Goal: Task Accomplishment & Management: Use online tool/utility

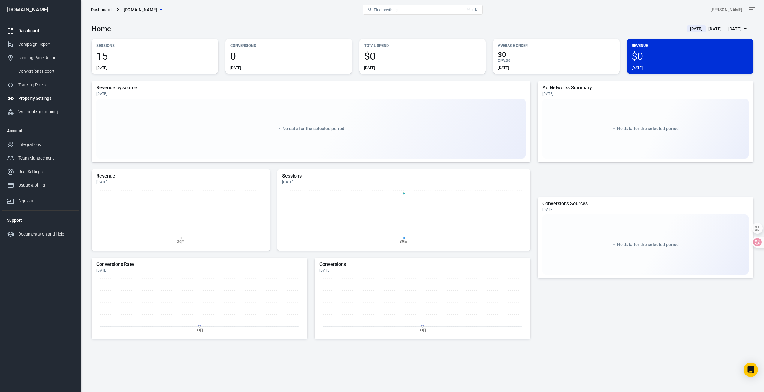
click at [48, 96] on div "Property Settings" at bounding box center [46, 98] width 56 height 6
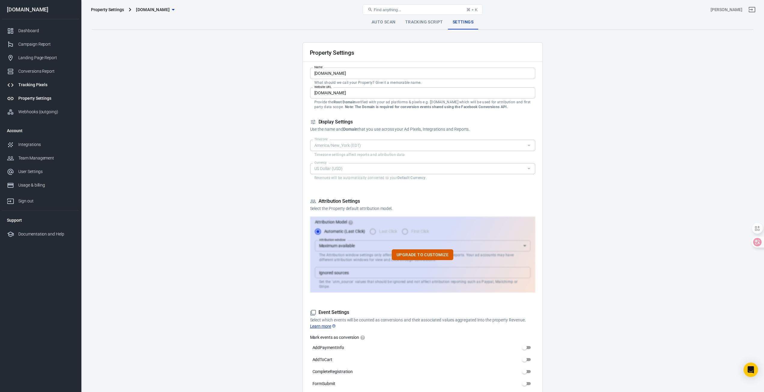
click at [50, 88] on link "Tracking Pixels" at bounding box center [40, 85] width 77 height 14
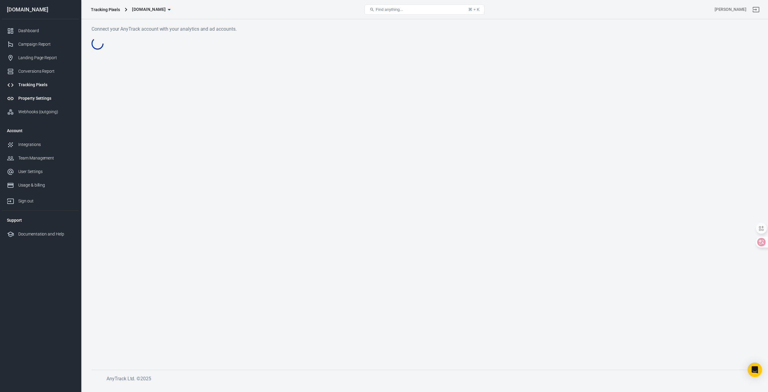
click at [44, 103] on link "Property Settings" at bounding box center [40, 99] width 77 height 14
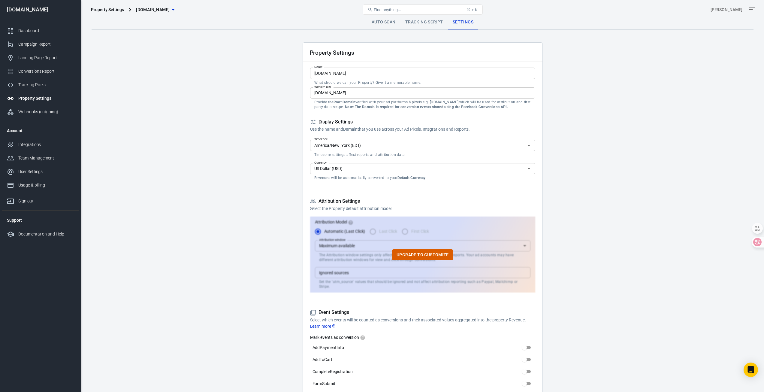
click at [50, 105] on link "Property Settings" at bounding box center [40, 99] width 77 height 14
click at [41, 81] on link "Tracking Pixels" at bounding box center [40, 85] width 77 height 14
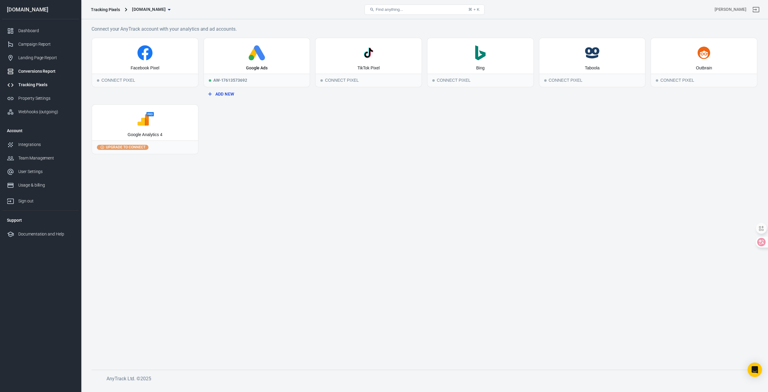
click at [42, 71] on div "Conversions Report" at bounding box center [46, 71] width 56 height 6
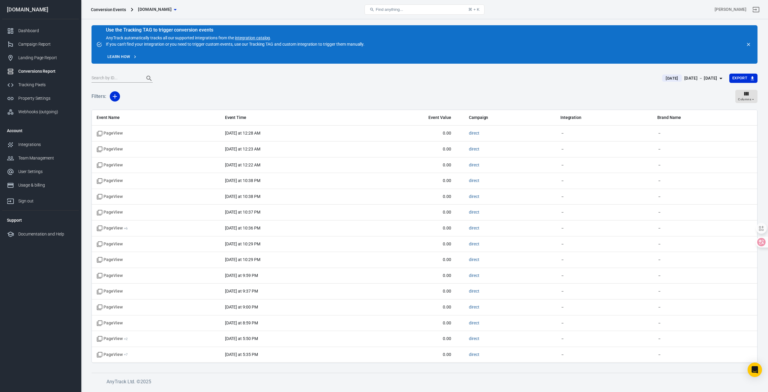
click at [49, 71] on div "Conversions Report" at bounding box center [46, 71] width 56 height 6
click at [38, 83] on div "Tracking Pixels" at bounding box center [46, 85] width 56 height 6
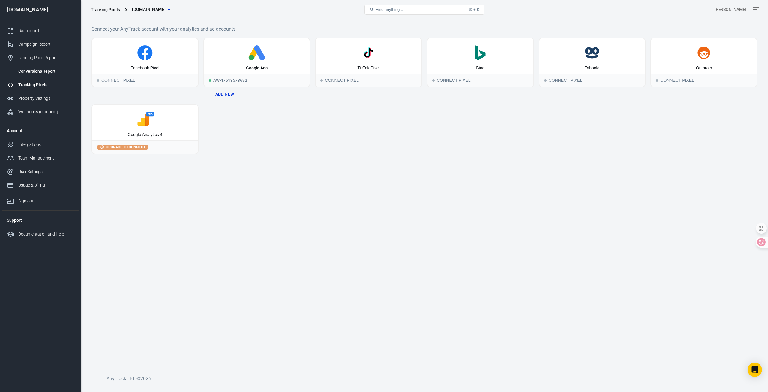
click at [56, 72] on div "Conversions Report" at bounding box center [46, 71] width 56 height 6
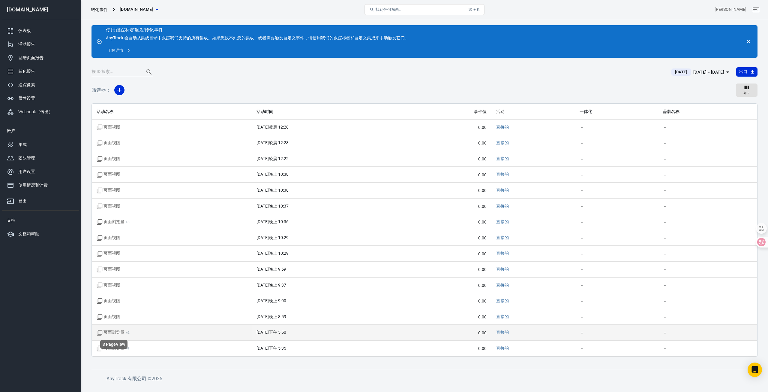
click at [119, 333] on font "页面浏览量" at bounding box center [114, 332] width 21 height 5
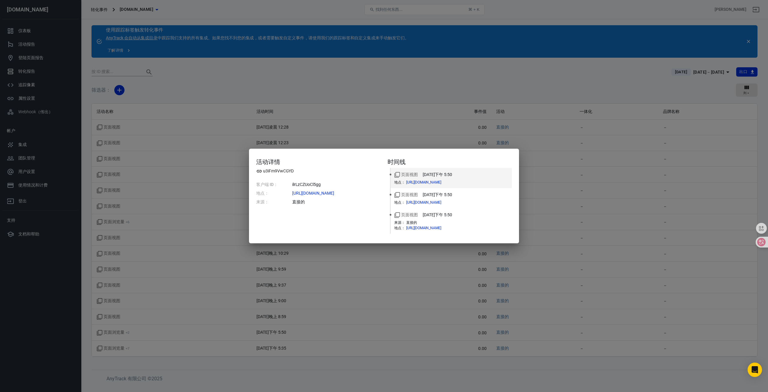
click at [430, 132] on div "活动详情 u3iFm9VwCGYD 客户端 ID： ilrLzCZUoCl5gg 地点： https://honestgrades.com/ 来源： 直接的 …" at bounding box center [384, 196] width 768 height 392
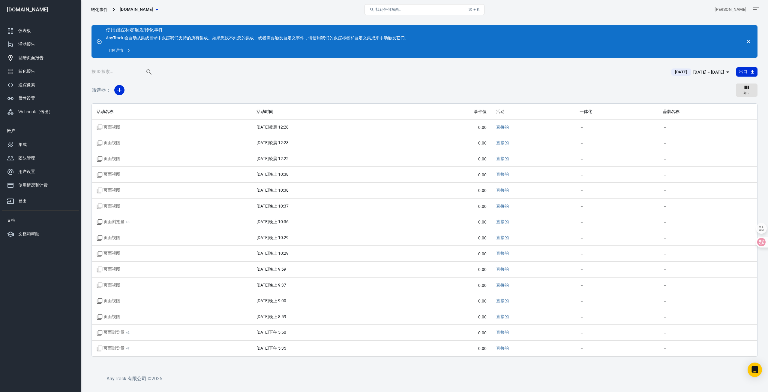
click at [36, 57] on font "登陆页面报告" at bounding box center [30, 57] width 25 height 5
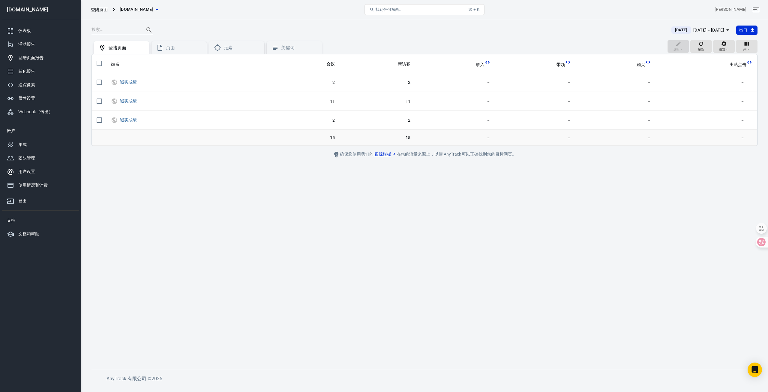
click at [36, 171] on div "用户设置" at bounding box center [46, 171] width 56 height 6
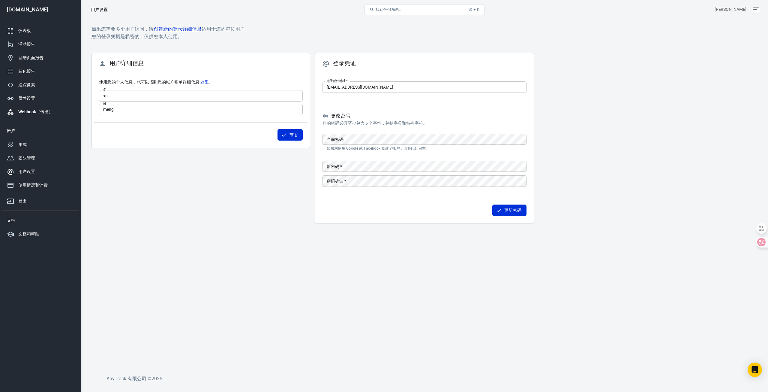
click at [36, 113] on font "Webhook（传出）" at bounding box center [35, 111] width 34 height 5
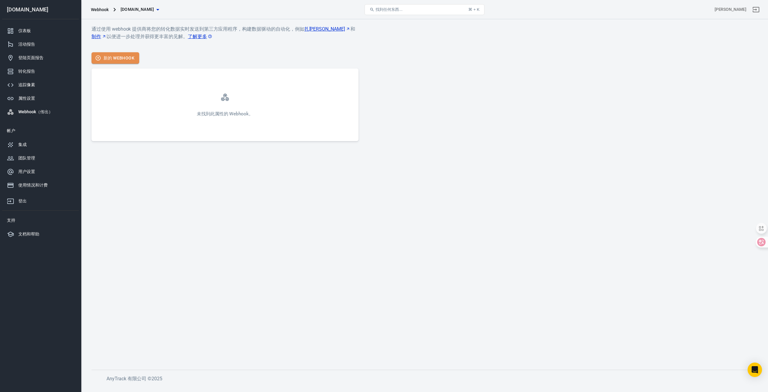
click at [132, 56] on font "新的 Webhook" at bounding box center [119, 58] width 31 height 5
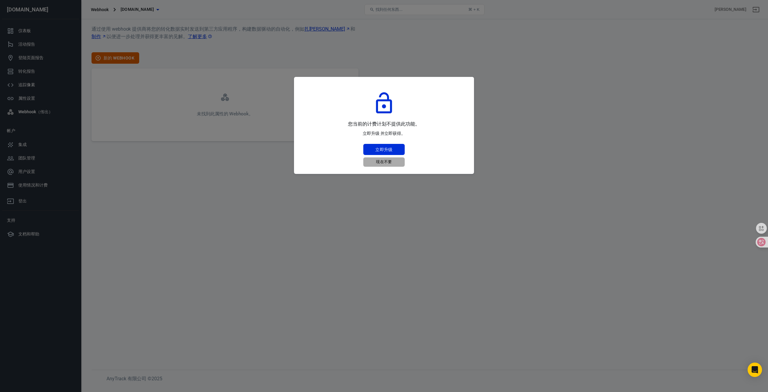
click at [387, 165] on font "现在不要" at bounding box center [384, 161] width 16 height 7
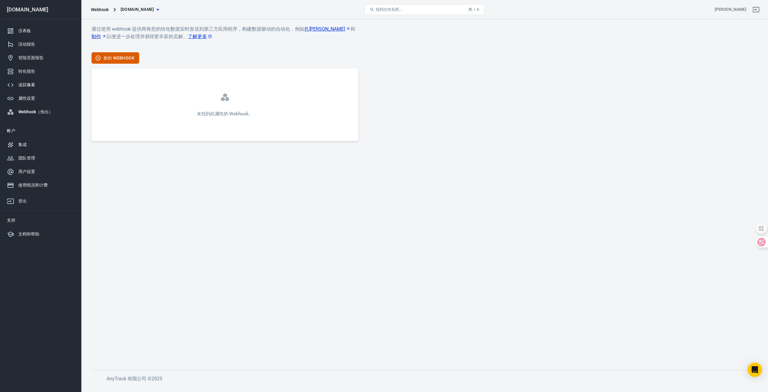
click at [35, 148] on link "集成" at bounding box center [40, 145] width 77 height 14
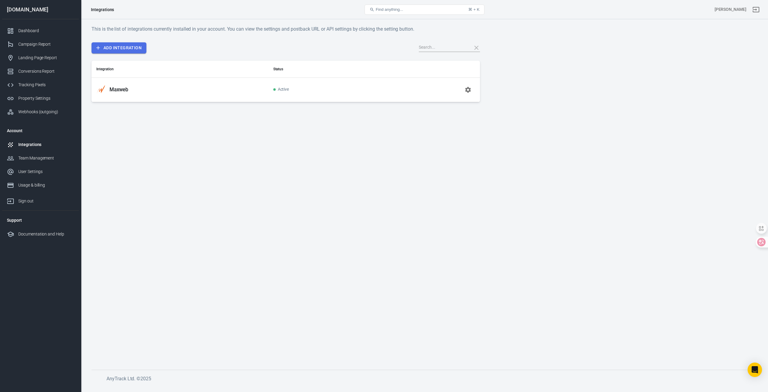
click at [128, 50] on link "Add Integration" at bounding box center [119, 47] width 55 height 11
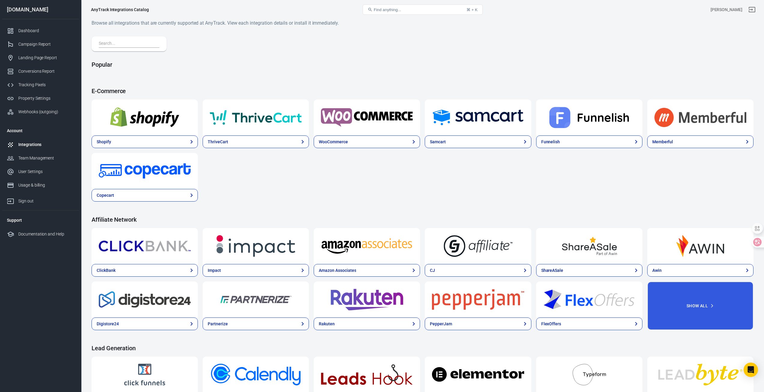
click at [135, 39] on div at bounding box center [129, 43] width 75 height 15
click at [127, 43] on input "text" at bounding box center [128, 44] width 58 height 8
paste input "adsbranded"
type input "adsbranded"
paste input "everflowclient"
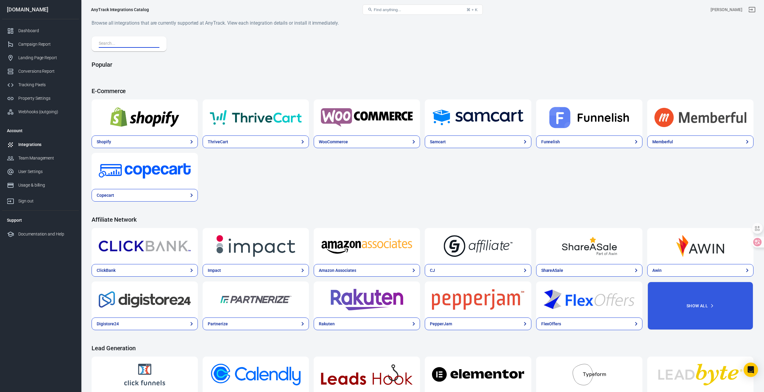
type input "everflowclient"
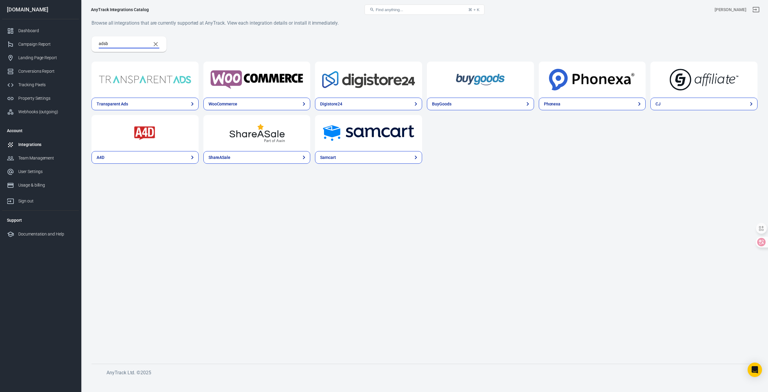
click at [142, 41] on input "adsb" at bounding box center [122, 44] width 47 height 8
paste input "Everflow"
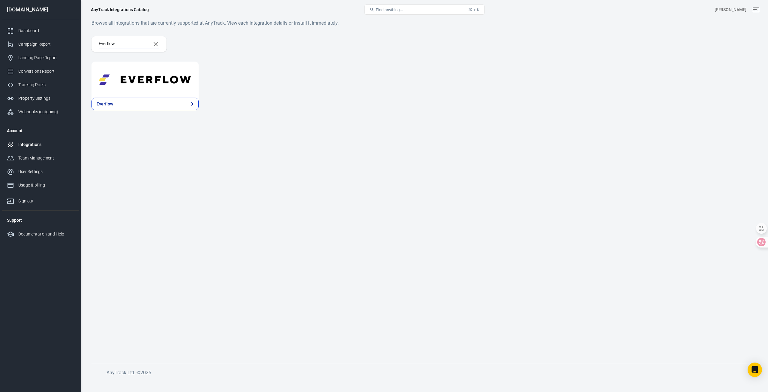
type input "Everflow"
click at [182, 79] on img at bounding box center [145, 80] width 93 height 22
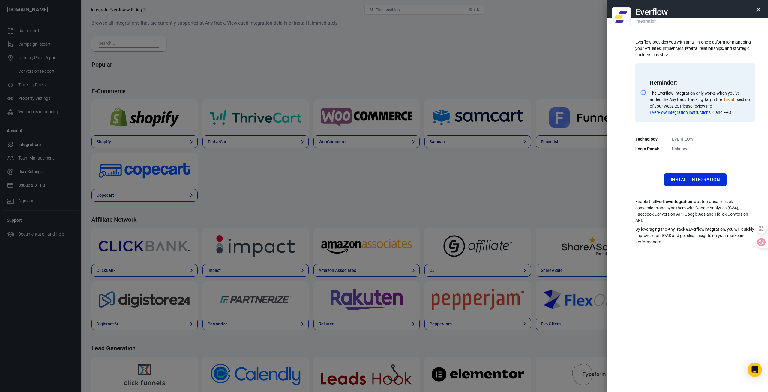
drag, startPoint x: 628, startPoint y: 143, endPoint x: 655, endPoint y: 10, distance: 135.1
click at [655, 10] on h2 "Everflow" at bounding box center [652, 12] width 33 height 10
copy h2 "Everflow"
click at [527, 176] on div at bounding box center [384, 196] width 768 height 392
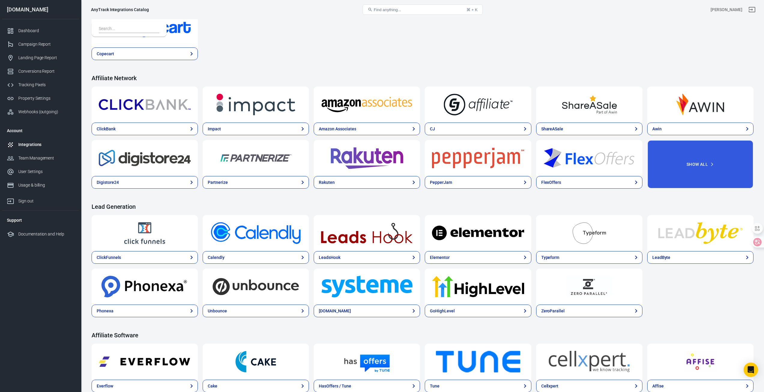
scroll to position [150, 0]
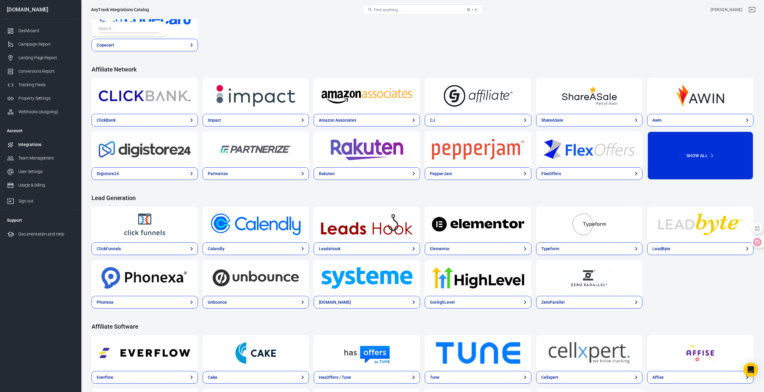
click at [694, 167] on button "Show All" at bounding box center [700, 155] width 106 height 49
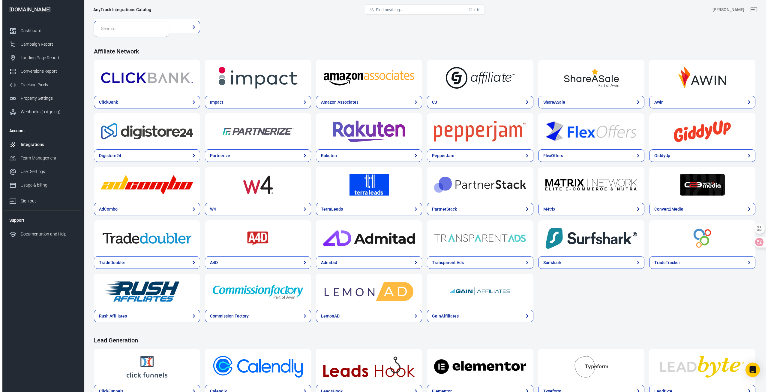
scroll to position [0, 0]
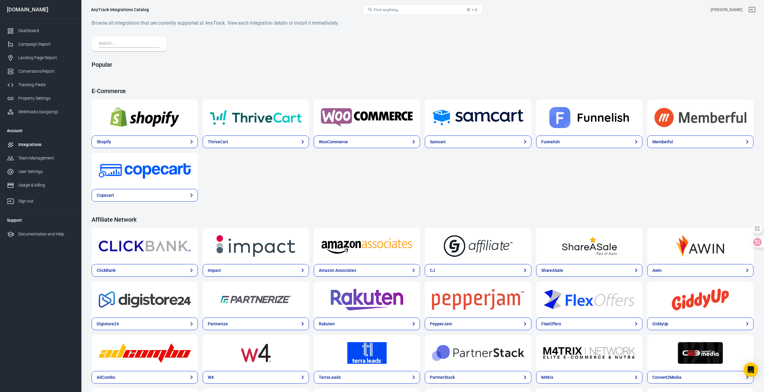
click at [109, 39] on div at bounding box center [129, 43] width 75 height 15
click at [111, 43] on input "text" at bounding box center [128, 44] width 58 height 8
paste input "adsbranded"
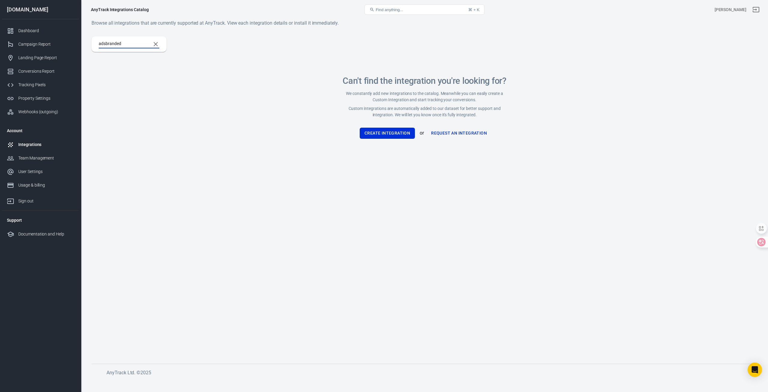
type input "adsbranded"
click at [375, 133] on button "Create Integration" at bounding box center [387, 133] width 55 height 11
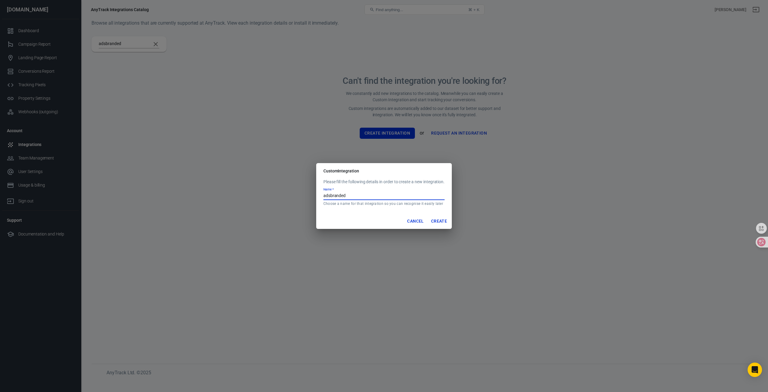
click at [354, 192] on input "adsbranded" at bounding box center [384, 196] width 121 height 8
drag, startPoint x: 351, startPoint y: 194, endPoint x: 306, endPoint y: 197, distance: 46.0
click at [297, 195] on div "Custom Integration Please fill the following details in order to create a new i…" at bounding box center [384, 196] width 768 height 392
click at [345, 195] on input "adsbranded" at bounding box center [384, 196] width 121 height 8
click at [447, 216] on button "Create" at bounding box center [439, 220] width 21 height 11
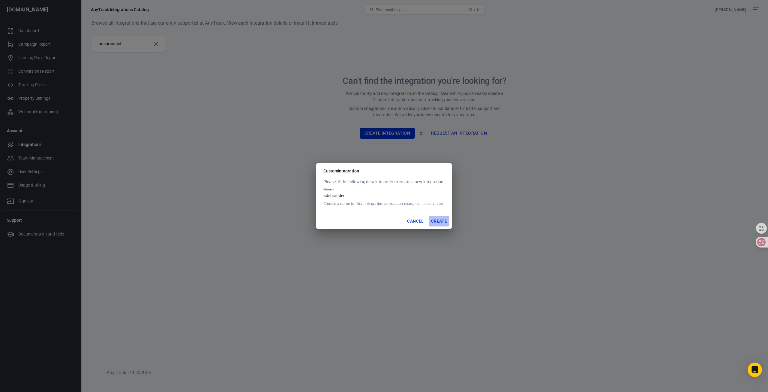
click at [442, 223] on button "Create" at bounding box center [439, 220] width 21 height 11
click at [415, 222] on button "Cancel" at bounding box center [415, 220] width 21 height 11
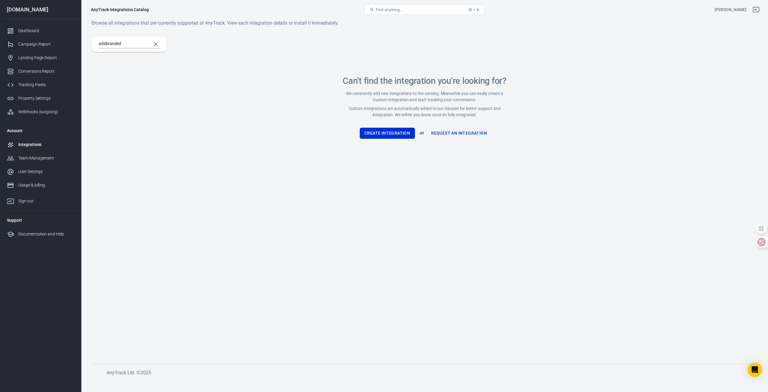
click at [404, 183] on main "Browse all integrations that are currently supported at AnyTrack. View each int…" at bounding box center [425, 186] width 666 height 335
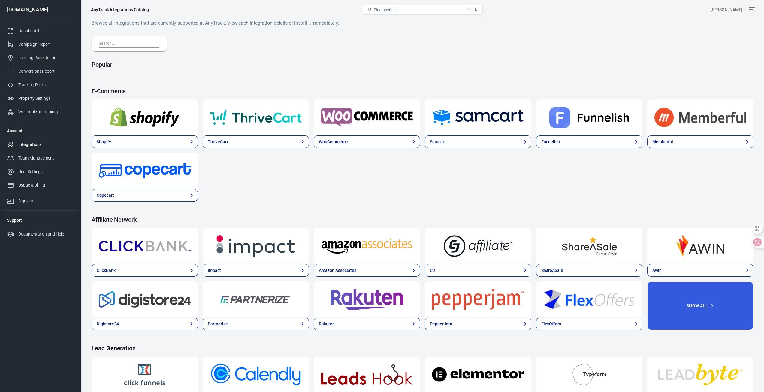
click at [39, 146] on div "Integrations" at bounding box center [46, 144] width 56 height 6
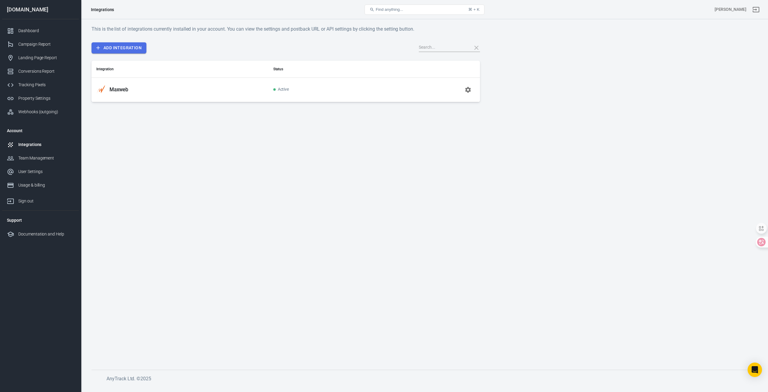
click at [130, 46] on link "Add Integration" at bounding box center [119, 47] width 55 height 11
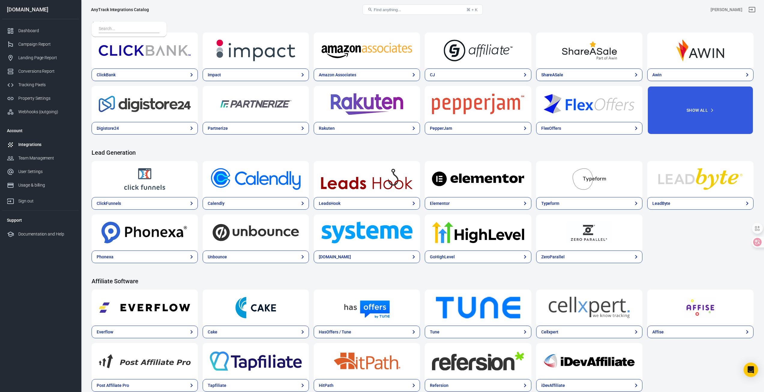
scroll to position [210, 0]
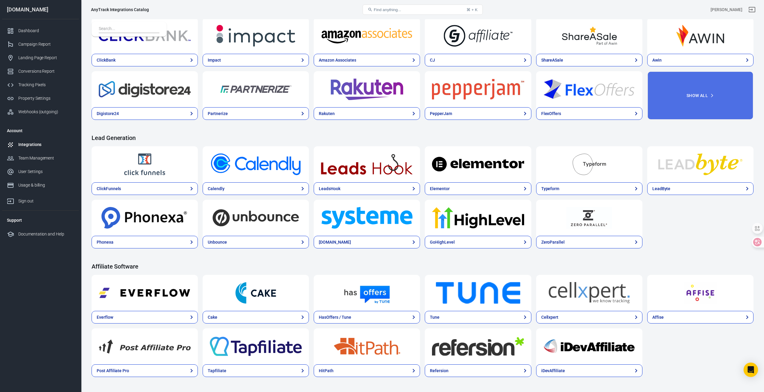
click at [707, 88] on button "Show All" at bounding box center [700, 95] width 106 height 49
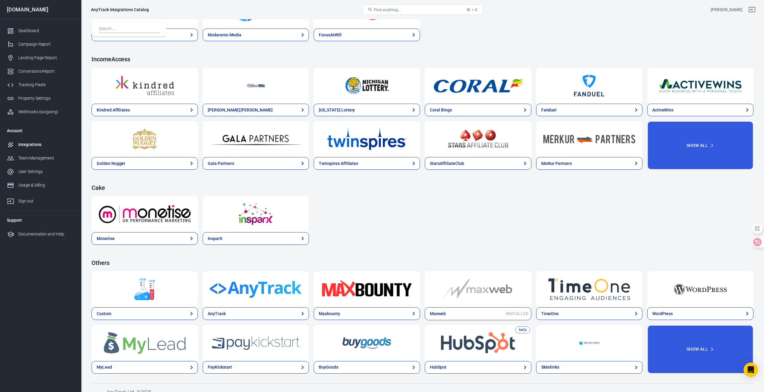
scroll to position [917, 0]
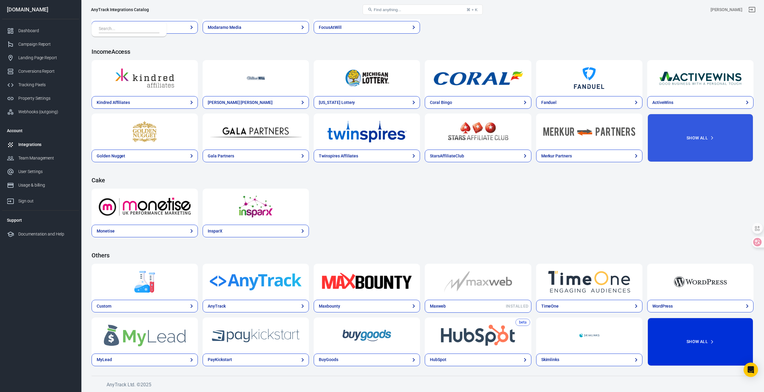
click at [685, 344] on button "Show All" at bounding box center [700, 341] width 106 height 49
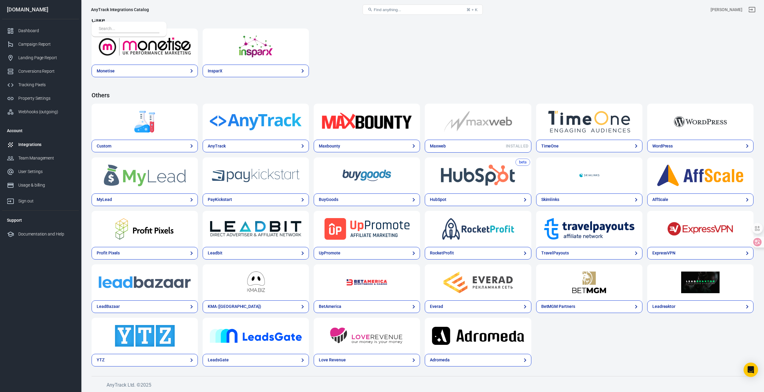
scroll to position [1077, 0]
click at [602, 360] on div "Custom AnyTrack Maxbounty Maxweb Installed TimeOne WordPress MyLead PayKickstar…" at bounding box center [423, 234] width 662 height 263
click at [113, 25] on div at bounding box center [129, 29] width 75 height 15
click at [116, 26] on input "text" at bounding box center [128, 29] width 58 height 8
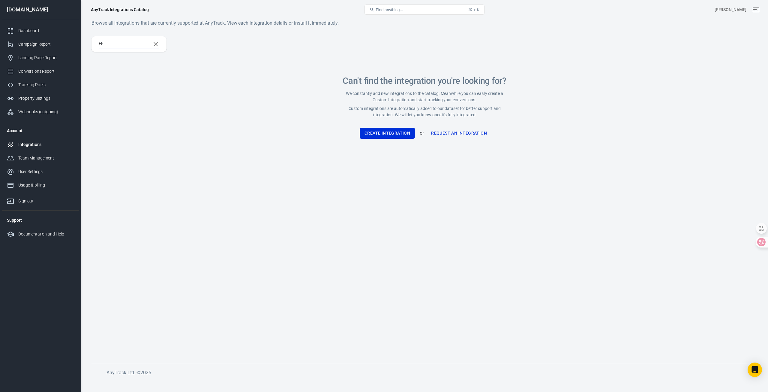
type input "E"
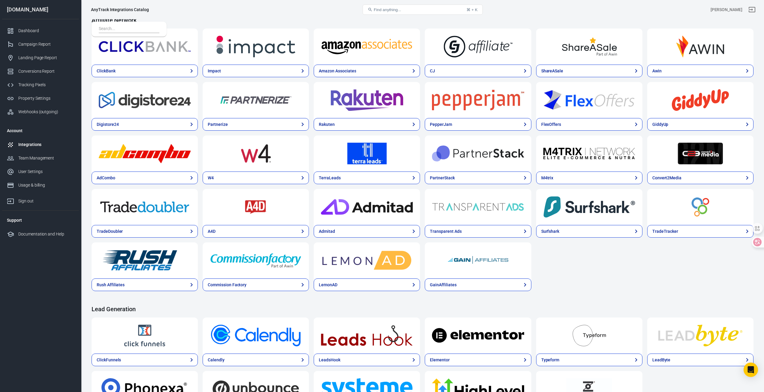
scroll to position [270, 0]
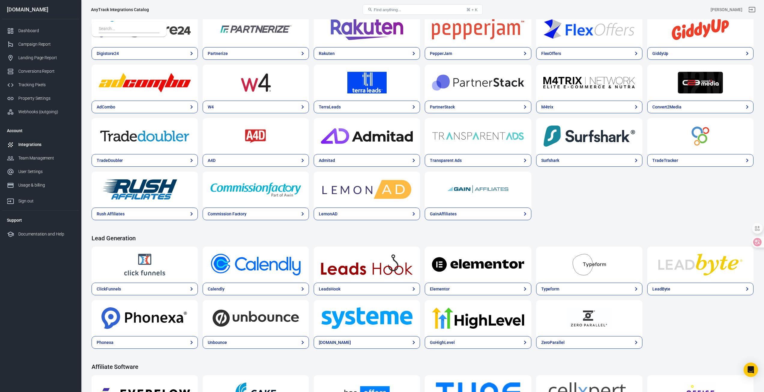
drag, startPoint x: 235, startPoint y: 232, endPoint x: 243, endPoint y: 230, distance: 9.0
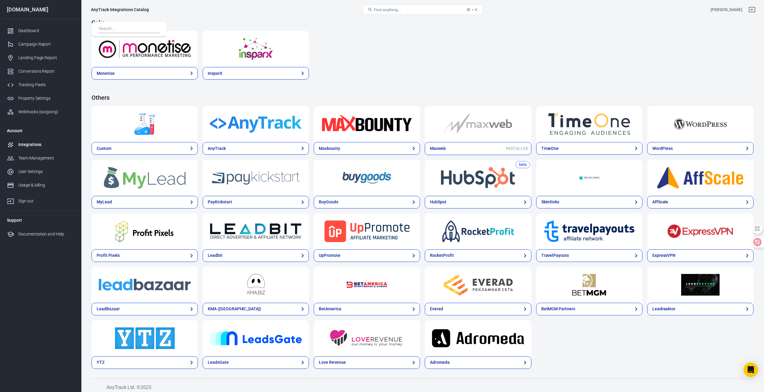
scroll to position [1077, 0]
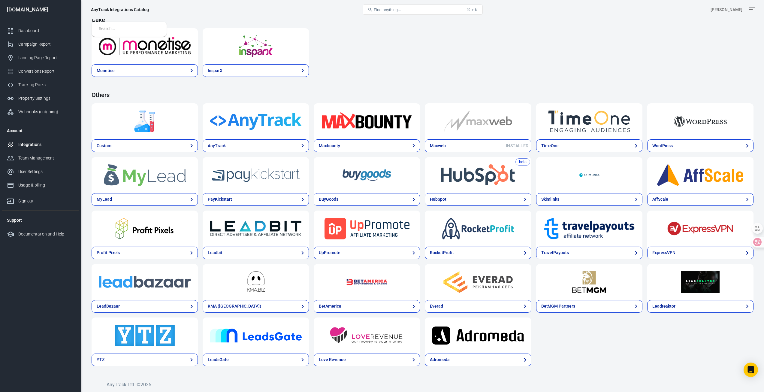
click at [164, 122] on img at bounding box center [145, 121] width 92 height 22
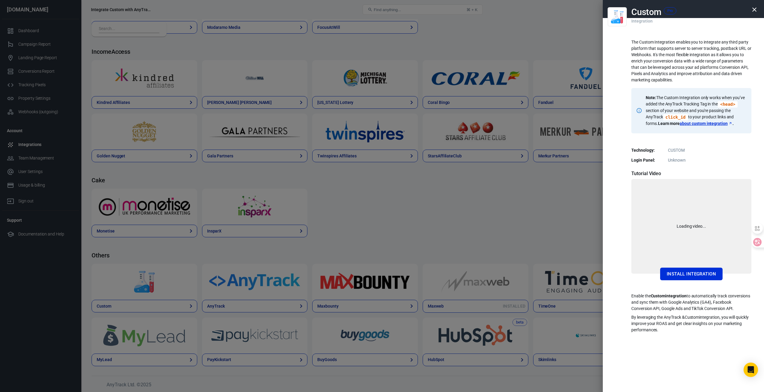
scroll to position [757, 0]
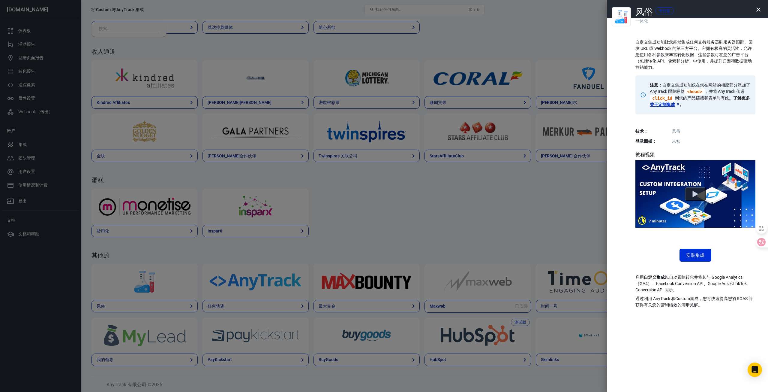
click at [643, 50] on font "自定义集成功能让您能够集成任何支持服务器到服务器跟踪、回发 URL 或 Webhook 的第三方平台。它拥有极高的灵活性，允许您使用各种参数来丰富转化数据，这…" at bounding box center [694, 55] width 117 height 30
drag, startPoint x: 648, startPoint y: 41, endPoint x: 691, endPoint y: 56, distance: 45.6
click at [691, 56] on font "自定义集成功能让您能够集成任何支持服务器到服务器跟踪、回发 URL 或 Webhook 的第三方平台。它拥有极高的灵活性，允许您使用各种参数来丰富转化数据，这…" at bounding box center [694, 55] width 117 height 30
click at [690, 53] on font "自定义集成功能让您能够集成任何支持服务器到服务器跟踪、回发 URL 或 Webhook 的第三方平台。它拥有极高的灵活性，允许您使用各种参数来丰富转化数据，这…" at bounding box center [694, 55] width 117 height 30
click at [666, 47] on font "自定义集成功能让您能够集成任何支持服务器到服务器跟踪、回发 URL 或 Webhook 的第三方平台。它拥有极高的灵活性，允许您使用各种参数来丰富转化数据，这…" at bounding box center [694, 55] width 117 height 30
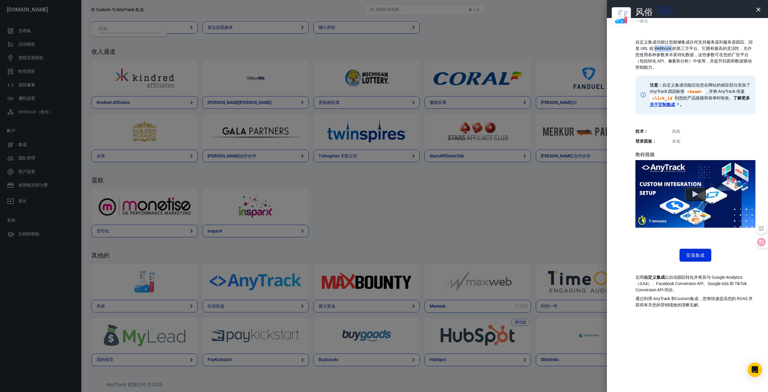
drag, startPoint x: 666, startPoint y: 47, endPoint x: 694, endPoint y: 49, distance: 28.6
click at [667, 47] on font "自定义集成功能让您能够集成任何支持服务器到服务器跟踪、回发 URL 或 Webhook 的第三方平台。它拥有极高的灵活性，允许您使用各种参数来丰富转化数据，这…" at bounding box center [694, 55] width 117 height 30
drag, startPoint x: 694, startPoint y: 49, endPoint x: 744, endPoint y: 54, distance: 49.8
click at [744, 54] on font "自定义集成功能让您能够集成任何支持服务器到服务器跟踪、回发 URL 或 Webhook 的第三方平台。它拥有极高的灵活性，允许您使用各种参数来丰富转化数据，这…" at bounding box center [694, 55] width 117 height 30
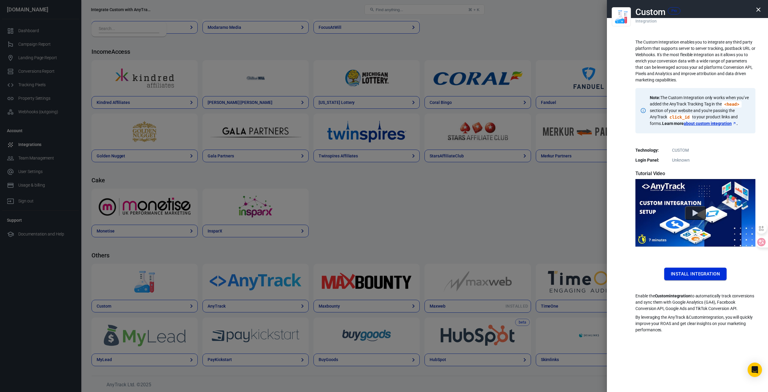
click at [702, 271] on button "Install Integration" at bounding box center [695, 273] width 62 height 13
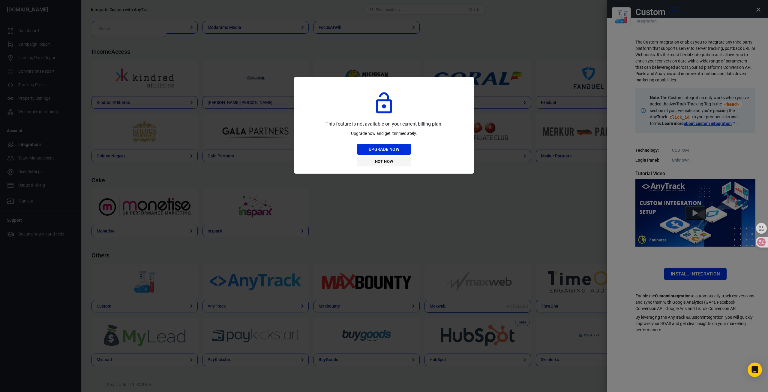
click at [391, 162] on button "Not Now" at bounding box center [384, 161] width 55 height 9
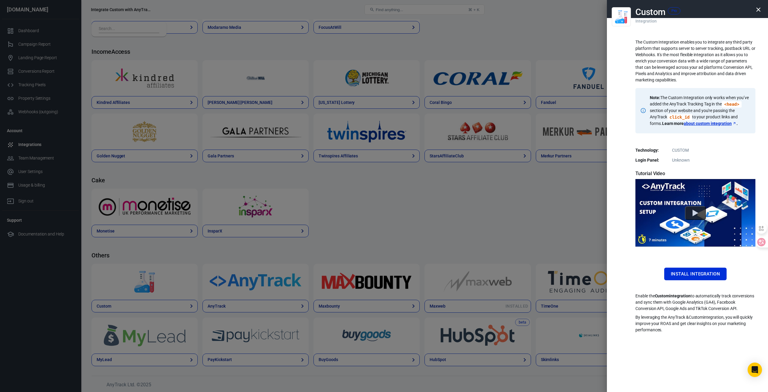
click at [118, 166] on div at bounding box center [384, 196] width 768 height 392
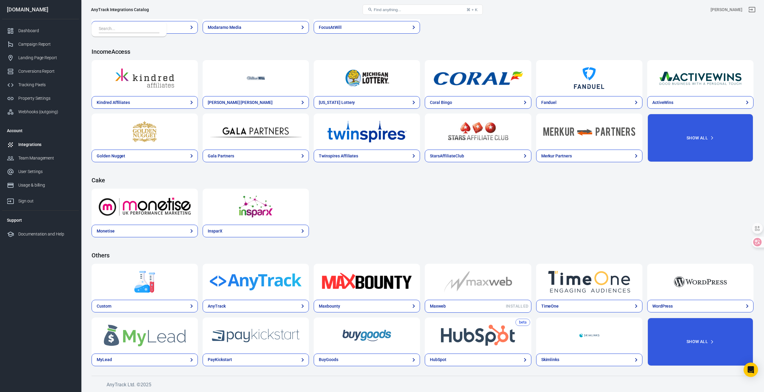
click at [40, 141] on link "Integrations" at bounding box center [40, 145] width 77 height 14
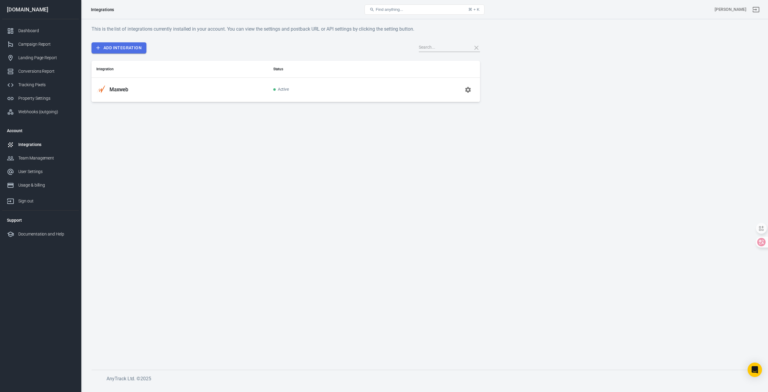
click at [130, 44] on link "Add Integration" at bounding box center [119, 47] width 55 height 11
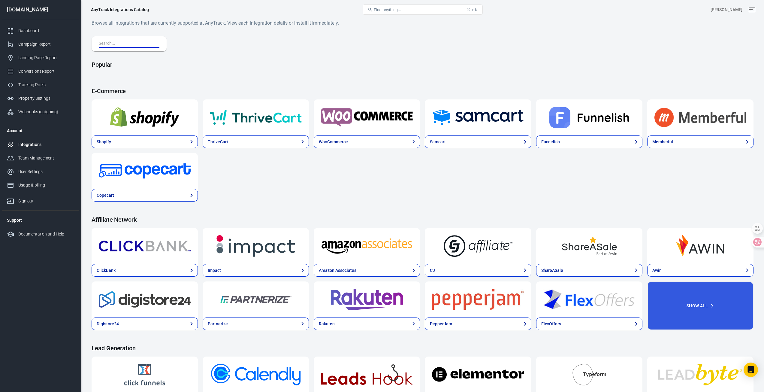
click at [143, 43] on input "text" at bounding box center [128, 44] width 58 height 8
click at [115, 44] on input "text" at bounding box center [128, 44] width 58 height 8
paste input "adsbranded"
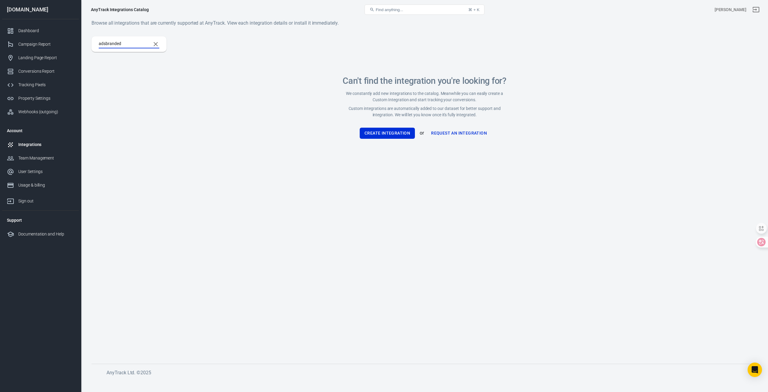
type input "adsbranded"
click at [381, 138] on button "Create Integration" at bounding box center [387, 133] width 55 height 11
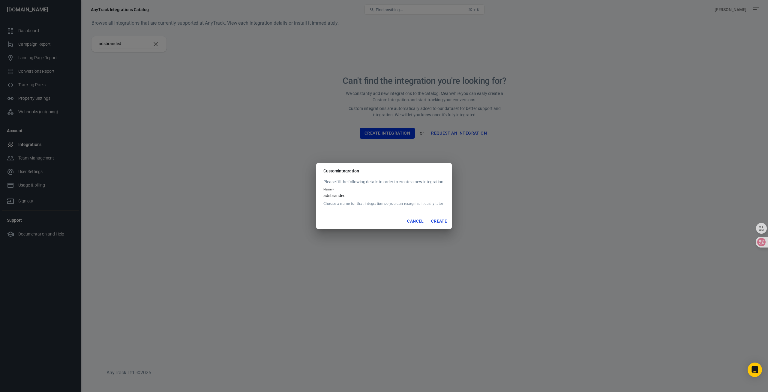
click at [357, 197] on input "adsbranded" at bounding box center [384, 196] width 121 height 8
click at [438, 221] on button "Create" at bounding box center [439, 220] width 21 height 11
click at [361, 193] on input "adsbranded1" at bounding box center [384, 196] width 121 height 8
type input "adsbranded"
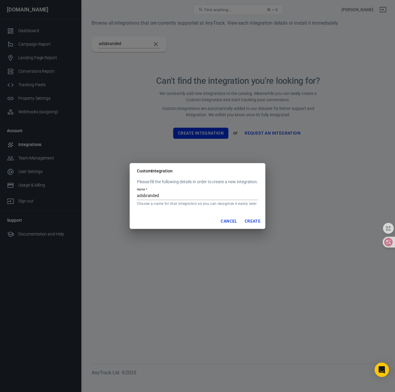
click at [253, 221] on button "Create" at bounding box center [252, 220] width 21 height 11
click at [259, 215] on button "Create" at bounding box center [252, 220] width 21 height 11
click at [286, 86] on div "Custom Integration Please fill the following details in order to create a new i…" at bounding box center [197, 196] width 395 height 392
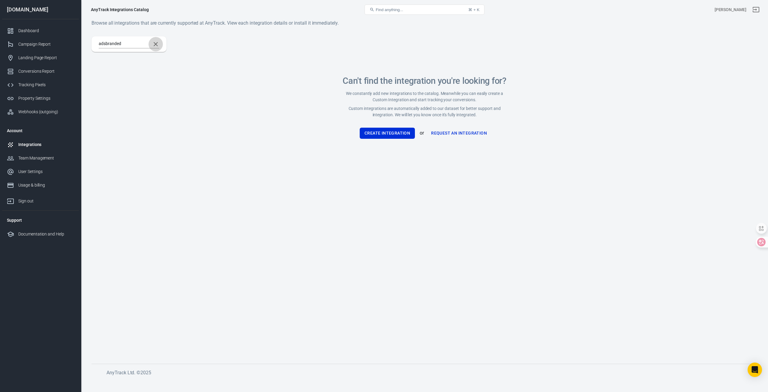
click at [160, 43] on button "Clear Search" at bounding box center [156, 44] width 14 height 14
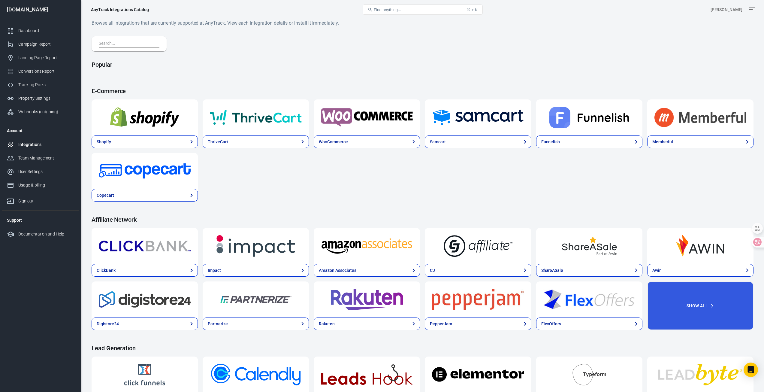
click at [43, 145] on div "Integrations" at bounding box center [46, 144] width 56 height 6
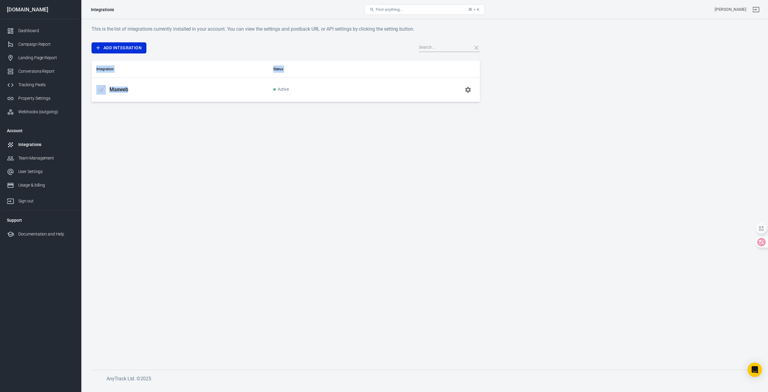
drag, startPoint x: 233, startPoint y: 91, endPoint x: 421, endPoint y: 85, distance: 188.0
click at [408, 84] on tr "Maxweb Active" at bounding box center [286, 89] width 389 height 24
click at [474, 89] on button "button" at bounding box center [468, 90] width 14 height 14
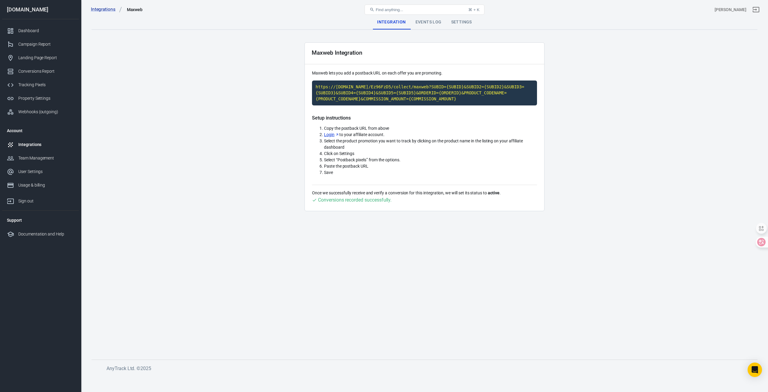
drag, startPoint x: 183, startPoint y: 123, endPoint x: 179, endPoint y: 126, distance: 4.6
click at [183, 124] on main "Integration Events Log Settings Maxweb Integration Maxweb lets you add a postba…" at bounding box center [425, 182] width 666 height 335
click at [32, 140] on link "Integrations" at bounding box center [40, 145] width 77 height 14
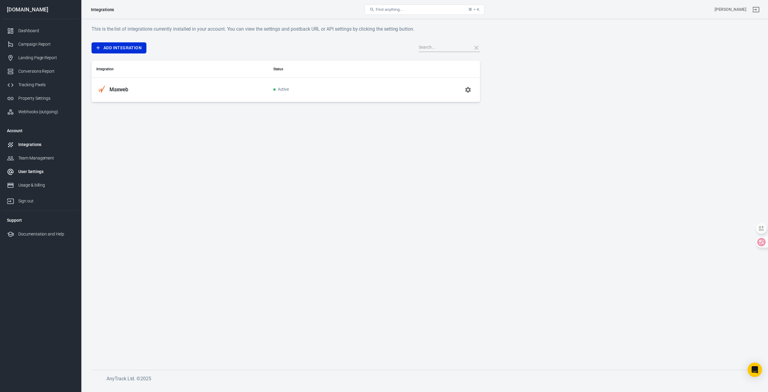
click at [34, 170] on div "User Settings" at bounding box center [46, 171] width 56 height 6
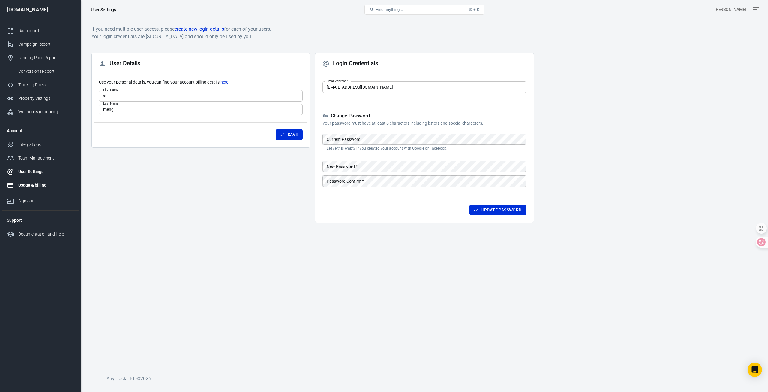
click at [43, 183] on div "Usage & billing" at bounding box center [46, 185] width 56 height 6
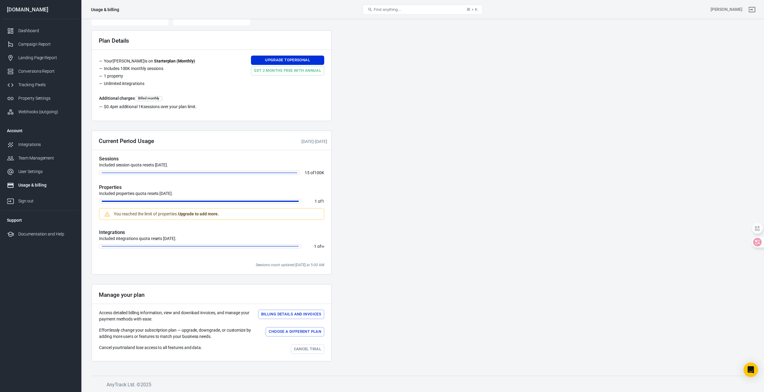
scroll to position [38, 0]
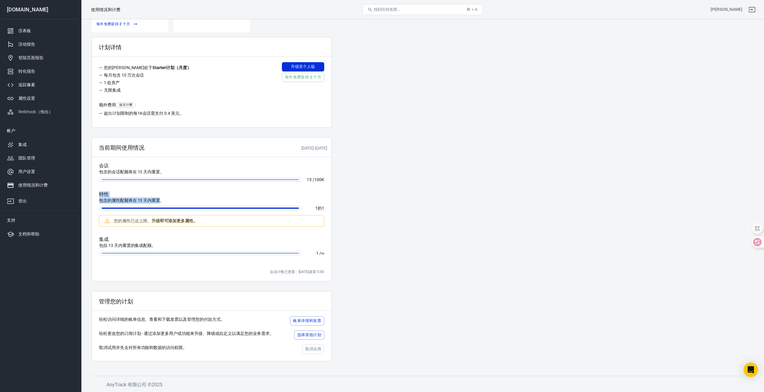
drag, startPoint x: 101, startPoint y: 194, endPoint x: 165, endPoint y: 200, distance: 64.5
click at [163, 201] on div "特性 包含的属性配额将在 13 天内重置。" at bounding box center [211, 197] width 225 height 12
click at [166, 200] on p "包含的属性配额将在 13 天内重置。" at bounding box center [211, 200] width 225 height 6
drag, startPoint x: 168, startPoint y: 199, endPoint x: 142, endPoint y: 210, distance: 28.7
click at [142, 203] on p "包含的属性配额将在 13 天内重置。" at bounding box center [211, 200] width 225 height 6
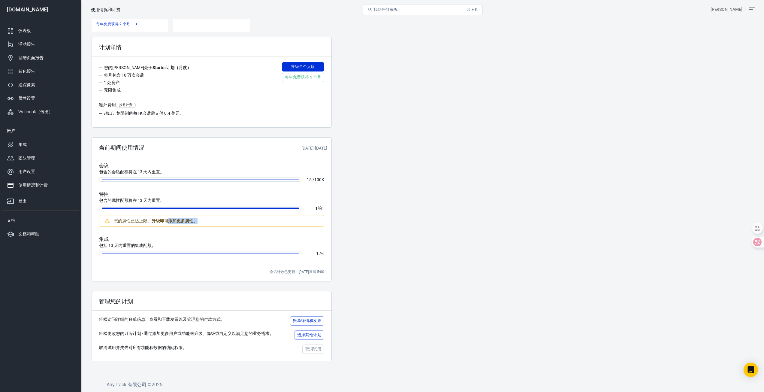
drag, startPoint x: 167, startPoint y: 224, endPoint x: 214, endPoint y: 218, distance: 46.7
click at [214, 218] on div "您的属性已达上限。 升级即可添加更多属性。" at bounding box center [211, 221] width 225 height 12
click at [160, 246] on p "包括 13 天内重置的集成配额。" at bounding box center [211, 245] width 225 height 6
drag, startPoint x: 166, startPoint y: 171, endPoint x: 130, endPoint y: 188, distance: 39.9
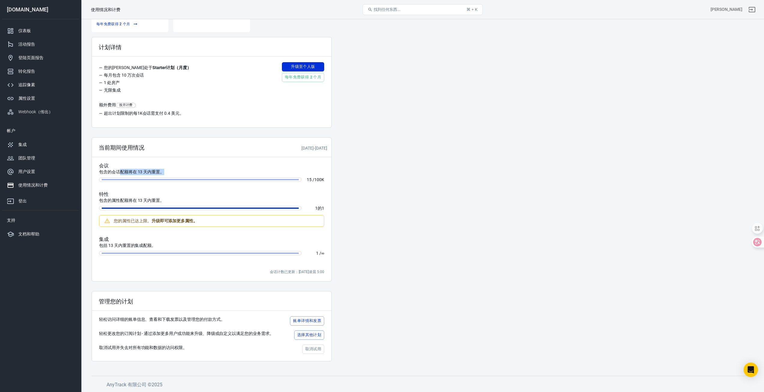
click at [121, 172] on p "包含的会话配额将在 13 天内重置。" at bounding box center [211, 172] width 225 height 6
drag, startPoint x: 132, startPoint y: 197, endPoint x: 137, endPoint y: 200, distance: 6.2
click at [133, 197] on p "包含的属性配额将在 13 天内重置。" at bounding box center [211, 200] width 225 height 6
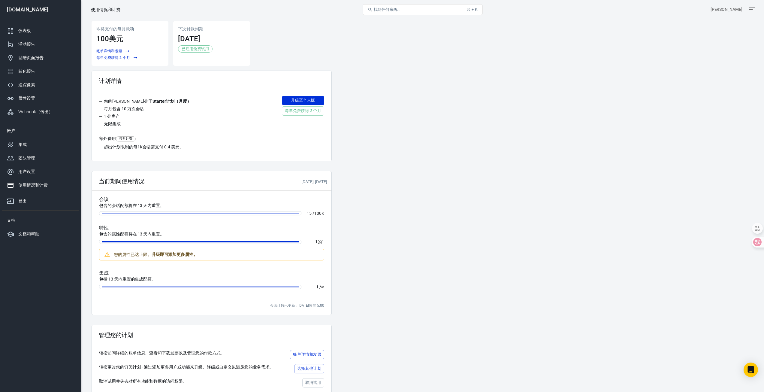
scroll to position [0, 0]
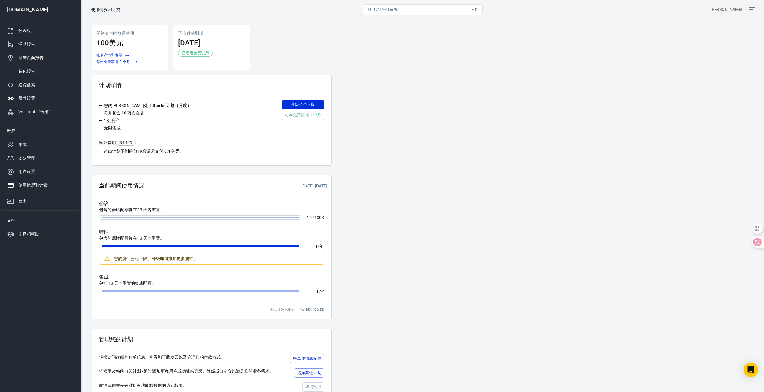
click at [48, 96] on div "属性设置" at bounding box center [46, 98] width 56 height 6
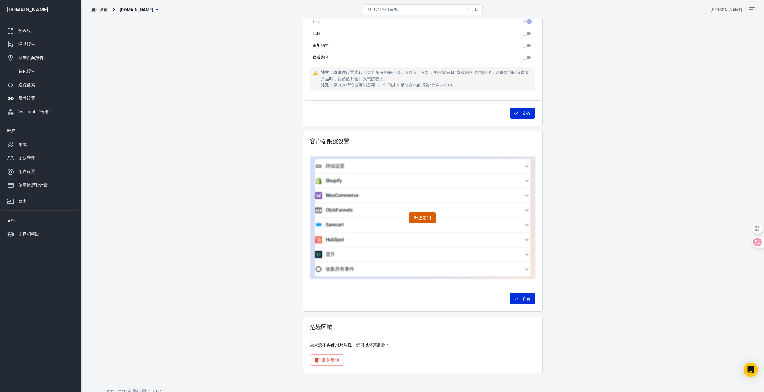
scroll to position [412, 0]
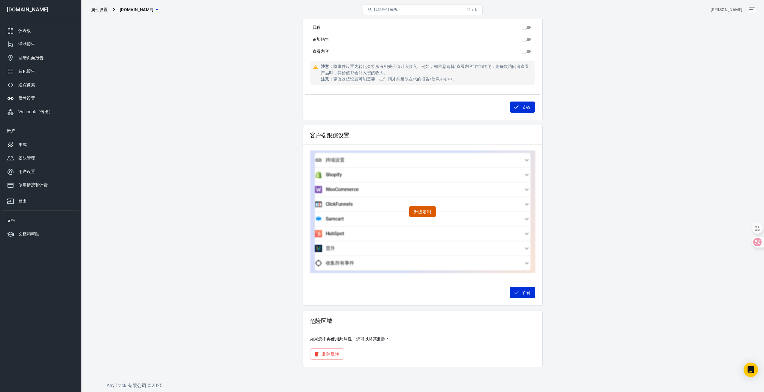
click at [36, 143] on div "集成" at bounding box center [46, 144] width 56 height 6
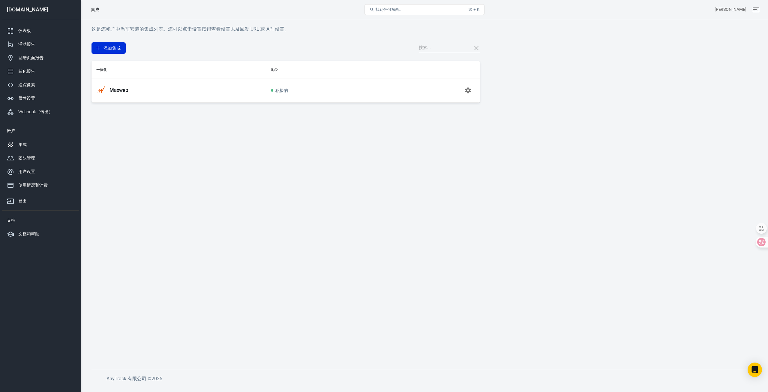
click at [111, 87] on font "Maxweb" at bounding box center [119, 90] width 19 height 6
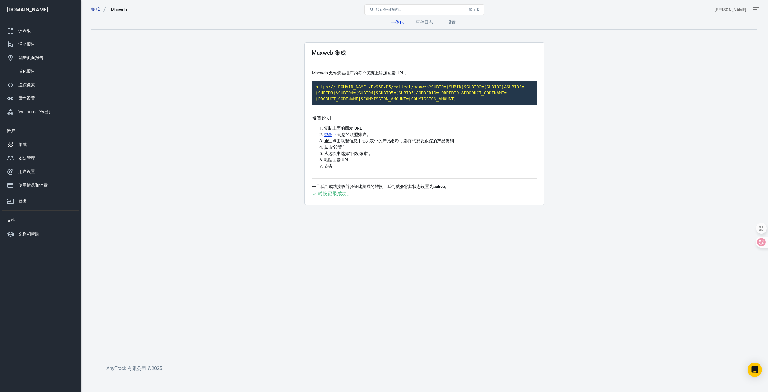
click at [98, 10] on font "集成" at bounding box center [95, 9] width 9 height 5
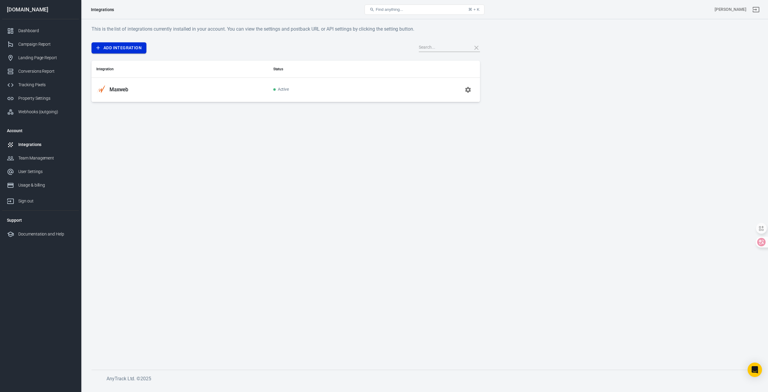
click at [124, 44] on link "Add Integration" at bounding box center [119, 47] width 55 height 11
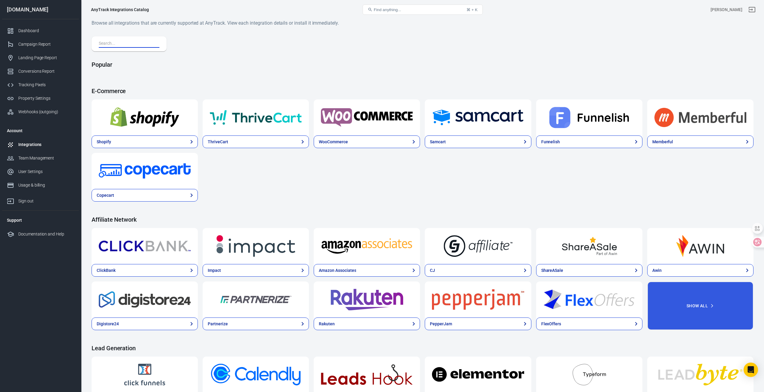
click at [140, 44] on input "text" at bounding box center [128, 44] width 58 height 8
paste input "adsbranded"
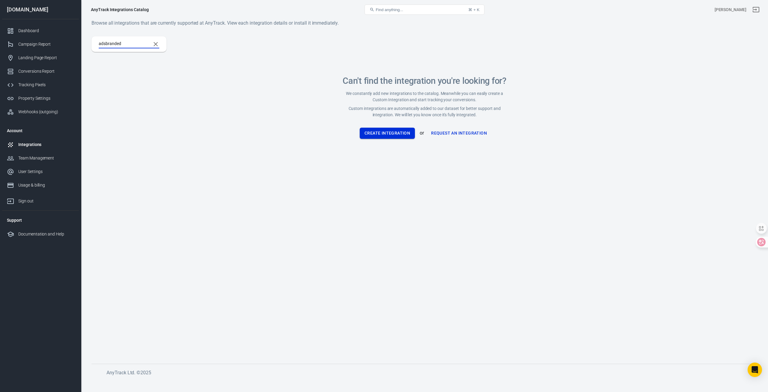
type input "adsbranded"
click at [385, 135] on button "Create Integration" at bounding box center [387, 133] width 55 height 11
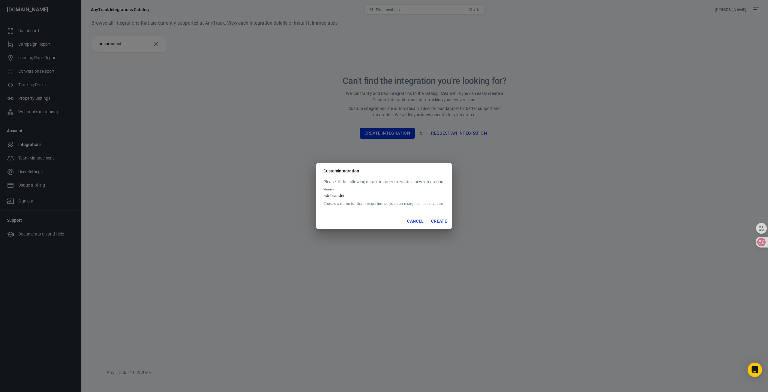
click at [444, 221] on button "Create" at bounding box center [439, 220] width 21 height 11
drag, startPoint x: 356, startPoint y: 190, endPoint x: 255, endPoint y: 191, distance: 100.8
click at [255, 191] on div "Custom Integration Please fill the following details in order to create a new i…" at bounding box center [384, 196] width 768 height 392
drag, startPoint x: 348, startPoint y: 193, endPoint x: 354, endPoint y: 193, distance: 5.7
click at [349, 193] on input "adsbranded" at bounding box center [384, 196] width 121 height 8
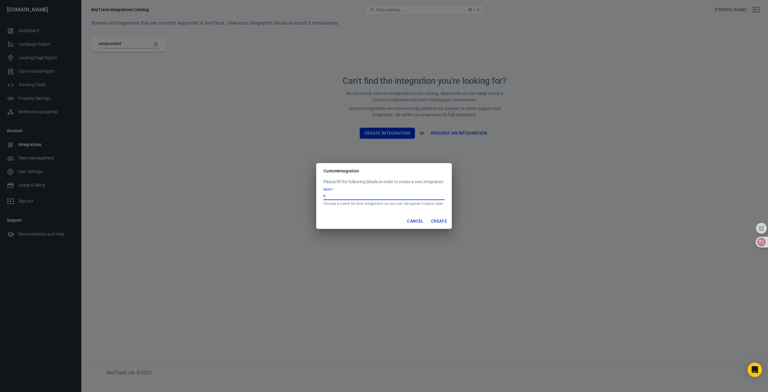
drag, startPoint x: 359, startPoint y: 193, endPoint x: 265, endPoint y: 193, distance: 94.2
click at [256, 191] on div "Custom Integration Please fill the following details in order to create a new i…" at bounding box center [384, 196] width 768 height 392
type input "es"
click at [445, 222] on button "Create" at bounding box center [439, 220] width 21 height 11
click at [416, 218] on button "Cancel" at bounding box center [415, 220] width 21 height 11
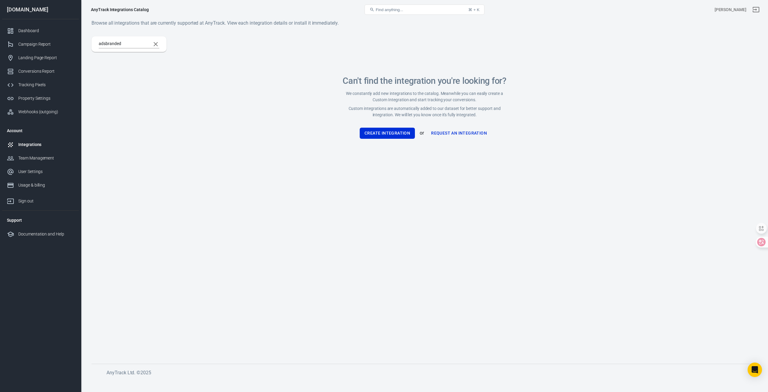
drag, startPoint x: 134, startPoint y: 77, endPoint x: 125, endPoint y: 45, distance: 33.5
click at [134, 75] on div "adsbranded Can't find the integration you're looking for? We constantly add new…" at bounding box center [425, 94] width 666 height 117
drag, startPoint x: 386, startPoint y: 161, endPoint x: 388, endPoint y: 155, distance: 5.8
click at [387, 161] on main "Browse all integrations that are currently supported at AnyTrack. View each int…" at bounding box center [425, 186] width 666 height 335
drag, startPoint x: 355, startPoint y: 130, endPoint x: 408, endPoint y: 150, distance: 56.6
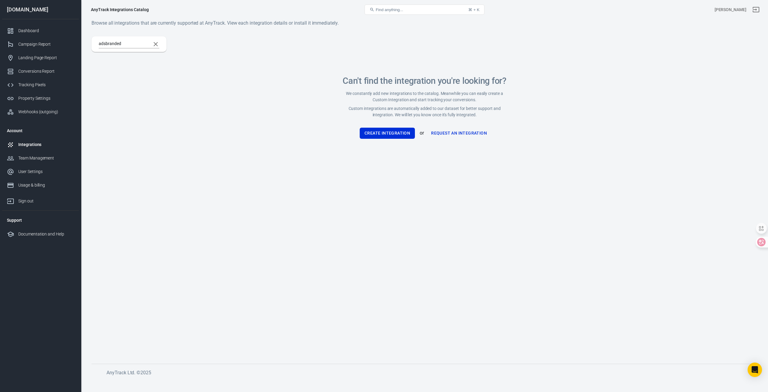
click at [416, 145] on div "Can't find the integration you're looking for? We constantly add new integratio…" at bounding box center [425, 108] width 166 height 92
drag, startPoint x: 345, startPoint y: 131, endPoint x: 413, endPoint y: 133, distance: 67.6
click at [413, 133] on div "Create Integration or Request an Integration" at bounding box center [425, 133] width 166 height 11
click at [756, 372] on icon "Open Intercom Messenger" at bounding box center [755, 370] width 8 height 8
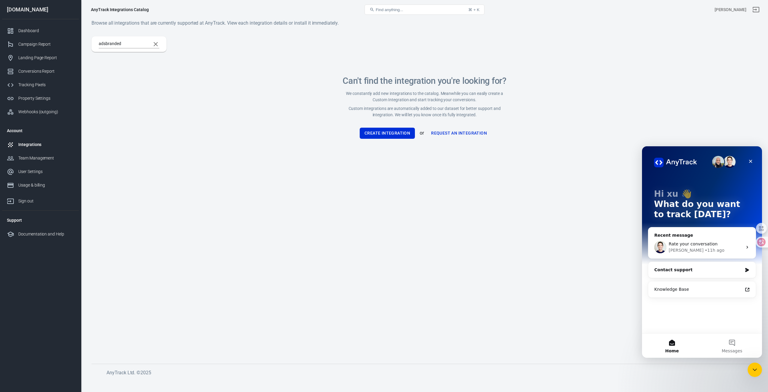
click at [710, 248] on div "[PERSON_NAME] • 11h ago" at bounding box center [706, 250] width 74 height 6
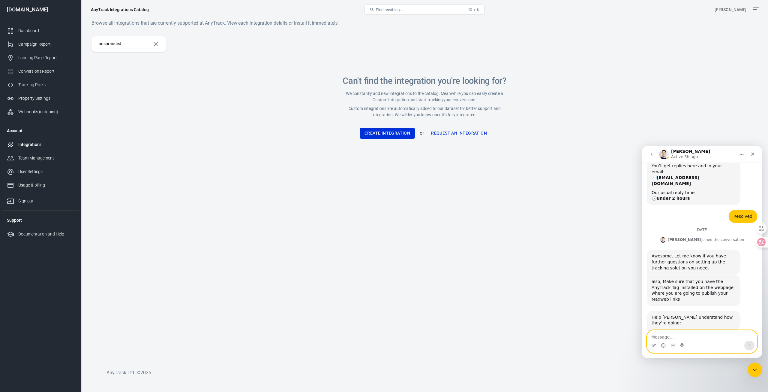
scroll to position [693, 0]
click at [698, 337] on textarea "Message…" at bounding box center [702, 335] width 110 height 10
paste textarea "I want to add a postback to the adsbranded alliance, but I can't create it. Wha…"
type textarea "I want to add a postback to the adsbranded alliance, but I can't create it. Wha…"
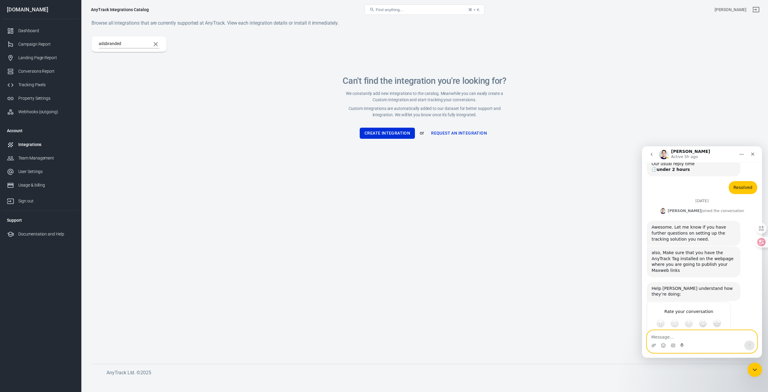
scroll to position [723, 0]
click at [655, 151] on button "go back" at bounding box center [651, 154] width 11 height 11
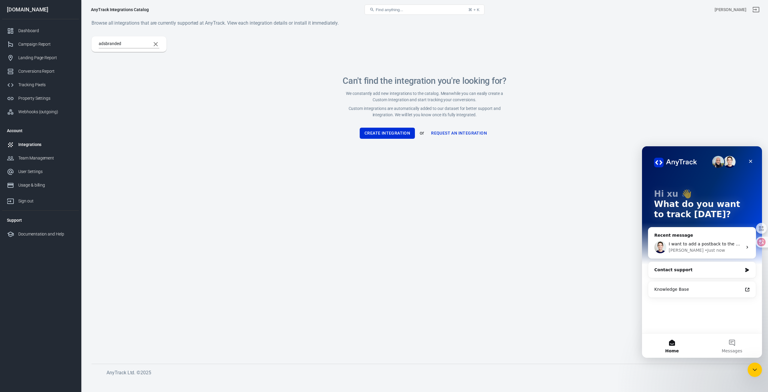
click at [711, 242] on span "I want to add a postback to the adsbranded alliance, but I can't create it. Wha…" at bounding box center [767, 243] width 197 height 5
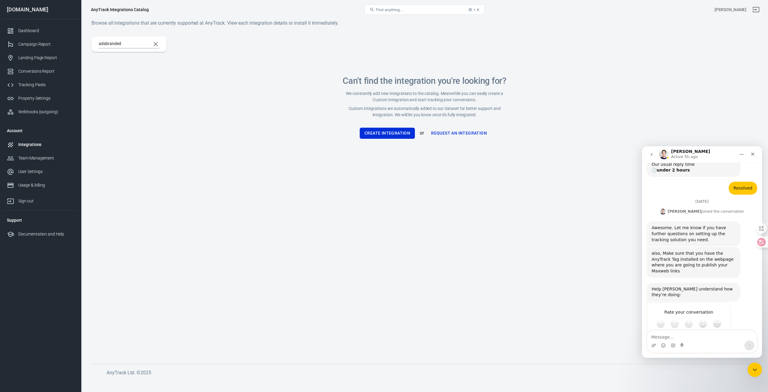
scroll to position [723, 0]
click at [652, 157] on button "go back" at bounding box center [651, 154] width 11 height 11
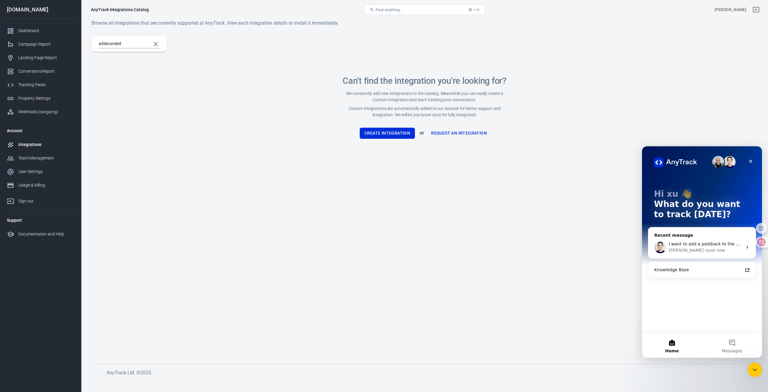
scroll to position [0, 0]
click at [716, 246] on span "I want to add a postback to the adsbranded alliance, but I can't create it. Wha…" at bounding box center [767, 243] width 197 height 5
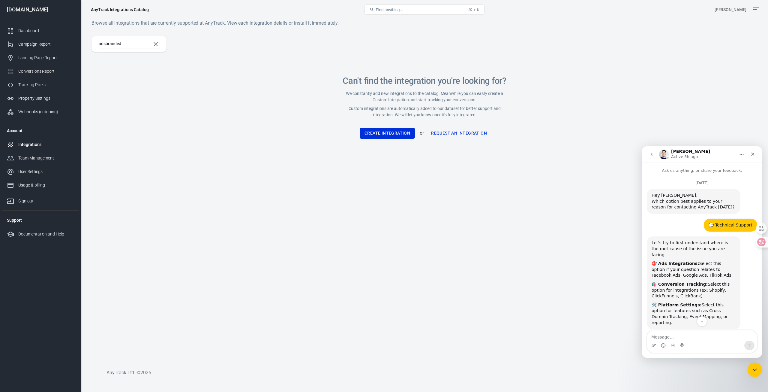
click at [420, 155] on main "Browse all integrations that are currently supported at AnyTrack. View each int…" at bounding box center [425, 186] width 666 height 335
click at [469, 128] on link "Request an Integration" at bounding box center [459, 133] width 61 height 11
click at [435, 148] on div "Can't find the integration you're looking for? We constantly add new integratio…" at bounding box center [425, 108] width 166 height 92
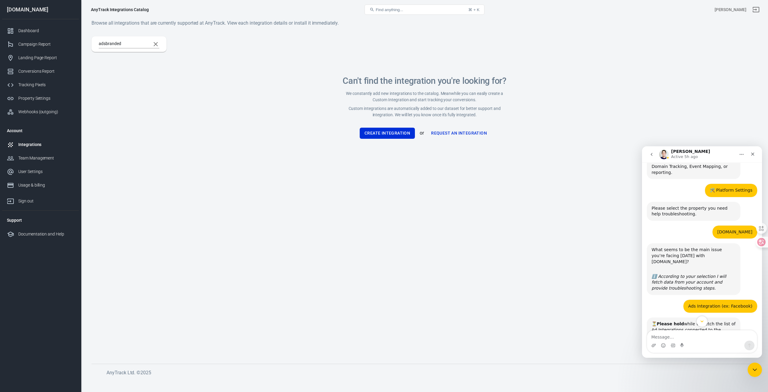
click at [703, 324] on button "Scroll to bottom" at bounding box center [702, 320] width 11 height 11
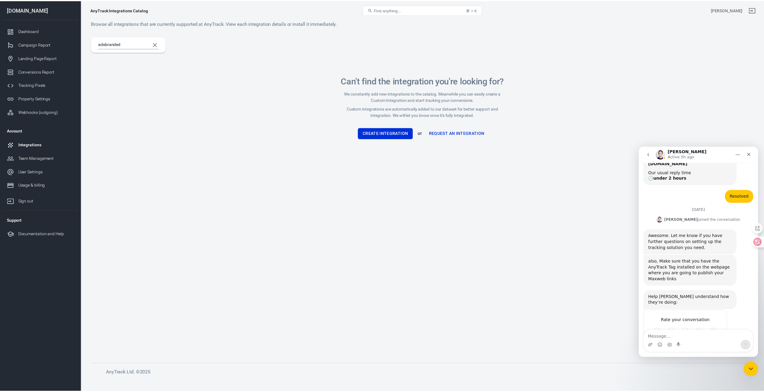
scroll to position [723, 0]
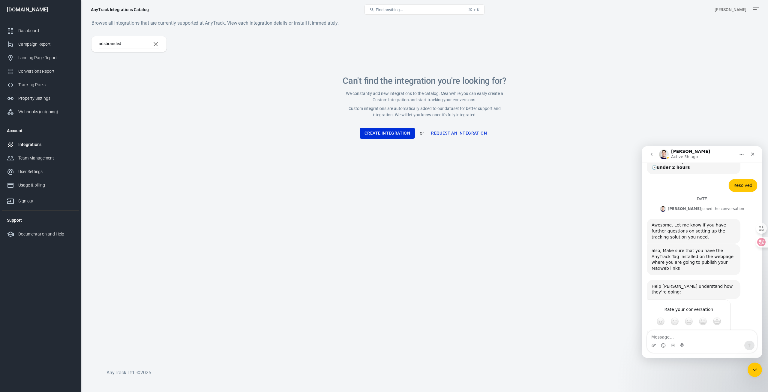
drag, startPoint x: 688, startPoint y: 152, endPoint x: 718, endPoint y: 159, distance: 30.7
click at [691, 154] on div "[PERSON_NAME] Active 5h ago" at bounding box center [690, 154] width 39 height 11
click at [152, 200] on main "Browse all integrations that are currently supported at AnyTrack. View each int…" at bounding box center [425, 186] width 666 height 335
click at [50, 172] on div "User Settings" at bounding box center [46, 171] width 56 height 6
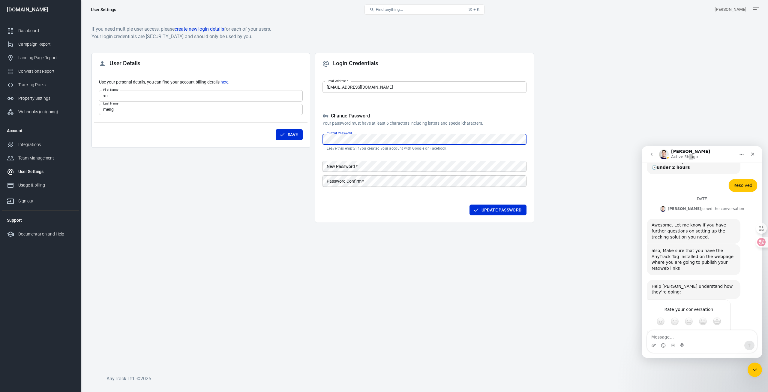
click at [398, 108] on div "Login Credentials Email Address   * [EMAIL_ADDRESS][DOMAIN_NAME] Email Address …" at bounding box center [424, 138] width 219 height 170
click at [270, 180] on div "User Details Use your personal details, you can find your account billing detai…" at bounding box center [201, 140] width 219 height 175
click at [55, 185] on div "Usage & billing" at bounding box center [46, 185] width 56 height 6
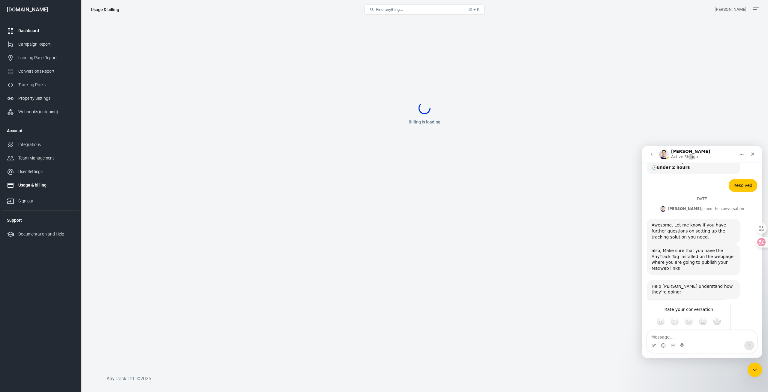
click at [42, 32] on div "Dashboard" at bounding box center [46, 31] width 56 height 6
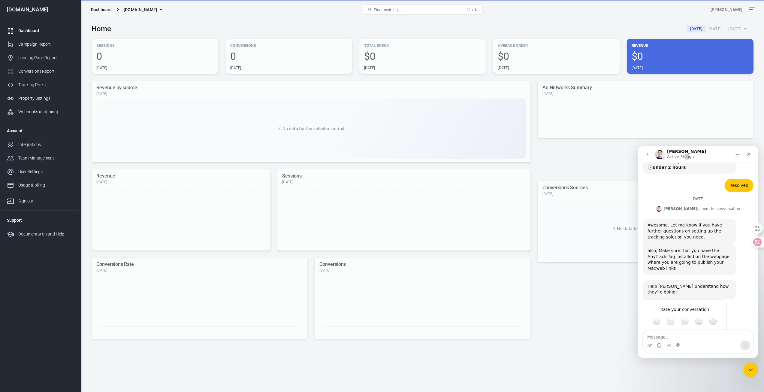
click at [29, 7] on div "[DOMAIN_NAME]" at bounding box center [40, 9] width 77 height 5
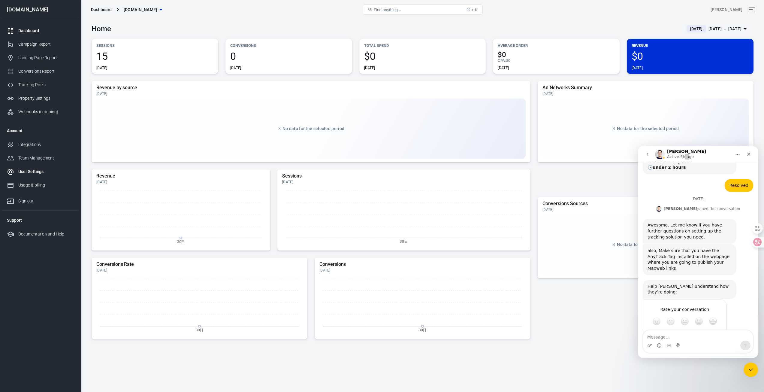
click at [33, 170] on div "User Settings" at bounding box center [46, 171] width 56 height 6
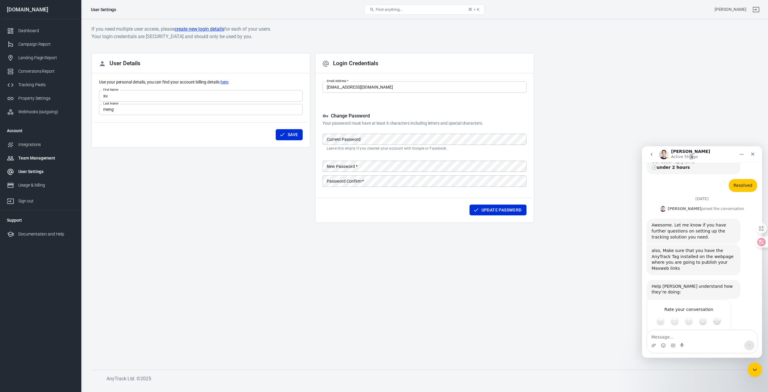
click at [37, 161] on div "Team Management" at bounding box center [46, 158] width 56 height 6
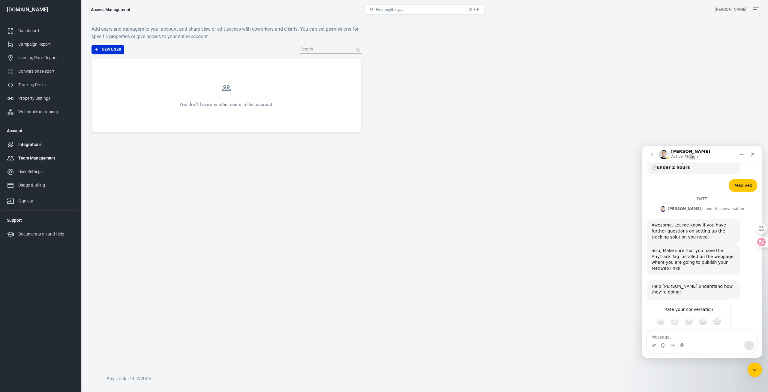
click at [37, 148] on link "Integrations" at bounding box center [40, 145] width 77 height 14
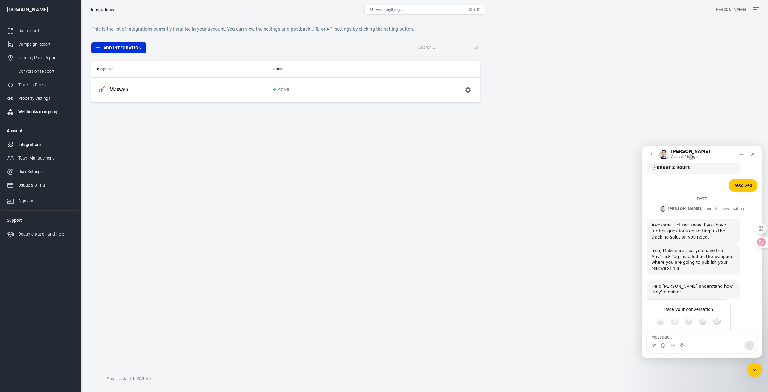
click at [46, 110] on div "Webhooks (outgoing)" at bounding box center [46, 112] width 56 height 6
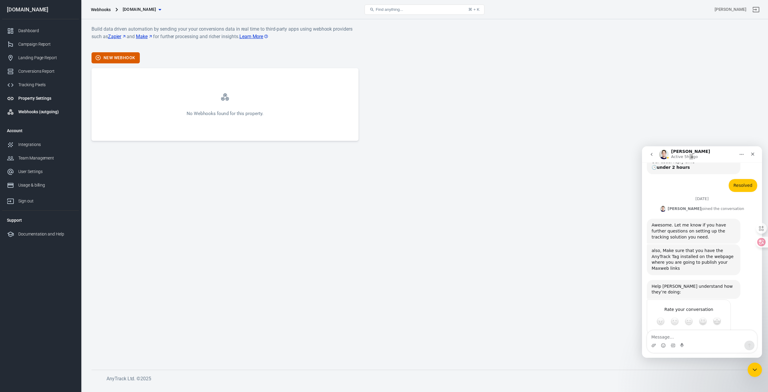
click at [43, 102] on link "Property Settings" at bounding box center [40, 99] width 77 height 14
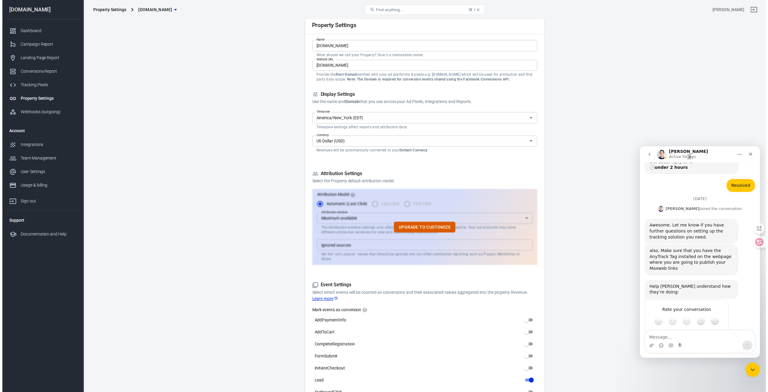
scroll to position [30, 0]
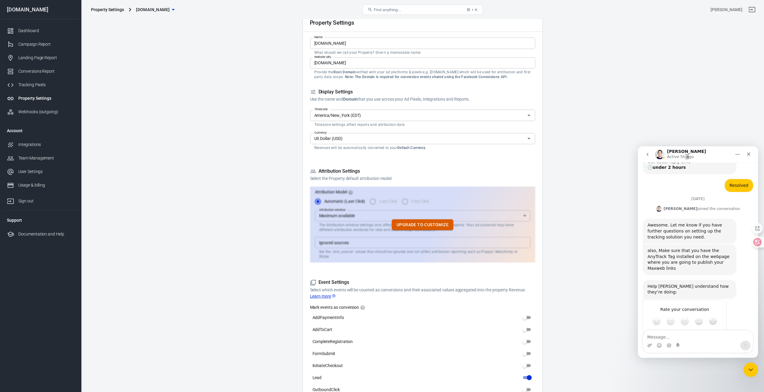
click at [426, 220] on button "Upgrade to customize" at bounding box center [423, 224] width 62 height 11
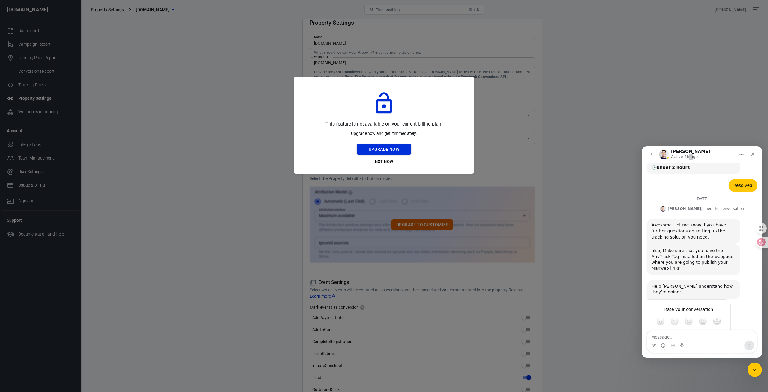
drag, startPoint x: 441, startPoint y: 127, endPoint x: 393, endPoint y: 153, distance: 54.7
click at [393, 153] on button "Upgrade Now" at bounding box center [384, 149] width 55 height 11
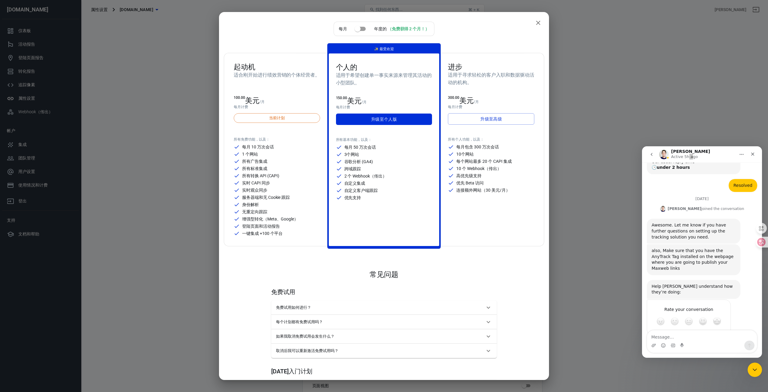
scroll to position [588, 0]
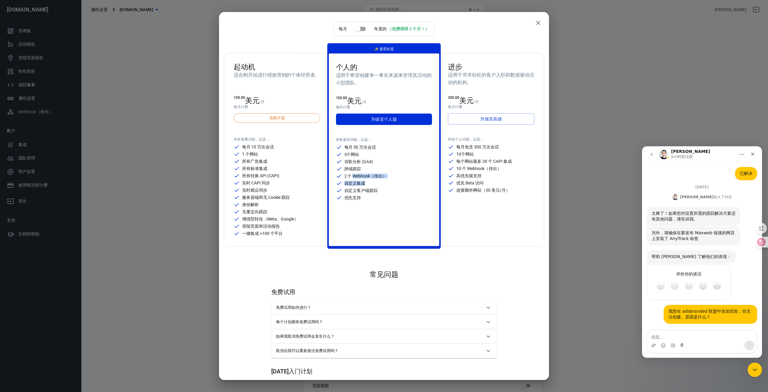
drag, startPoint x: 366, startPoint y: 179, endPoint x: 352, endPoint y: 179, distance: 13.5
click at [352, 179] on div "每月 50 万次会话 3个网站 谷歌分析 (GA4) 跨域跟踪 2 个 Webhook（传出） 自定义集成 自定义客户端跟踪 优先支持" at bounding box center [384, 172] width 96 height 56
click at [348, 185] on font "自定义集成" at bounding box center [355, 183] width 21 height 5
drag, startPoint x: 342, startPoint y: 184, endPoint x: 373, endPoint y: 185, distance: 31.8
click at [373, 185] on div "自定义集成" at bounding box center [384, 183] width 96 height 6
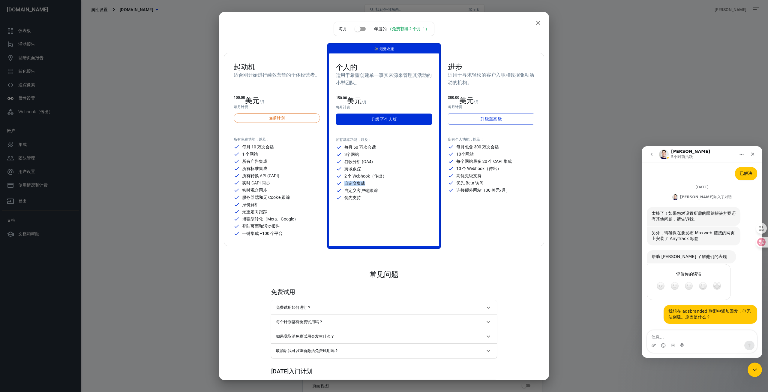
click at [373, 185] on div "自定义集成" at bounding box center [384, 183] width 96 height 6
drag, startPoint x: 365, startPoint y: 183, endPoint x: 352, endPoint y: 182, distance: 13.5
click at [352, 182] on div "自定义集成" at bounding box center [384, 183] width 96 height 6
drag, startPoint x: 343, startPoint y: 183, endPoint x: 372, endPoint y: 184, distance: 28.8
click at [372, 184] on div "自定义集成" at bounding box center [384, 183] width 96 height 6
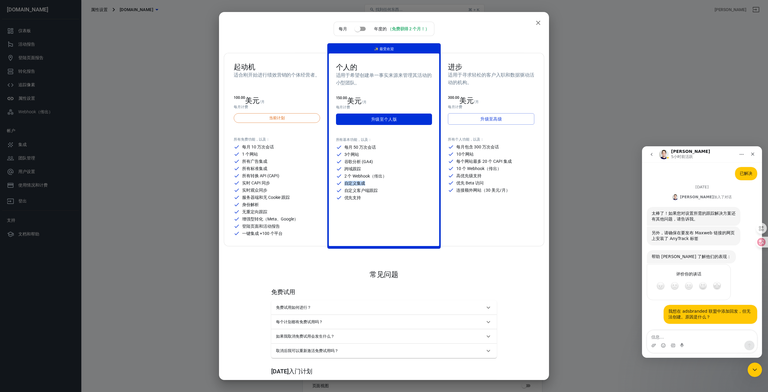
click at [372, 184] on div "自定义集成" at bounding box center [384, 183] width 96 height 6
drag, startPoint x: 372, startPoint y: 184, endPoint x: 351, endPoint y: 182, distance: 21.4
click at [351, 182] on div "自定义集成" at bounding box center [384, 183] width 96 height 6
click at [351, 182] on font "自定义集成" at bounding box center [355, 183] width 21 height 5
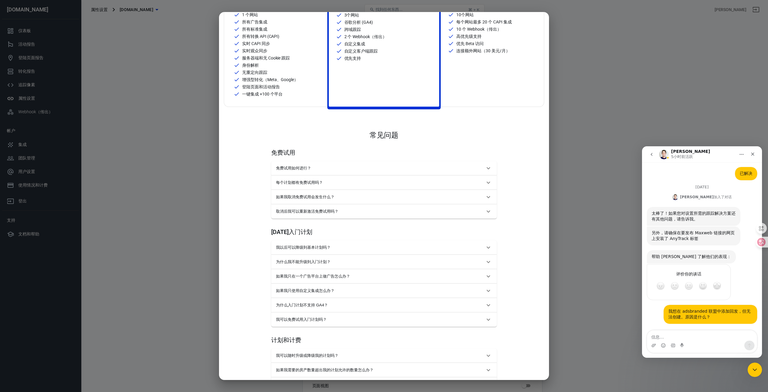
scroll to position [150, 0]
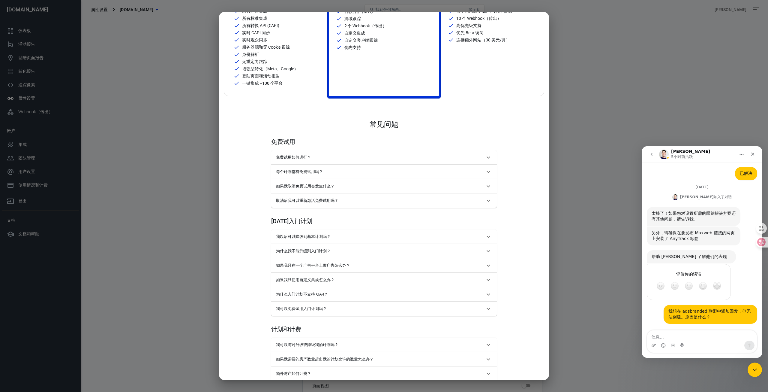
click at [394, 278] on span "如果我只使用自定义集成怎么办？" at bounding box center [380, 279] width 209 height 5
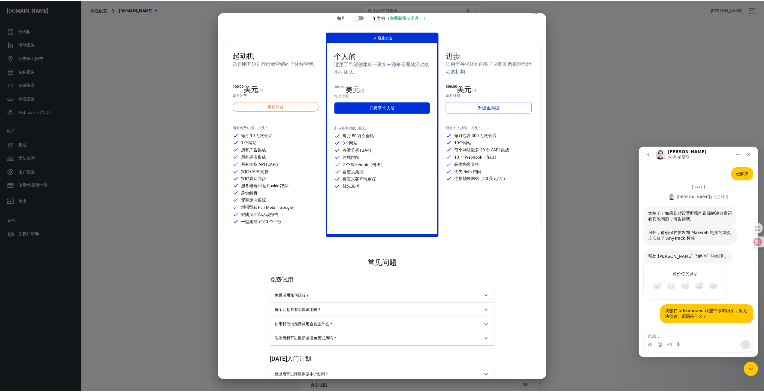
scroll to position [0, 0]
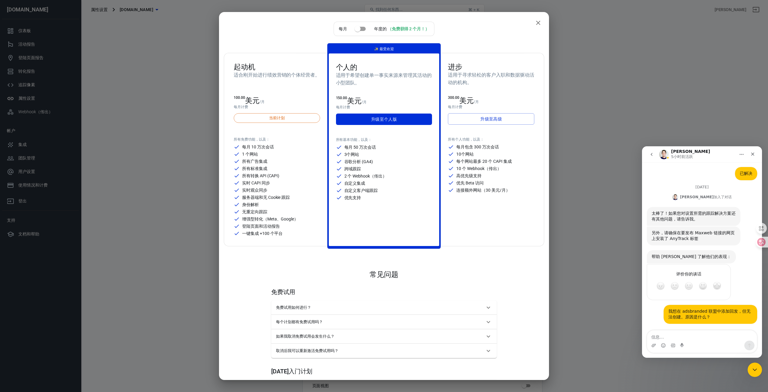
click at [174, 136] on div "每月 年度的 （免费获得 2 个月！） 起动机 适合刚开始进行绩效营销的个体经营者。 100.00 美元 /月 每月 计费 当前计划 所有免费功能，以及： 每…" at bounding box center [384, 196] width 768 height 392
click at [535, 20] on icon "关闭" at bounding box center [538, 22] width 7 height 7
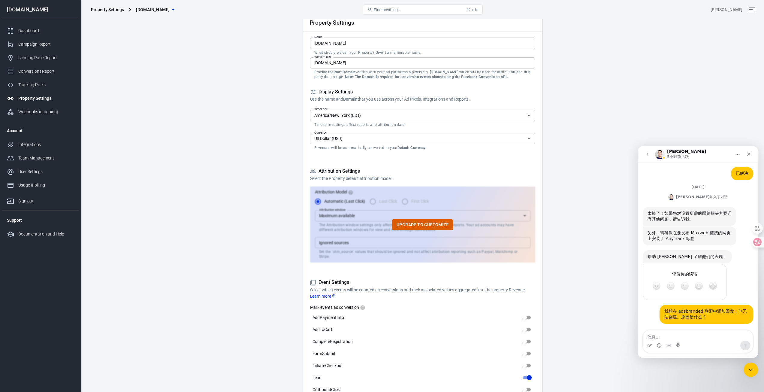
scroll to position [723, 0]
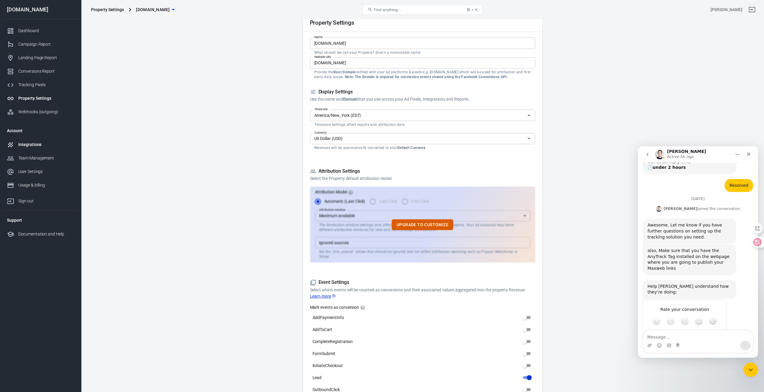
click at [42, 138] on link "Integrations" at bounding box center [40, 145] width 77 height 14
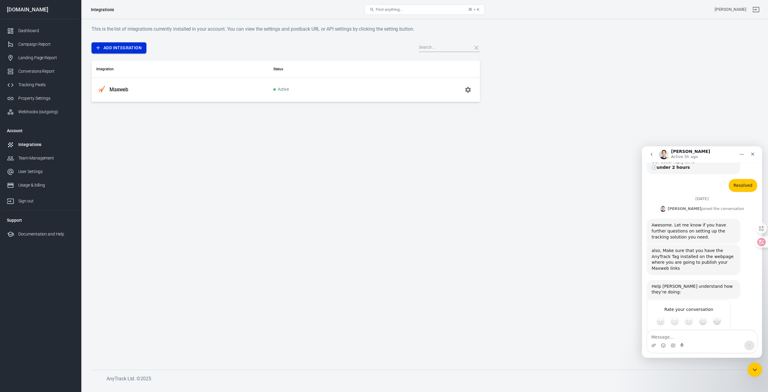
click at [129, 49] on link "Add Integration" at bounding box center [119, 47] width 55 height 11
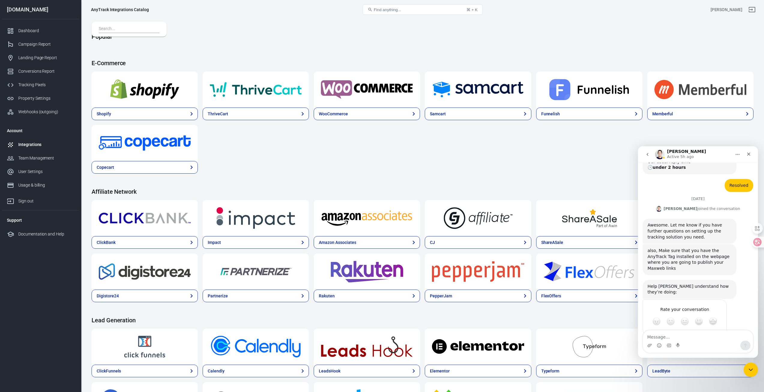
scroll to position [30, 0]
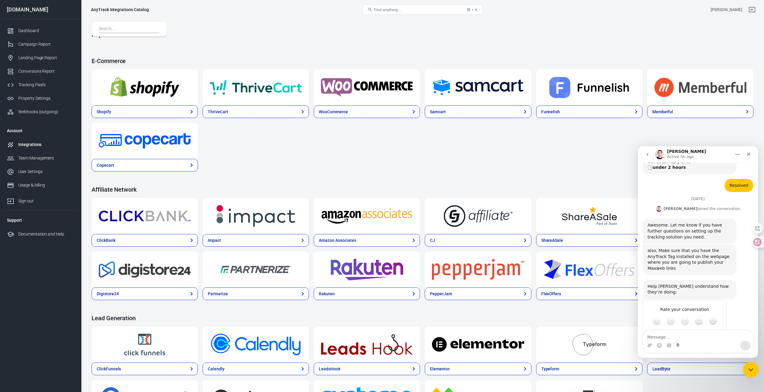
click at [750, 367] on icon "Close Intercom Messenger" at bounding box center [749, 368] width 7 height 7
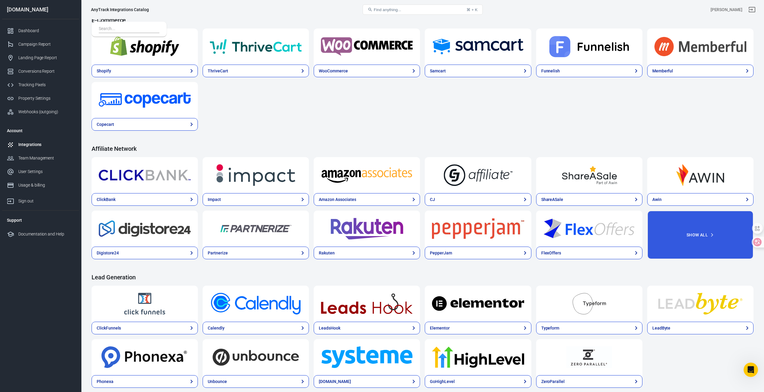
scroll to position [90, 0]
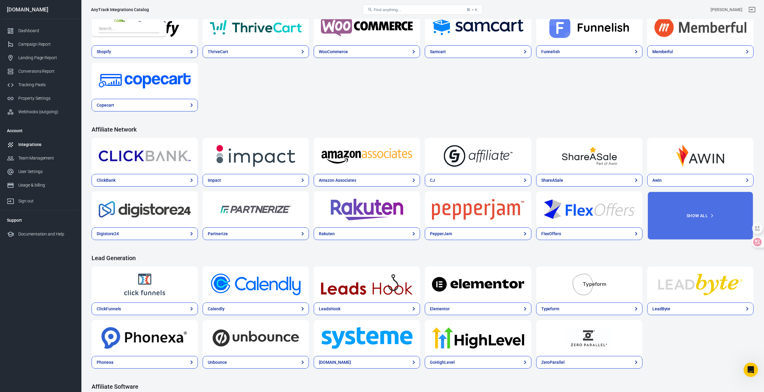
click at [694, 220] on button "Show All" at bounding box center [700, 215] width 106 height 49
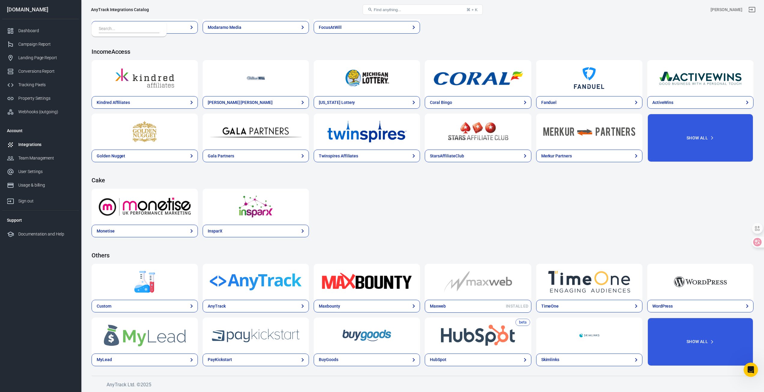
scroll to position [723, 0]
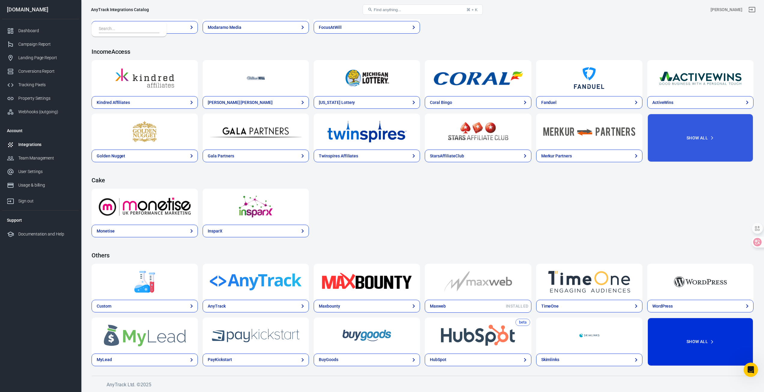
click at [706, 343] on button "Show All" at bounding box center [700, 341] width 106 height 49
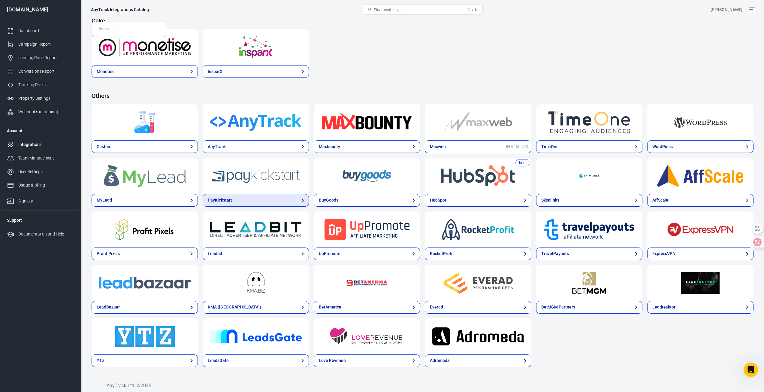
scroll to position [1077, 0]
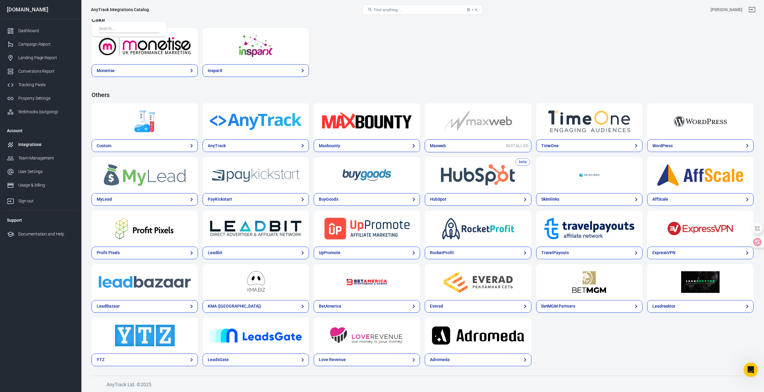
click at [163, 126] on img at bounding box center [145, 121] width 92 height 22
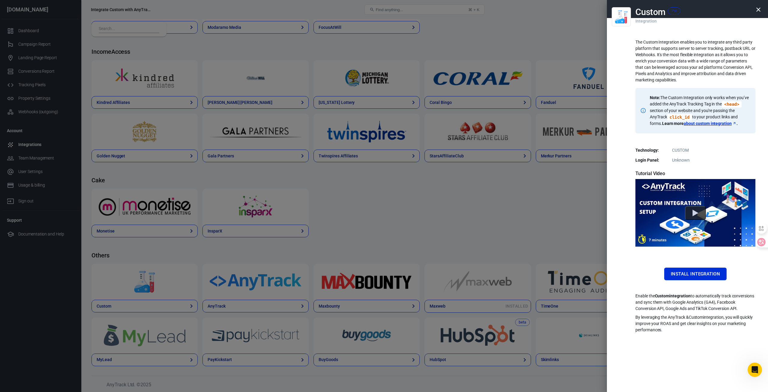
scroll to position [588, 0]
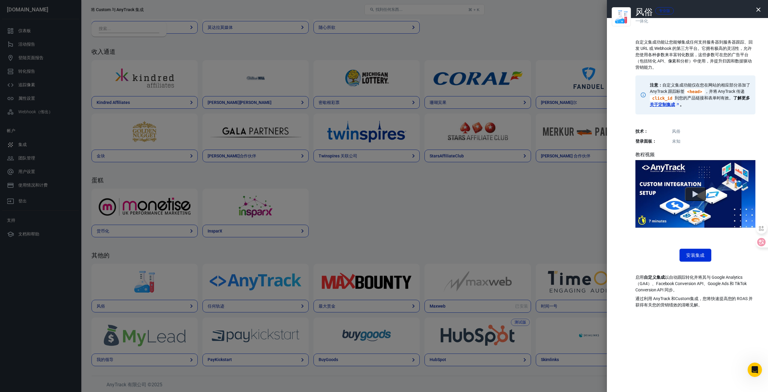
click at [637, 27] on div "风俗 专业版 一体化 自定义集成功能让您能够集成任何支持服务器到服务器跟踪、回发 URL 或 Webhook 的第三方平台。它拥有极高的灵活性，允许您使用各种…" at bounding box center [687, 196] width 161 height 392
click at [623, 44] on div "风俗 专业版 一体化 自定义集成功能让您能够集成任何支持服务器到服务器跟踪、回发 URL 或 Webhook 的第三方平台。它拥有极高的灵活性，允许您使用各种…" at bounding box center [687, 196] width 161 height 392
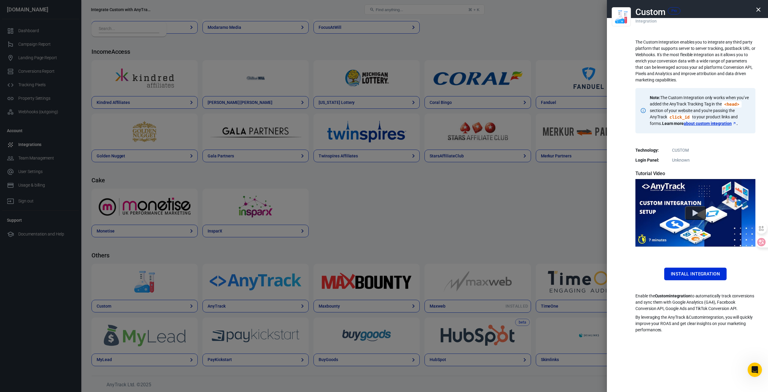
scroll to position [723, 0]
click at [710, 272] on button "Install Integration" at bounding box center [695, 273] width 62 height 13
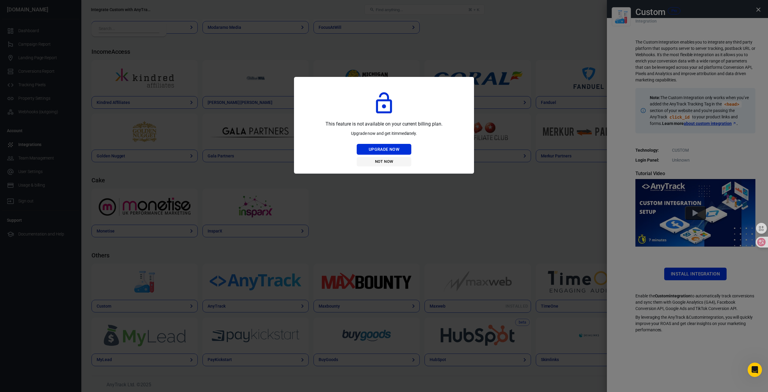
click at [382, 160] on button "Not Now" at bounding box center [384, 161] width 55 height 9
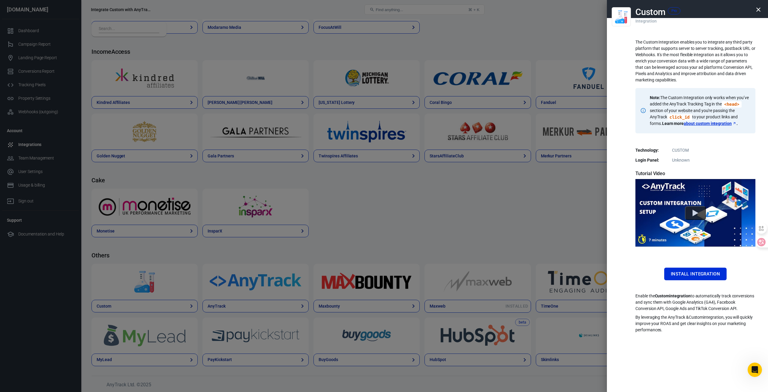
click at [397, 213] on div at bounding box center [384, 196] width 768 height 392
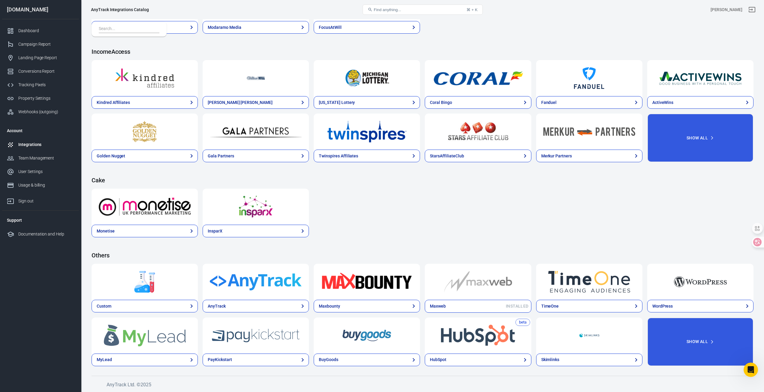
click at [604, 345] on img at bounding box center [589, 335] width 92 height 22
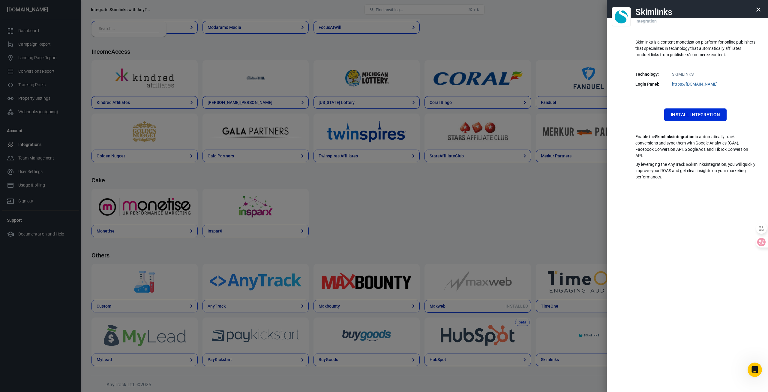
scroll to position [588, 0]
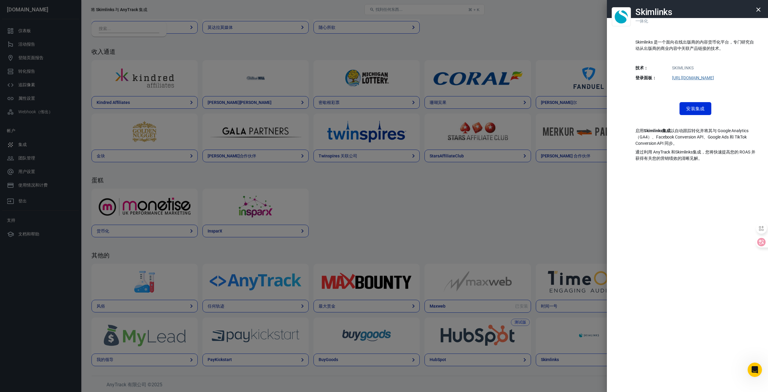
click at [653, 58] on div "Skimlinks 是一个面向在线出版商的内容货币化平台，专门研究自动从出版商的商业内容中关联产品链接的技术。" at bounding box center [696, 50] width 120 height 22
drag, startPoint x: 675, startPoint y: 152, endPoint x: 688, endPoint y: 152, distance: 13.5
click at [687, 152] on p "通过利用 AnyTrack 和 Skimlinks 集成，您将快速提高您的 ROAS 并获得有关您的营销绩效的清晰见解。" at bounding box center [696, 155] width 120 height 13
drag, startPoint x: 715, startPoint y: 152, endPoint x: 754, endPoint y: 154, distance: 38.5
click at [754, 154] on p "通过利用 AnyTrack 和 Skimlinks 集成，您将快速提高您的 ROAS 并获得有关您的营销绩效的清晰见解。" at bounding box center [696, 155] width 120 height 13
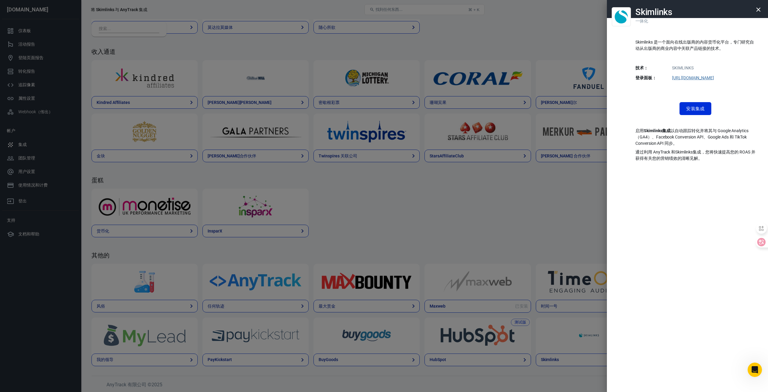
click at [743, 163] on div "Skimlinks 一体化 Skimlinks 是一个面向在线出版商的内容货币化平台，专门研究自动从出版商的商业内容中关联产品链接的技术。 技术： SKIML…" at bounding box center [687, 196] width 161 height 392
drag, startPoint x: 723, startPoint y: 160, endPoint x: 649, endPoint y: 155, distance: 73.7
click at [649, 155] on p "通过利用 AnyTrack 和 Skimlinks 集成，您将快速提高您的 ROAS 并获得有关您的营销绩效的清晰见解。" at bounding box center [696, 155] width 120 height 13
drag, startPoint x: 647, startPoint y: 146, endPoint x: 652, endPoint y: 138, distance: 9.6
click at [647, 146] on font "以自动跟踪转化并将其与 Google Analytics（GA4）、Facebook Conversion API、Google Ads 和 TikTok C…" at bounding box center [692, 136] width 113 height 17
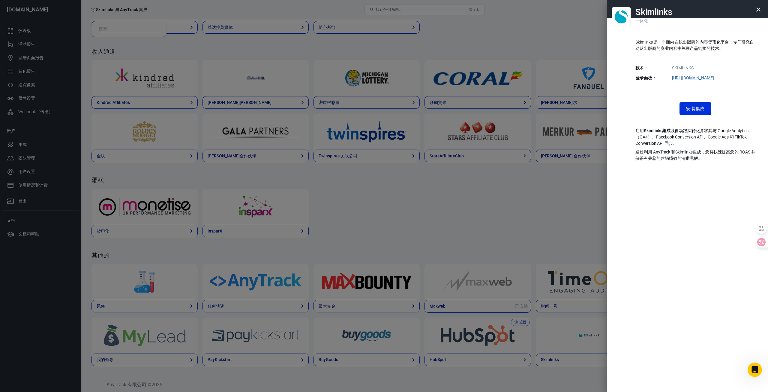
click at [692, 79] on font "[URL][DOMAIN_NAME]" at bounding box center [693, 77] width 42 height 5
click at [738, 128] on p "启用 Skimlinks 集成 以自动跟踪转化并将其与 Google Analytics（GA4）、Facebook Conversion API、Googl…" at bounding box center [696, 137] width 120 height 19
drag, startPoint x: 743, startPoint y: 132, endPoint x: 724, endPoint y: 136, distance: 19.7
click at [724, 136] on font "以自动跟踪转化并将其与 Google Analytics（GA4）、Facebook Conversion API、Google Ads 和 TikTok C…" at bounding box center [692, 136] width 113 height 17
click at [712, 141] on p "启用 Skimlinks 集成 以自动跟踪转化并将其与 Google Analytics（GA4）、Facebook Conversion API、Googl…" at bounding box center [696, 137] width 120 height 19
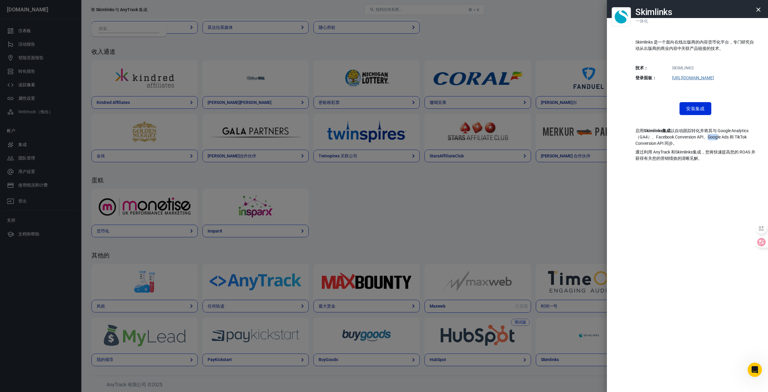
drag, startPoint x: 709, startPoint y: 139, endPoint x: 716, endPoint y: 138, distance: 7.5
click at [716, 138] on font "以自动跟踪转化并将其与 Google Analytics（GA4）、Facebook Conversion API、Google Ads 和 TikTok C…" at bounding box center [692, 136] width 113 height 17
click at [730, 136] on font "以自动跟踪转化并将其与 Google Analytics（GA4）、Facebook Conversion API、Google Ads 和 TikTok C…" at bounding box center [692, 136] width 113 height 17
drag, startPoint x: 679, startPoint y: 139, endPoint x: 660, endPoint y: 131, distance: 20.6
click at [660, 131] on p "启用 Skimlinks 集成 以自动跟踪转化并将其与 Google Analytics（GA4）、Facebook Conversion API、Googl…" at bounding box center [696, 137] width 120 height 19
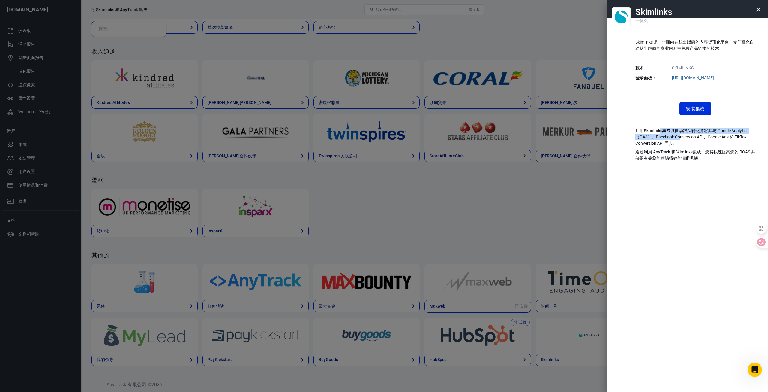
click at [660, 131] on font "Skimlinks" at bounding box center [653, 130] width 19 height 5
drag, startPoint x: 716, startPoint y: 159, endPoint x: 648, endPoint y: 155, distance: 68.6
click at [648, 155] on p "通过利用 AnyTrack 和 Skimlinks 集成，您将快速提高您的 ROAS 并获得有关您的营销绩效的清晰见解。" at bounding box center [696, 155] width 120 height 13
click at [661, 154] on font "通过利用 AnyTrack 和" at bounding box center [656, 151] width 40 height 5
click at [664, 151] on font "通过利用 AnyTrack 和" at bounding box center [656, 151] width 40 height 5
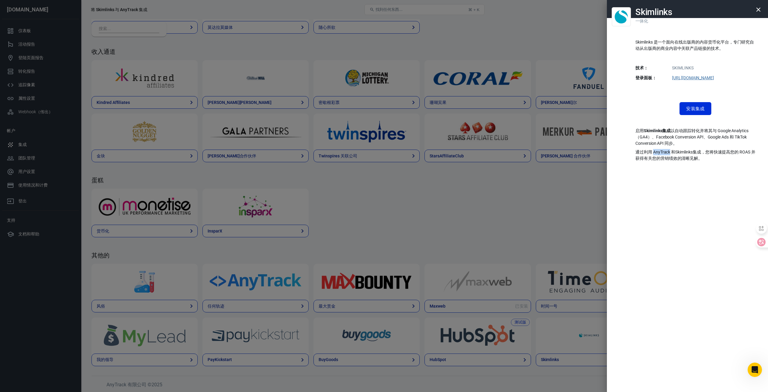
drag, startPoint x: 664, startPoint y: 151, endPoint x: 673, endPoint y: 149, distance: 8.9
click at [664, 151] on font "通过利用 AnyTrack 和" at bounding box center [656, 151] width 40 height 5
drag, startPoint x: 684, startPoint y: 150, endPoint x: 747, endPoint y: 155, distance: 63.2
click at [747, 155] on p "通过利用 AnyTrack 和 Skimlinks 集成，您将快速提高您的 ROAS 并获得有关您的营销绩效的清晰见解。" at bounding box center [696, 155] width 120 height 13
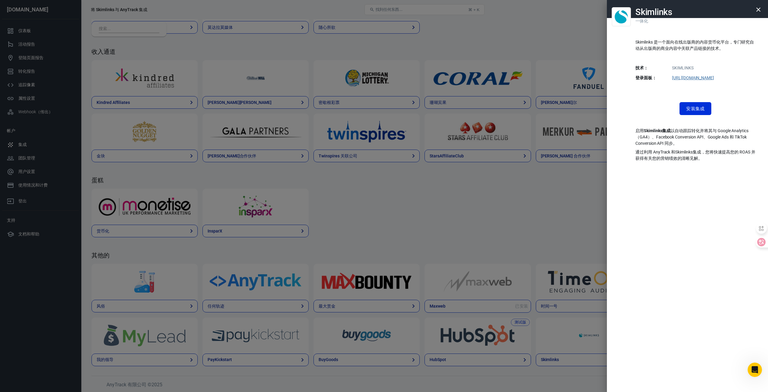
drag, startPoint x: 725, startPoint y: 155, endPoint x: 724, endPoint y: 150, distance: 5.3
click at [724, 150] on p "通过利用 AnyTrack 和 Skimlinks 集成，您将快速提高您的 ROAS 并获得有关您的营销绩效的清晰见解。" at bounding box center [696, 155] width 120 height 13
drag, startPoint x: 723, startPoint y: 149, endPoint x: 724, endPoint y: 159, distance: 9.6
click at [724, 159] on p "通过利用 AnyTrack 和 Skimlinks 集成，您将快速提高您的 ROAS 并获得有关您的营销绩效的清晰见解。" at bounding box center [696, 155] width 120 height 13
click at [710, 163] on div "Skimlinks 一体化 Skimlinks 是一个面向在线出版商的内容货币化平台，专门研究自动从出版商的商业内容中关联产品链接的技术。 技术： SKIML…" at bounding box center [687, 196] width 161 height 392
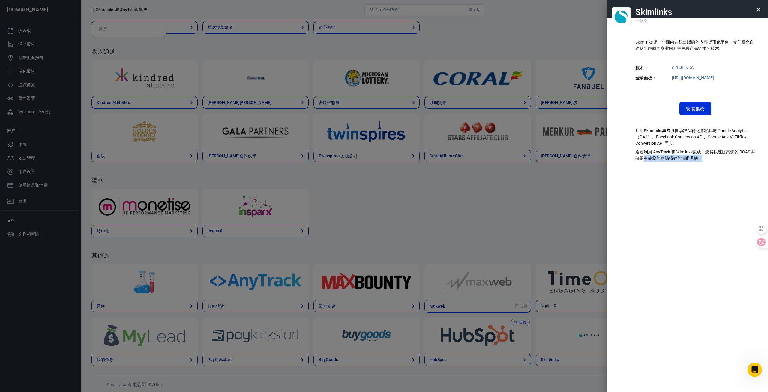
drag, startPoint x: 707, startPoint y: 161, endPoint x: 649, endPoint y: 156, distance: 58.2
click at [649, 156] on p "通过利用 AnyTrack 和 Skimlinks 集成，您将快速提高您的 ROAS 并获得有关您的营销绩效的清晰见解。" at bounding box center [696, 155] width 120 height 13
click at [701, 156] on font "集成，您将快速提高您的 ROAS 并获得有关您的营销绩效的清晰见解。" at bounding box center [696, 154] width 120 height 11
click at [701, 109] on font "安装集成" at bounding box center [695, 108] width 19 height 5
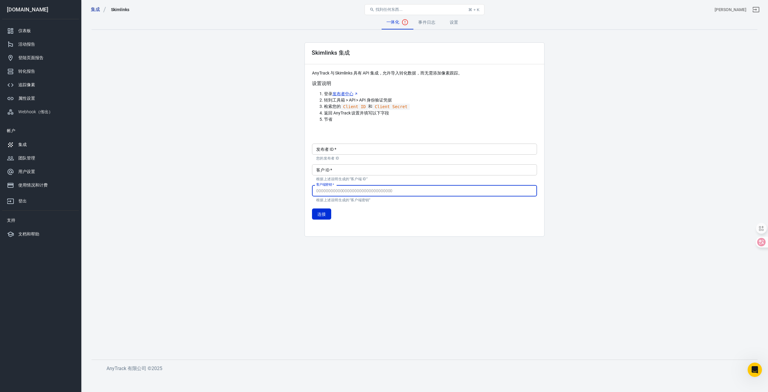
click at [345, 190] on input "客户端密钥   *" at bounding box center [424, 190] width 225 height 11
click at [30, 143] on div "集成" at bounding box center [46, 144] width 56 height 6
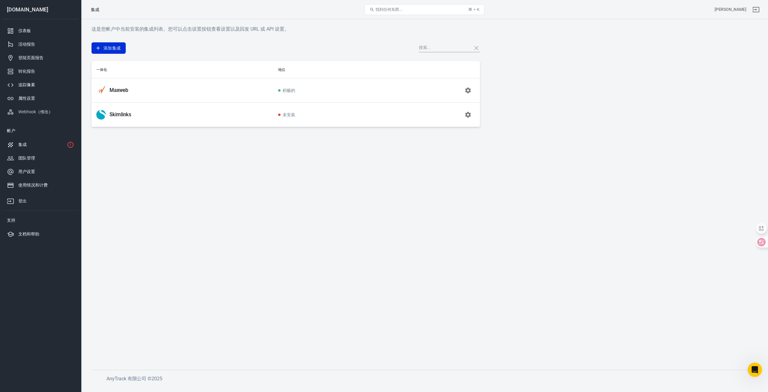
click at [464, 115] on button "button" at bounding box center [468, 114] width 14 height 14
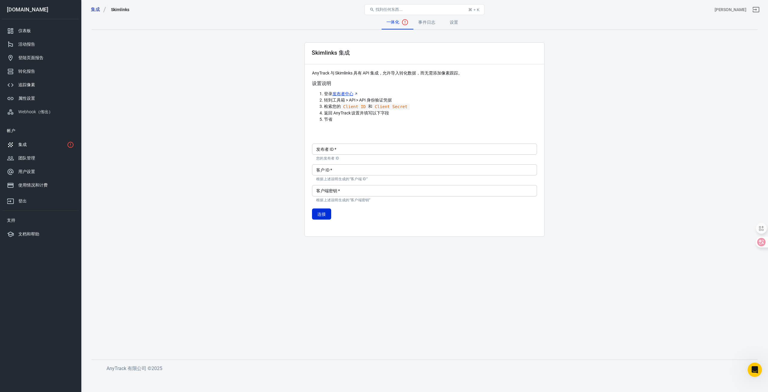
drag, startPoint x: 464, startPoint y: 18, endPoint x: 459, endPoint y: 20, distance: 5.4
click at [462, 19] on div "集成 Skimlinks 找到任何东西... ⌘ + K [PERSON_NAME] [DOMAIN_NAME] 仪表板 活动报告 登陆页面报告 转化报告 追…" at bounding box center [384, 197] width 768 height 356
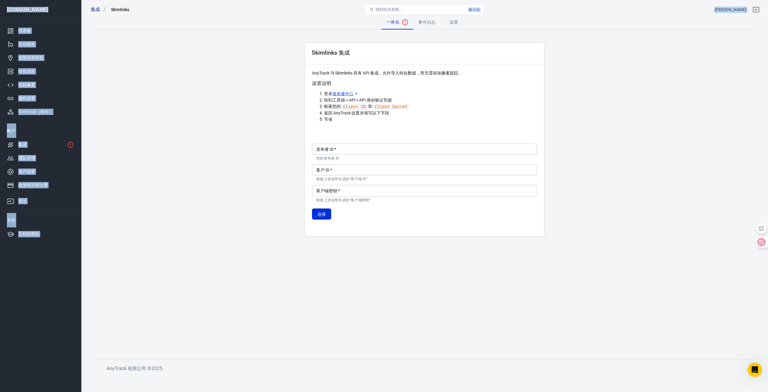
click at [457, 21] on font "设置" at bounding box center [454, 22] width 9 height 5
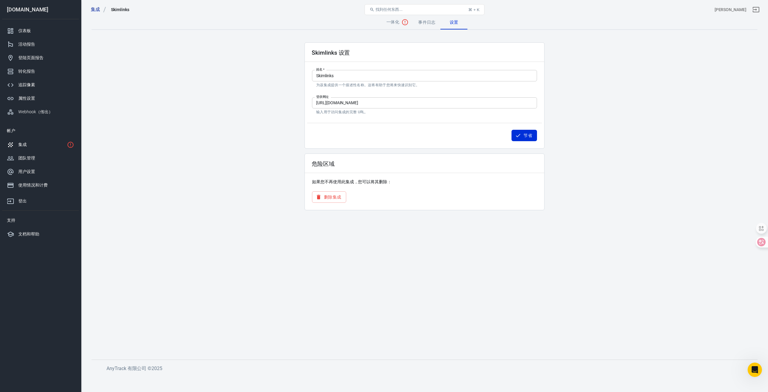
click at [331, 194] on font "删除" at bounding box center [328, 196] width 9 height 5
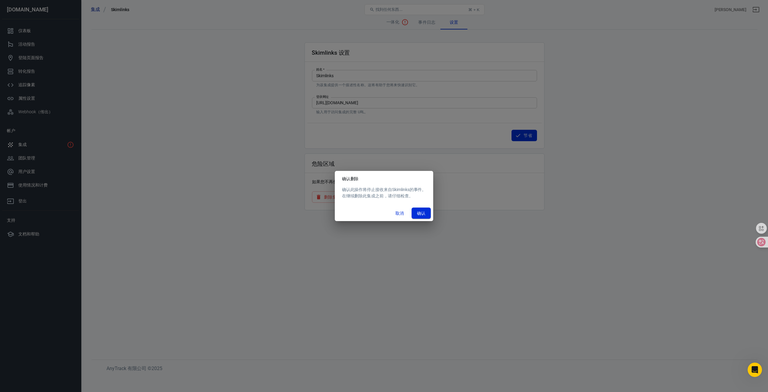
click at [425, 213] on font "确认" at bounding box center [421, 213] width 9 height 5
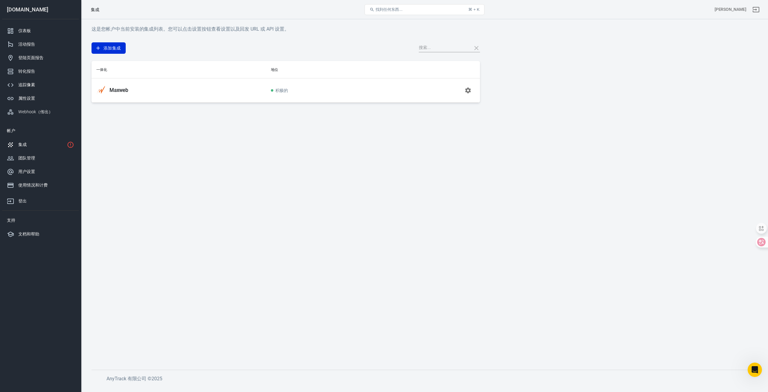
click at [46, 141] on div "集成" at bounding box center [41, 144] width 46 height 6
click at [107, 46] on font "添加集成" at bounding box center [112, 48] width 17 height 5
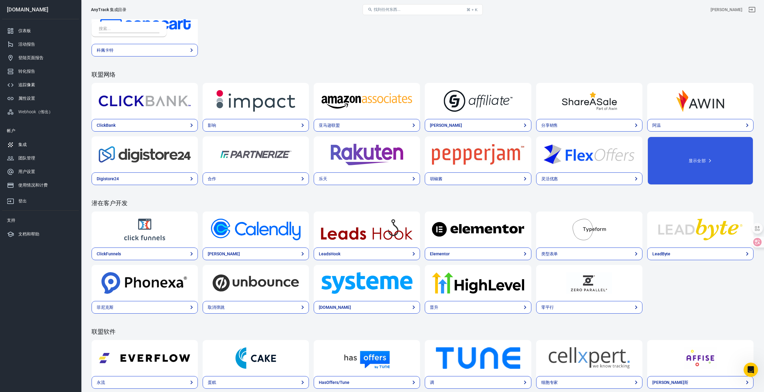
scroll to position [150, 0]
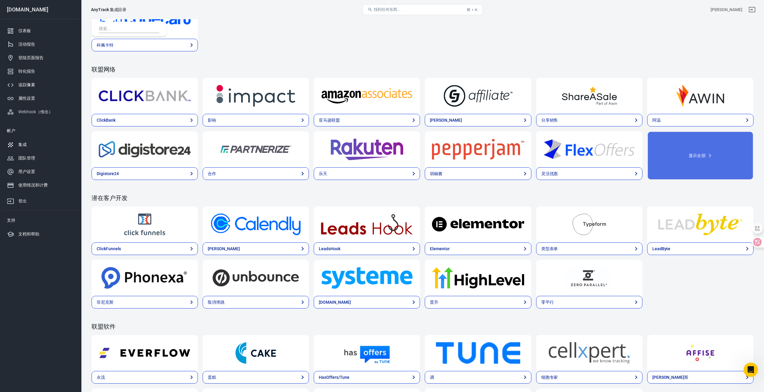
click at [724, 162] on button "显示全部" at bounding box center [700, 155] width 106 height 49
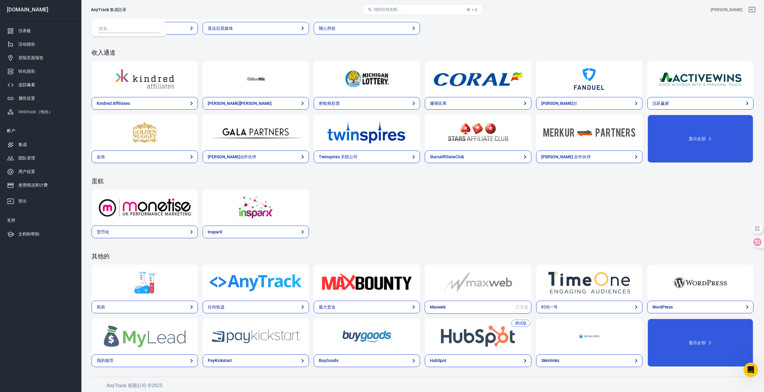
scroll to position [917, 0]
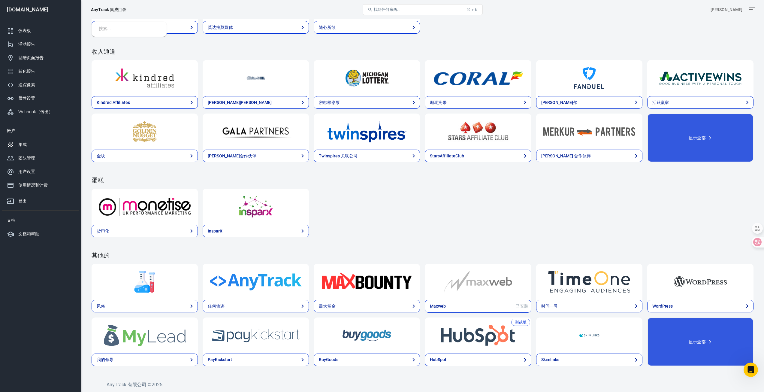
click at [151, 293] on div at bounding box center [145, 282] width 106 height 36
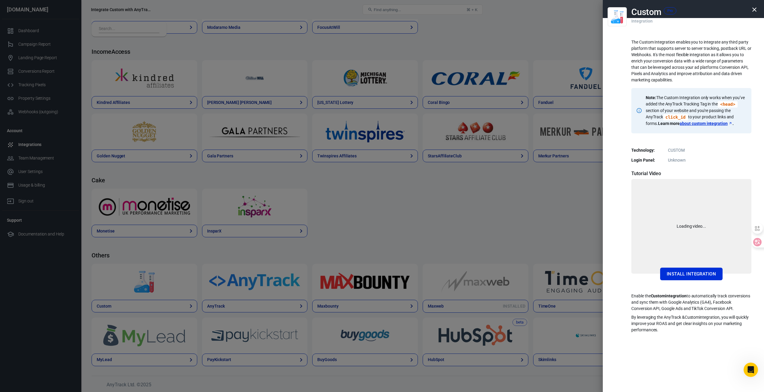
scroll to position [757, 0]
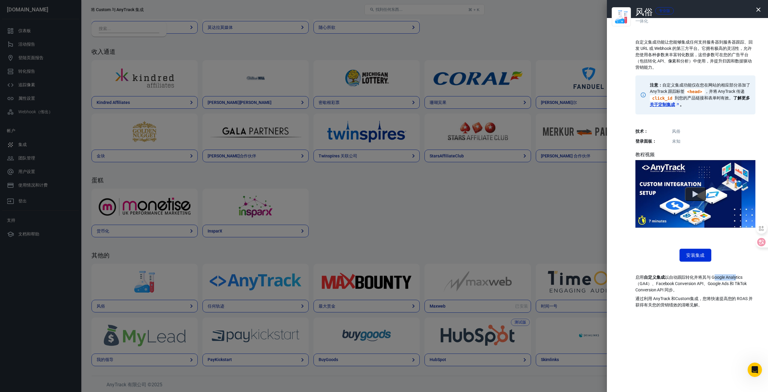
drag, startPoint x: 714, startPoint y: 276, endPoint x: 737, endPoint y: 276, distance: 23.1
click at [737, 276] on font "以自动跟踪转化并将其与 Google Analytics（GA4）、Facebook Conversion API、Google Ads 和 TikTok C…" at bounding box center [691, 283] width 111 height 17
click at [694, 282] on font "以自动跟踪转化并将其与 Google Analytics（GA4）、Facebook Conversion API、Google Ads 和 TikTok C…" at bounding box center [691, 283] width 111 height 17
drag, startPoint x: 670, startPoint y: 284, endPoint x: 682, endPoint y: 278, distance: 12.9
click at [670, 285] on font "以自动跟踪转化并将其与 Google Analytics（GA4）、Facebook Conversion API、Google Ads 和 TikTok C…" at bounding box center [691, 283] width 111 height 17
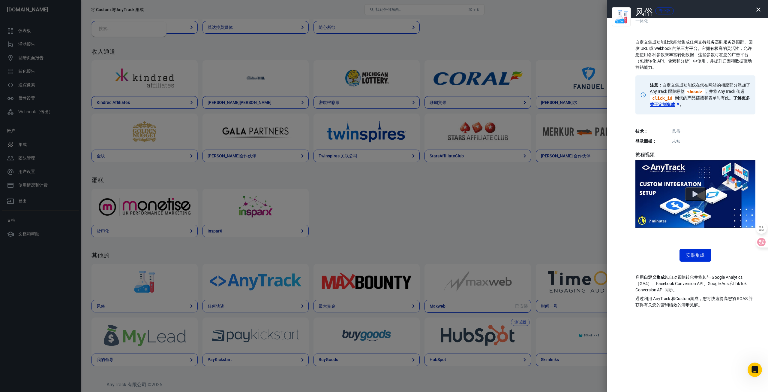
click at [683, 277] on font "以自动跟踪转化并将其与 Google Analytics（GA4）、Facebook Conversion API、Google Ads 和 TikTok C…" at bounding box center [691, 283] width 111 height 17
click at [691, 264] on div "自定义集成功能让您能够集成任何支持服务器到服务器跟踪、回发 URL 或 Webhook 的第三方平台。它拥有极高的灵活性，允许您使用各种参数来丰富转化数据，这…" at bounding box center [696, 171] width 120 height 273
click at [693, 259] on button "安装集成" at bounding box center [696, 254] width 32 height 13
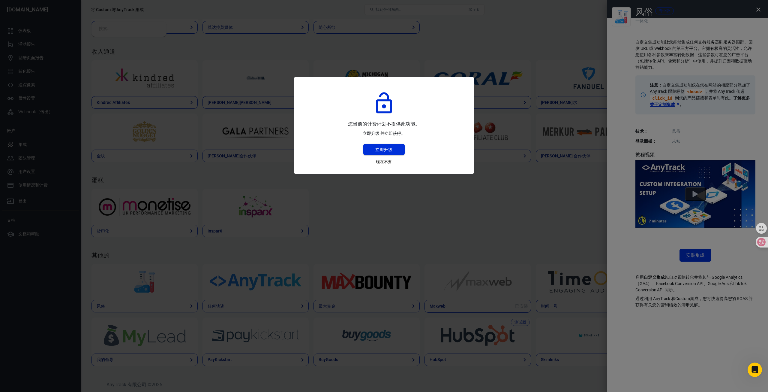
click at [385, 148] on font "立即升级" at bounding box center [383, 149] width 17 height 5
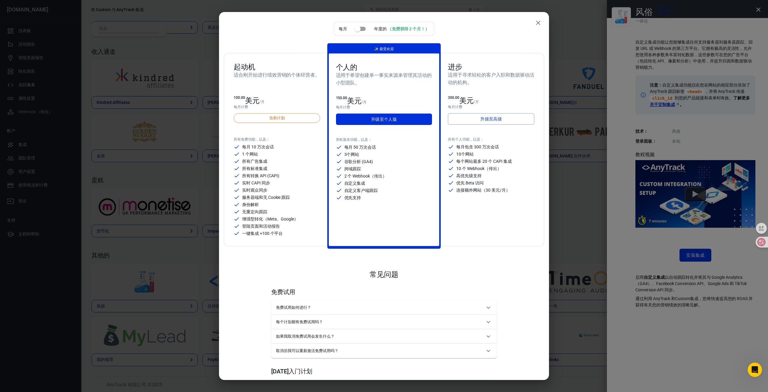
click at [175, 272] on div "每月 年度的 （免费获得 2 个月！） 起动机 适合刚开始进行绩效营销的个体经营者。 100.00 美元 /月 每月 计费 当前计划 所有免费功能，以及： 每…" at bounding box center [384, 196] width 768 height 392
click at [536, 23] on icon "关闭" at bounding box center [538, 22] width 7 height 7
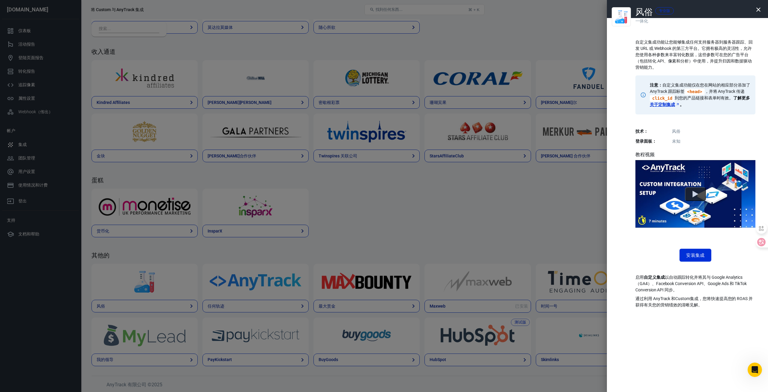
click at [761, 9] on icon "button" at bounding box center [758, 9] width 7 height 7
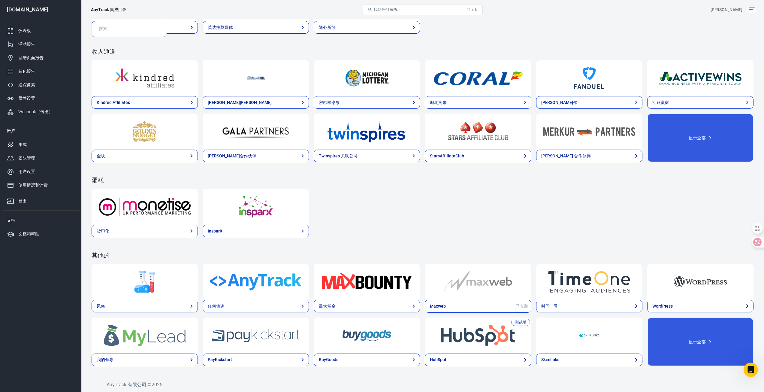
click at [391, 212] on div "货币化 InsparX" at bounding box center [423, 212] width 662 height 49
click at [434, 228] on div "货币化 InsparX" at bounding box center [423, 212] width 662 height 49
click at [359, 275] on img at bounding box center [367, 282] width 92 height 22
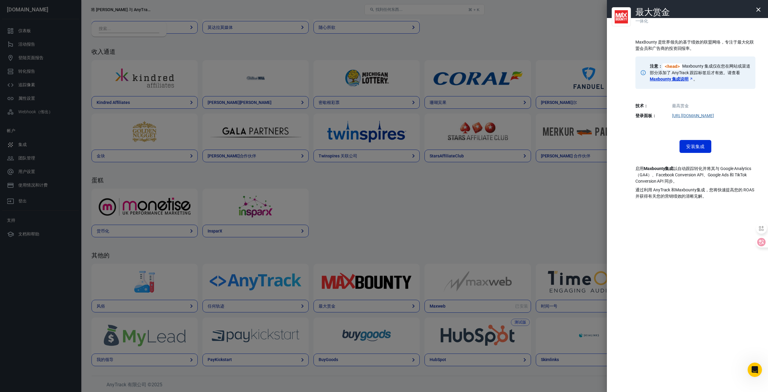
click at [383, 247] on div at bounding box center [384, 196] width 768 height 392
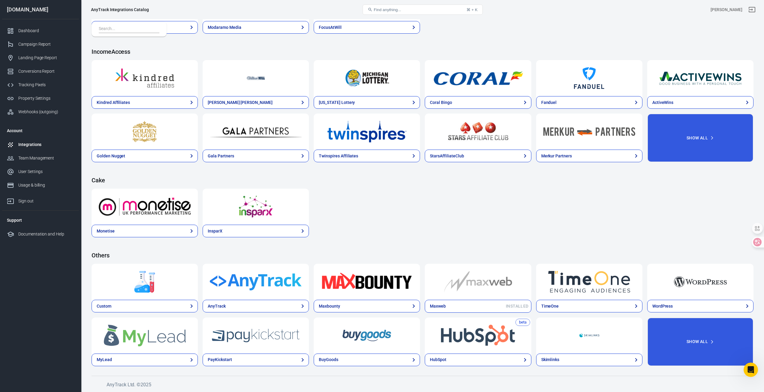
click at [366, 297] on div at bounding box center [367, 282] width 106 height 36
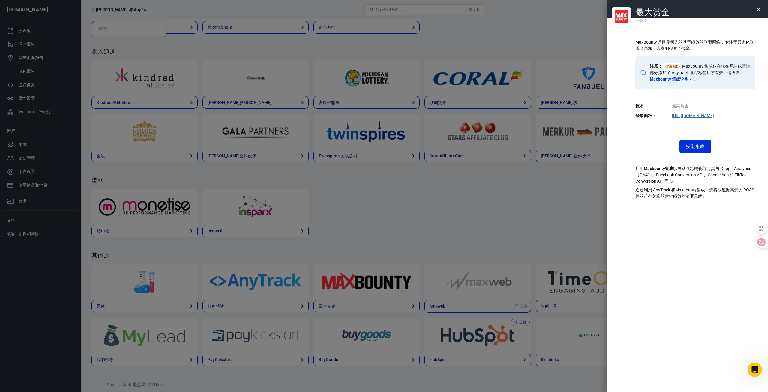
click at [474, 176] on div at bounding box center [384, 196] width 768 height 392
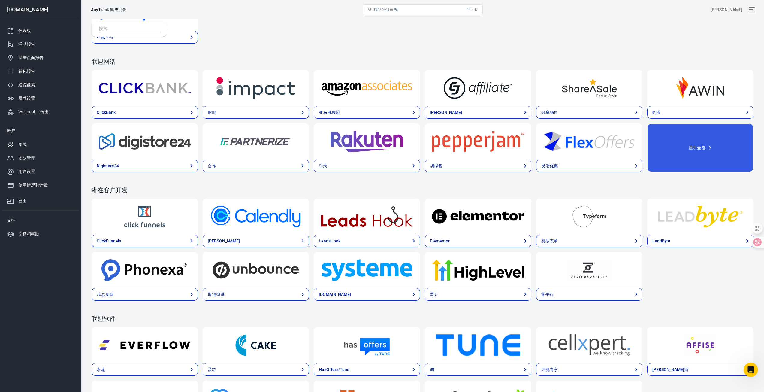
scroll to position [156, 0]
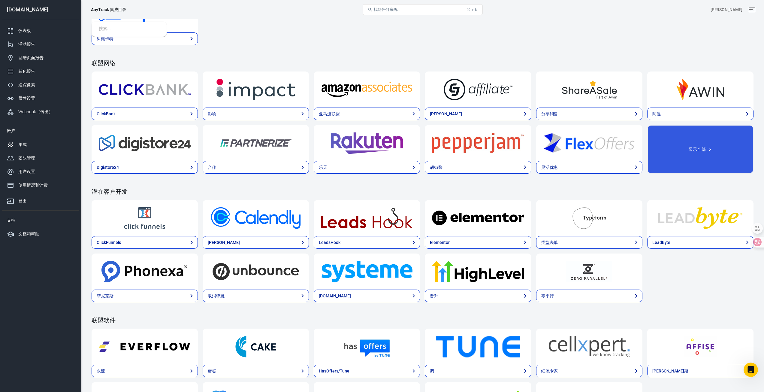
click at [36, 146] on div "集成" at bounding box center [46, 144] width 56 height 6
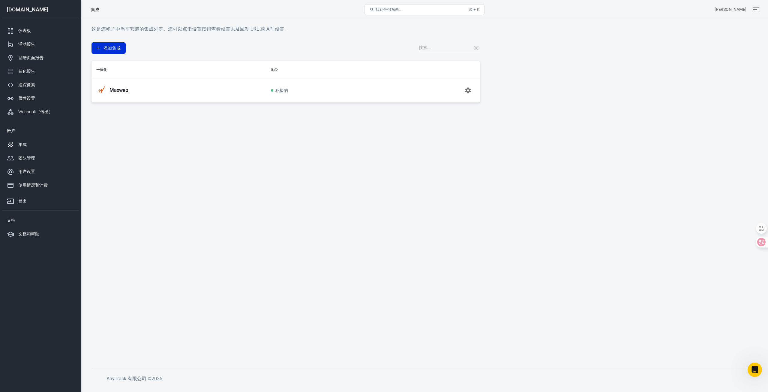
click at [132, 125] on main "这是您帐户中当前安装的集成列表。您可以点击设置按钮查看设置以及回发 URL 或 API 设置。 添加集成 一体化 地位 Maxweb 积极的" at bounding box center [425, 192] width 666 height 335
click at [36, 32] on div "仪表板" at bounding box center [46, 31] width 56 height 6
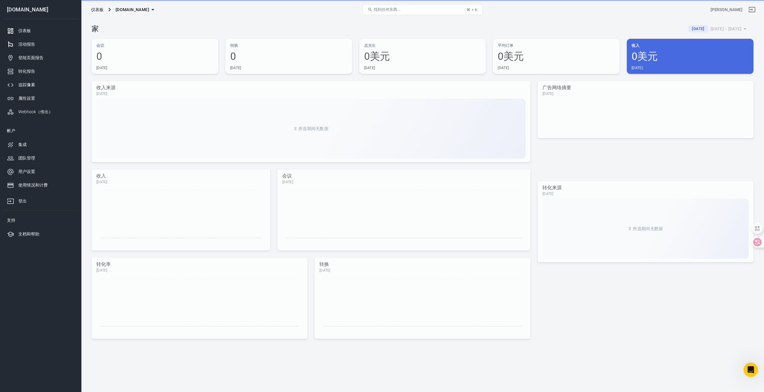
click at [36, 44] on div "活动报告" at bounding box center [46, 44] width 56 height 6
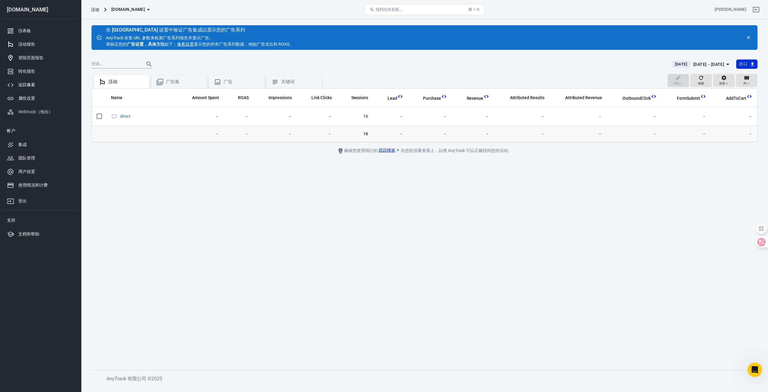
click at [43, 59] on font "登陆页面报告" at bounding box center [30, 57] width 25 height 5
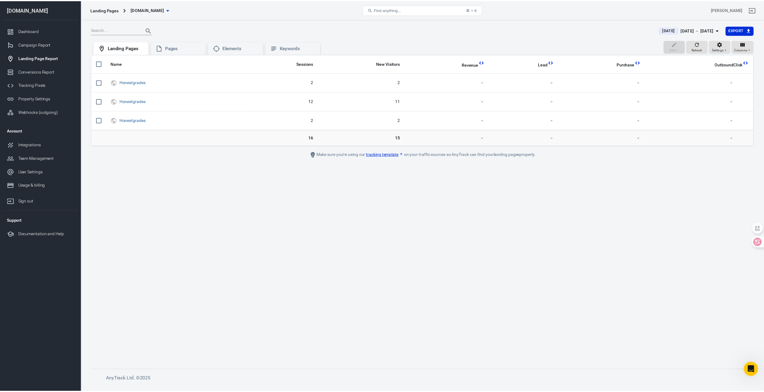
scroll to position [723, 0]
click at [33, 146] on div "Integrations" at bounding box center [46, 144] width 56 height 6
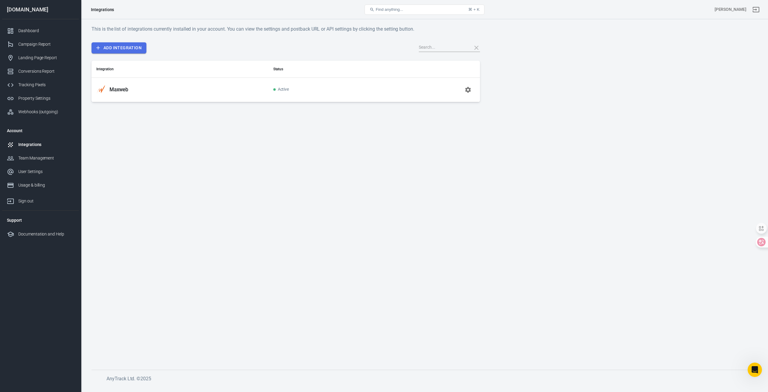
click at [120, 44] on link "Add Integration" at bounding box center [119, 47] width 55 height 11
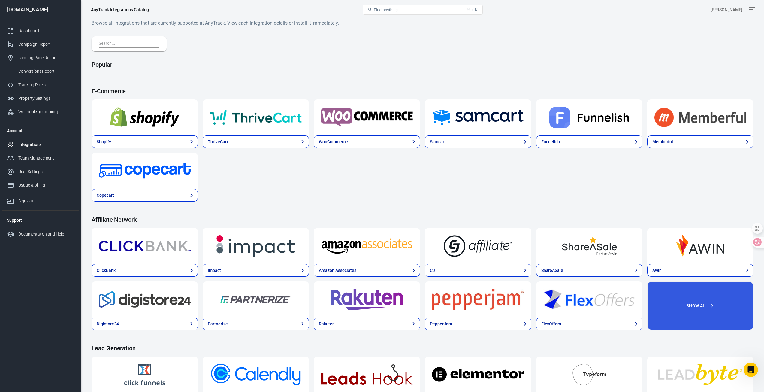
click at [37, 146] on div "Integrations" at bounding box center [46, 144] width 56 height 6
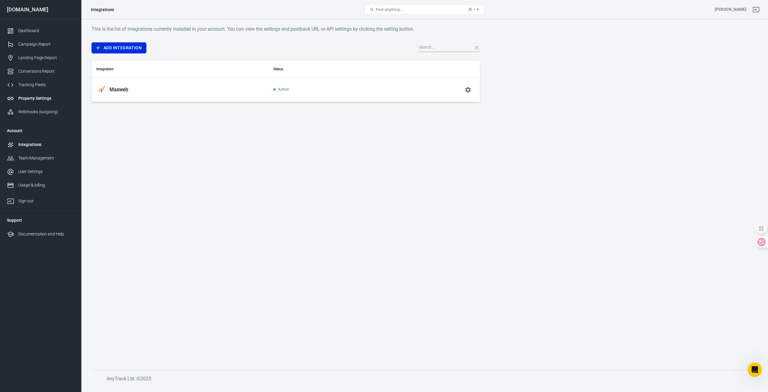
click at [50, 100] on div "Property Settings" at bounding box center [46, 98] width 56 height 6
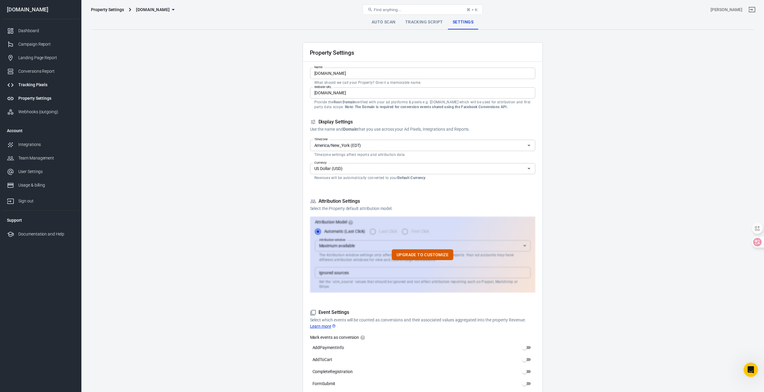
click at [44, 84] on div "Tracking Pixels" at bounding box center [46, 85] width 56 height 6
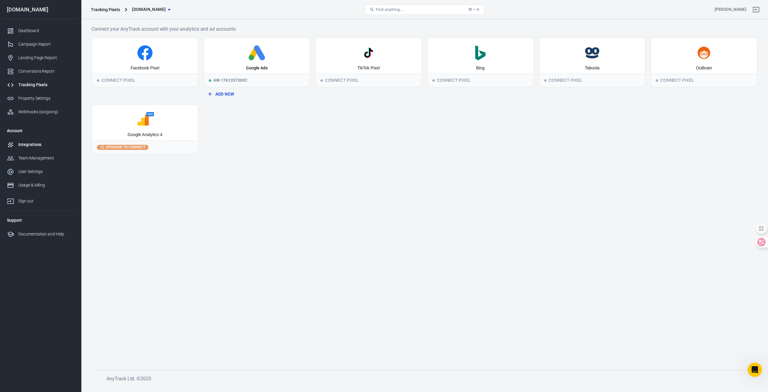
click at [26, 144] on div "Integrations" at bounding box center [46, 144] width 56 height 6
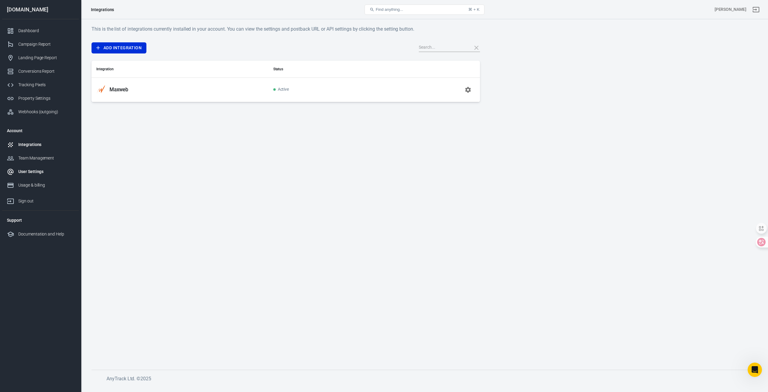
click at [40, 166] on link "User Settings" at bounding box center [40, 172] width 77 height 14
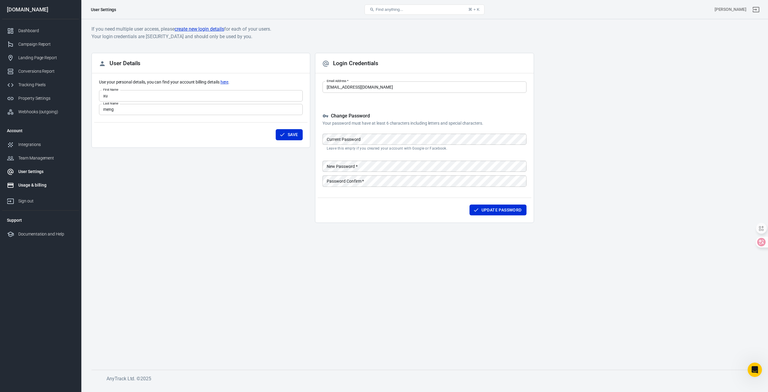
click at [45, 181] on link "Usage & billing" at bounding box center [40, 185] width 77 height 14
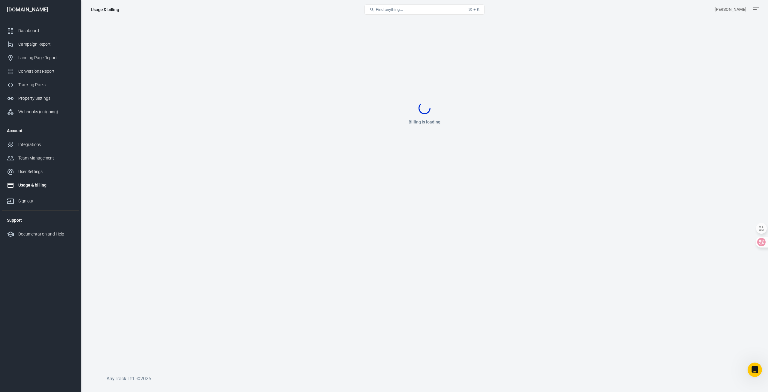
click at [39, 185] on div "Usage & billing" at bounding box center [46, 185] width 56 height 6
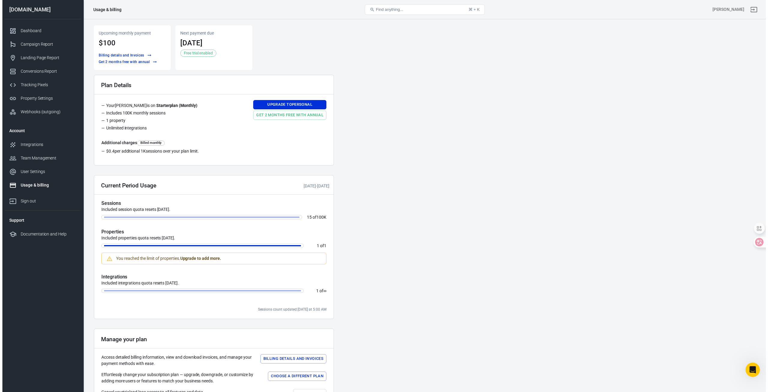
scroll to position [723, 0]
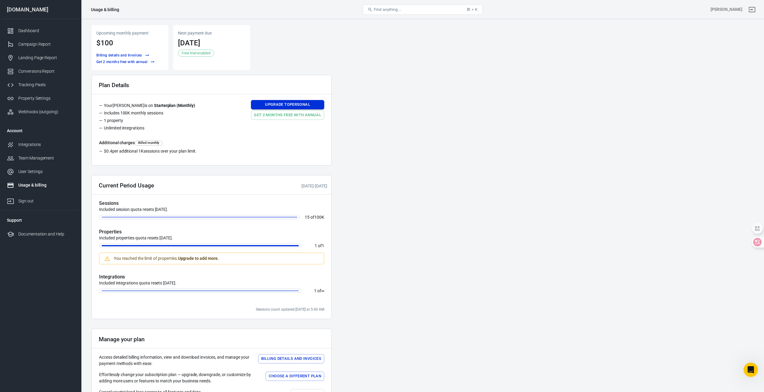
click at [294, 104] on link "Upgrade to Personal" at bounding box center [287, 104] width 73 height 9
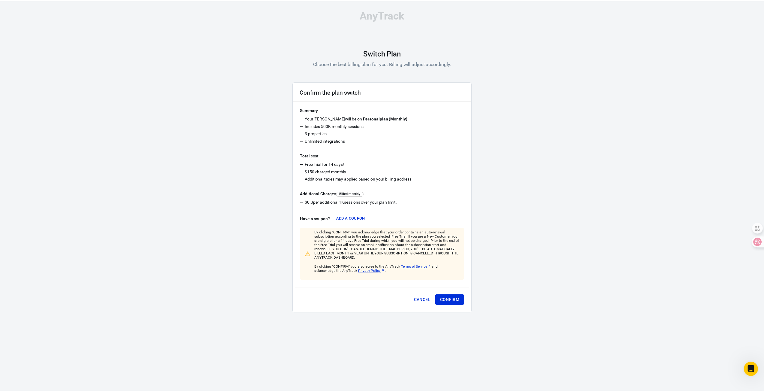
scroll to position [588, 0]
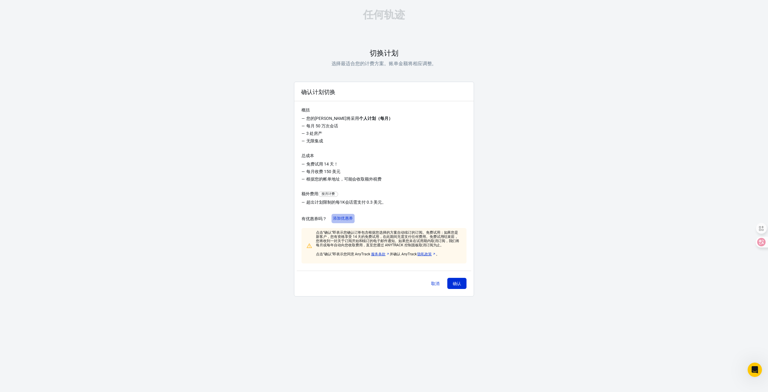
click at [344, 218] on font "添加优惠券" at bounding box center [343, 218] width 20 height 5
click at [403, 206] on div at bounding box center [384, 196] width 768 height 392
click at [430, 283] on button "取消" at bounding box center [435, 283] width 19 height 11
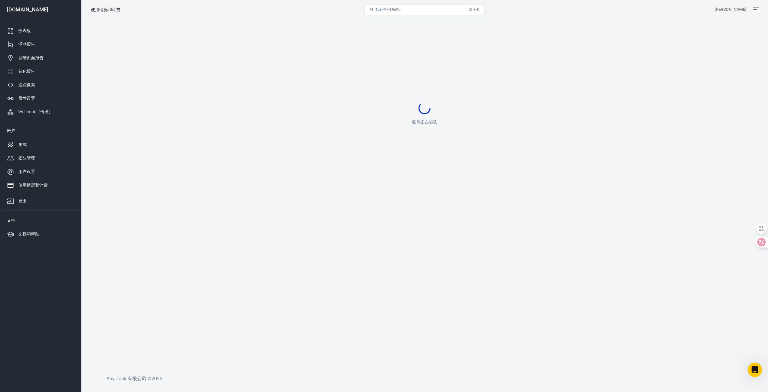
click at [22, 144] on font "集成" at bounding box center [22, 144] width 8 height 5
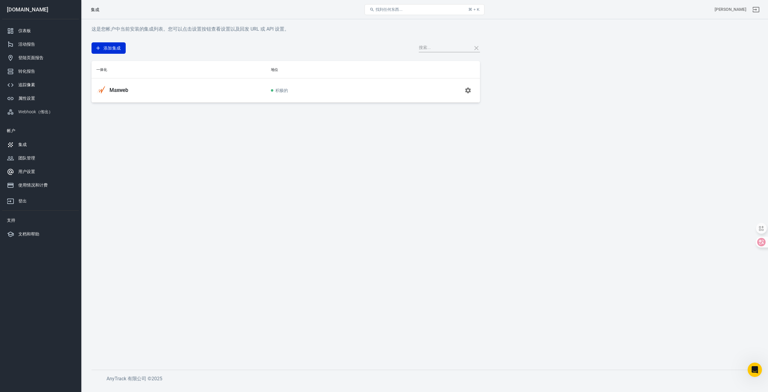
click at [35, 170] on font "用户设置" at bounding box center [26, 171] width 17 height 5
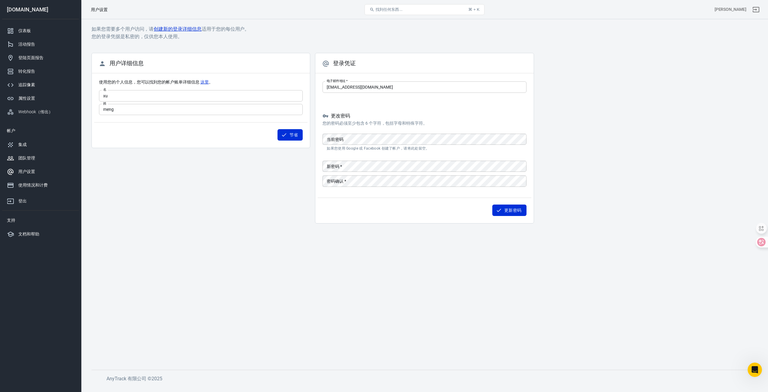
click at [37, 157] on div "团队管理" at bounding box center [46, 158] width 56 height 6
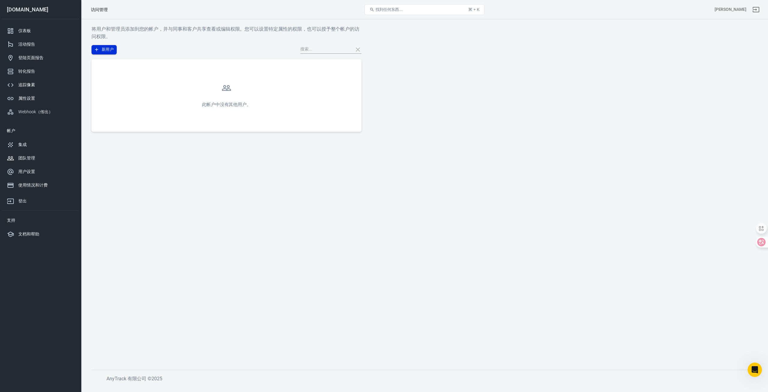
click at [111, 48] on font "新用户" at bounding box center [108, 49] width 12 height 5
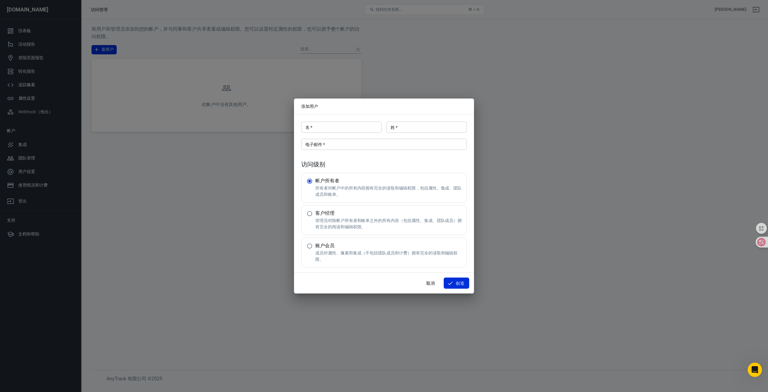
click at [231, 166] on div "添加用户 名   * 名   * 姓   * 姓   * 电子邮件   * 电子邮件   * 访问级别 帐户所有者 所有者对帐户中的所有内容拥有完全的读取和编…" at bounding box center [384, 196] width 768 height 392
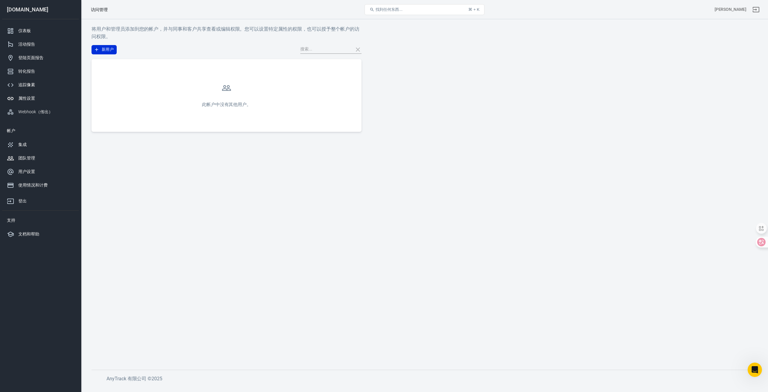
click at [45, 98] on div "属性设置" at bounding box center [46, 98] width 56 height 6
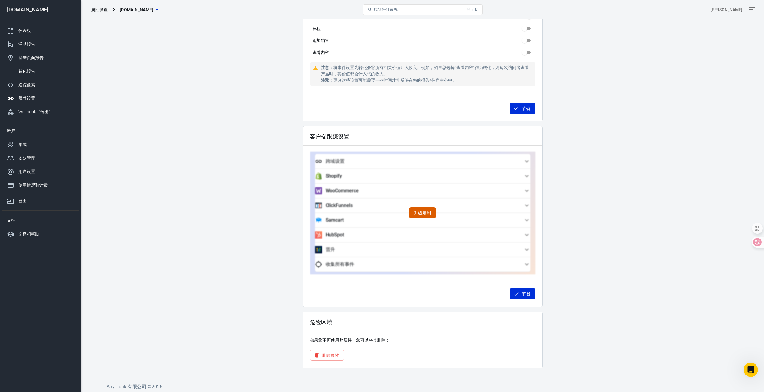
scroll to position [412, 0]
click at [49, 71] on div "转化报告" at bounding box center [46, 71] width 56 height 6
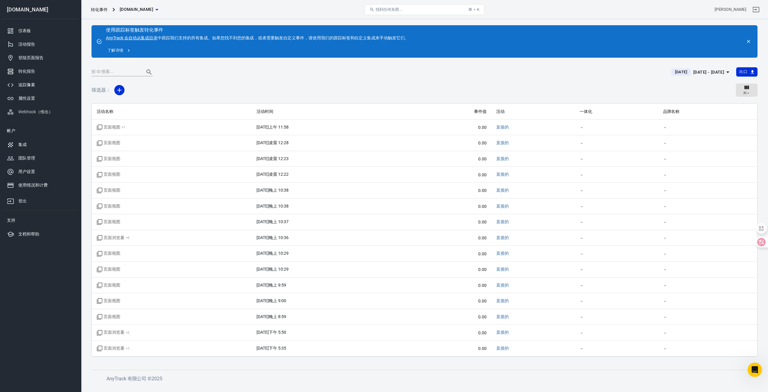
click at [25, 141] on link "集成" at bounding box center [40, 145] width 77 height 14
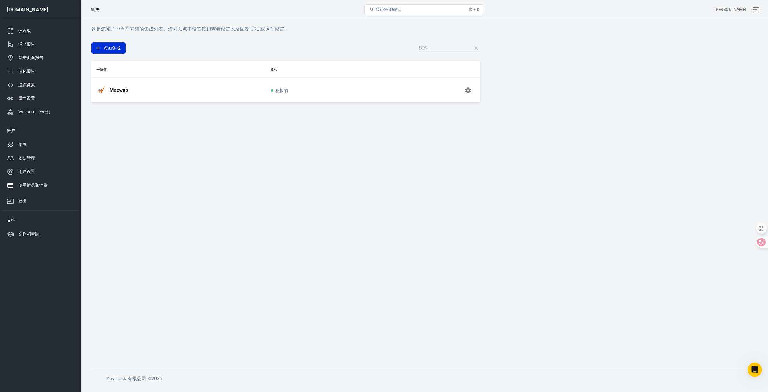
click at [34, 184] on font "使用情况和计费" at bounding box center [32, 184] width 29 height 5
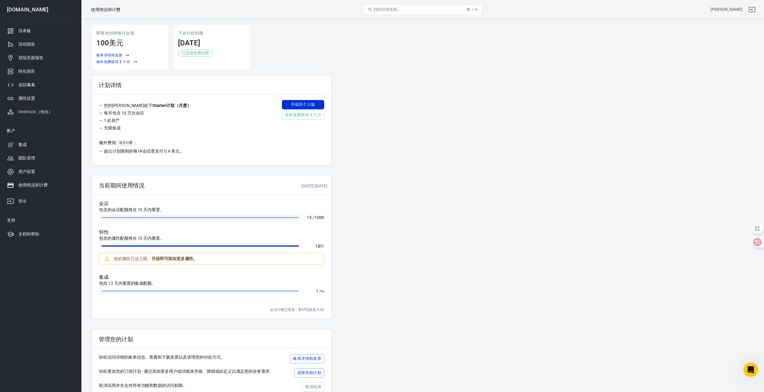
click at [112, 41] on font "100美元" at bounding box center [109, 43] width 27 height 8
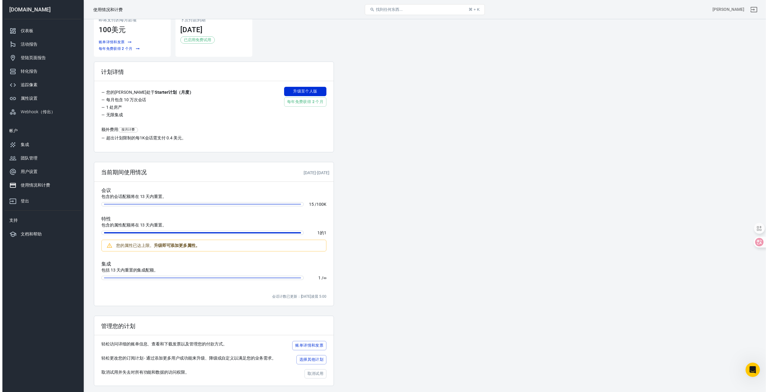
scroll to position [38, 0]
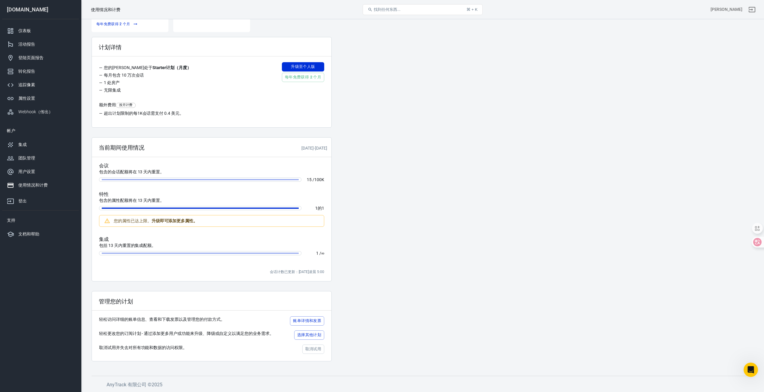
click at [316, 336] on font "选择其他计划" at bounding box center [309, 334] width 24 height 5
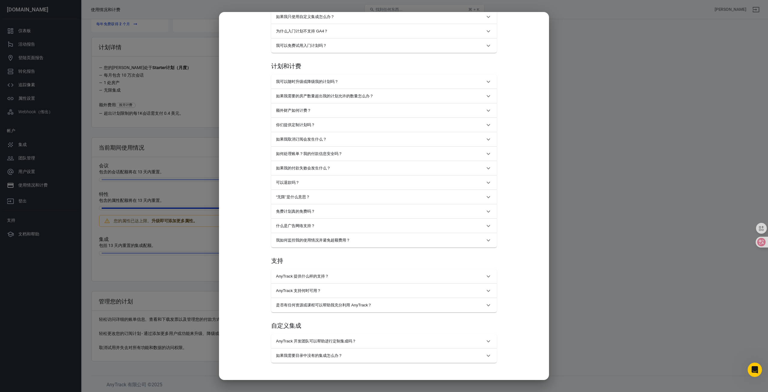
scroll to position [415, 0]
click at [366, 339] on span "AnyTrack 开发团队可以帮助进行定制集成吗？" at bounding box center [380, 338] width 209 height 5
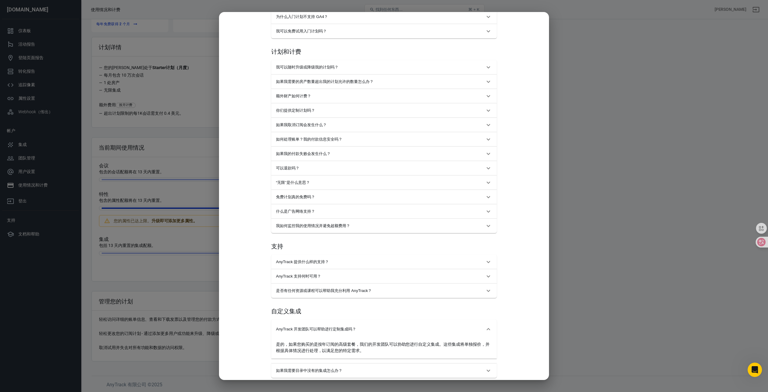
scroll to position [444, 0]
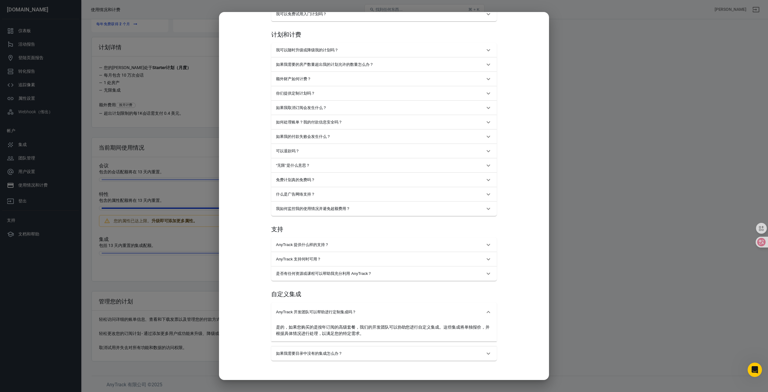
click at [356, 351] on span "如果我需要目录中没有的集成怎么办？" at bounding box center [380, 353] width 209 height 5
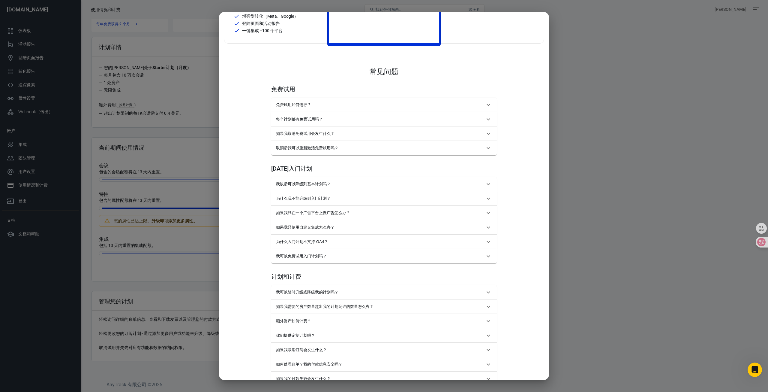
scroll to position [199, 0]
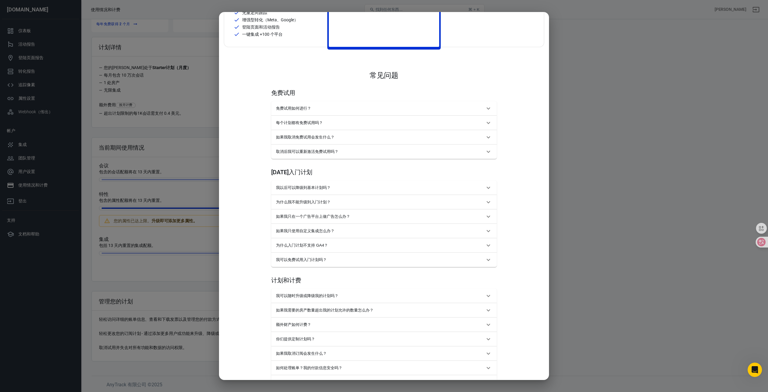
click at [344, 293] on span "我可以随时升级或降级我的计划吗？" at bounding box center [380, 295] width 209 height 5
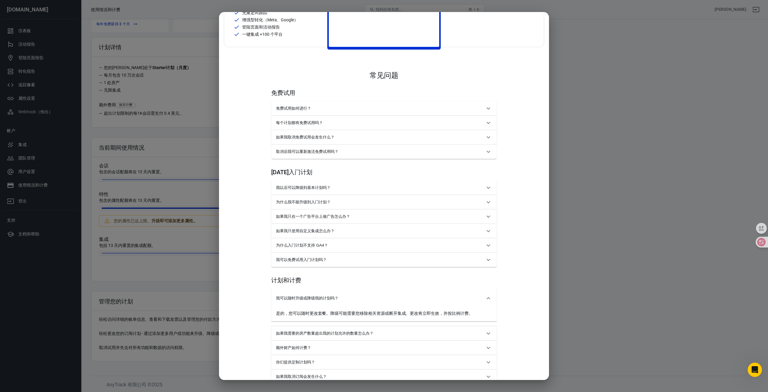
click at [342, 294] on button "我可以随时升级或降级我的计划吗？" at bounding box center [384, 297] width 226 height 19
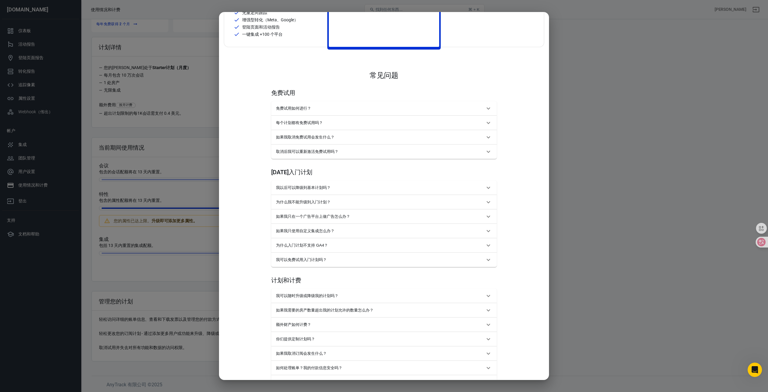
click at [337, 309] on font "如果我需要的房产数量超出我的计划允许的数量怎么办？" at bounding box center [325, 310] width 98 height 5
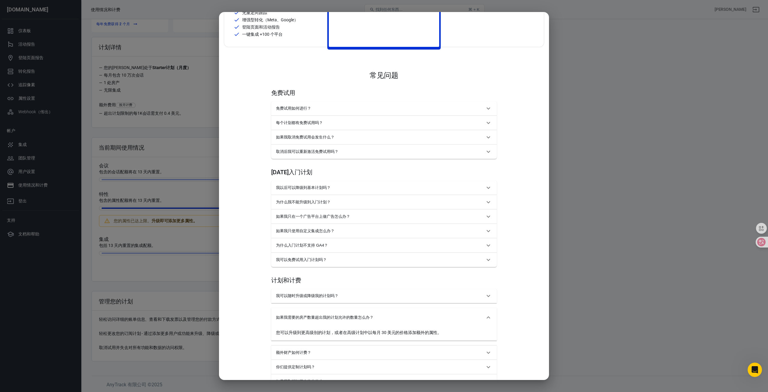
click at [342, 311] on button "如果我需要的房产数量超出我的计划允许的数量怎么办？" at bounding box center [384, 317] width 226 height 19
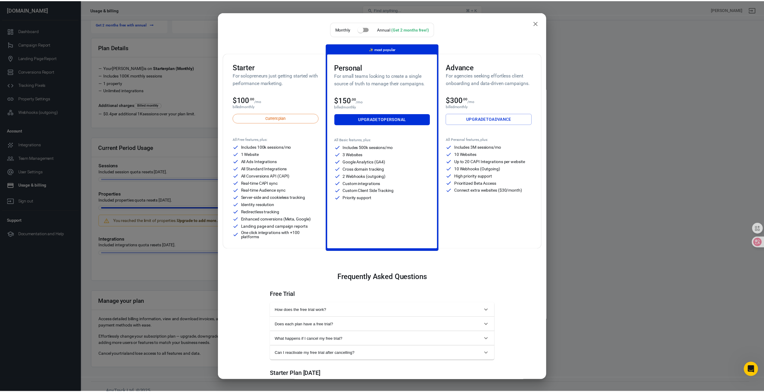
scroll to position [723, 0]
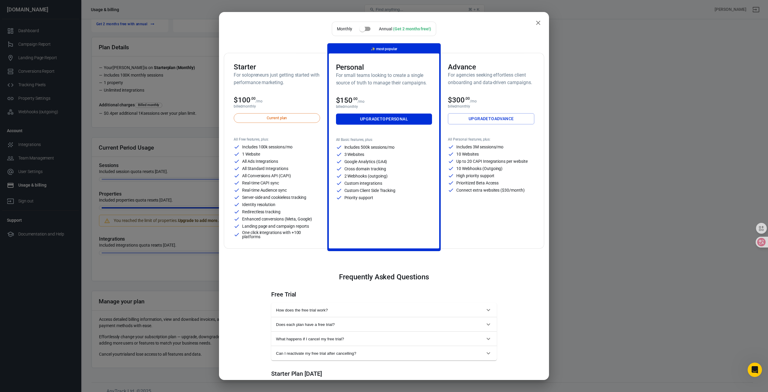
click at [124, 151] on div "Monthly Annual (Get 2 months free!) Starter For solopreneurs just getting start…" at bounding box center [384, 196] width 768 height 392
click at [37, 145] on div "Monthly Annual (Get 2 months free!) Starter For solopreneurs just getting start…" at bounding box center [384, 196] width 768 height 392
click at [28, 145] on div "Monthly Annual (Get 2 months free!) Starter For solopreneurs just getting start…" at bounding box center [384, 196] width 768 height 392
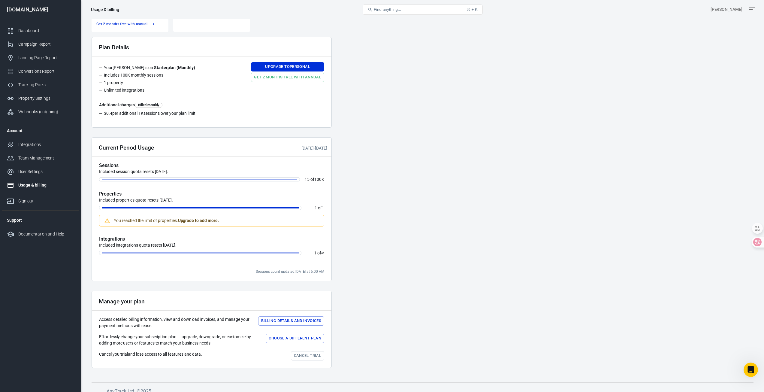
click at [38, 145] on div "Integrations" at bounding box center [46, 144] width 56 height 6
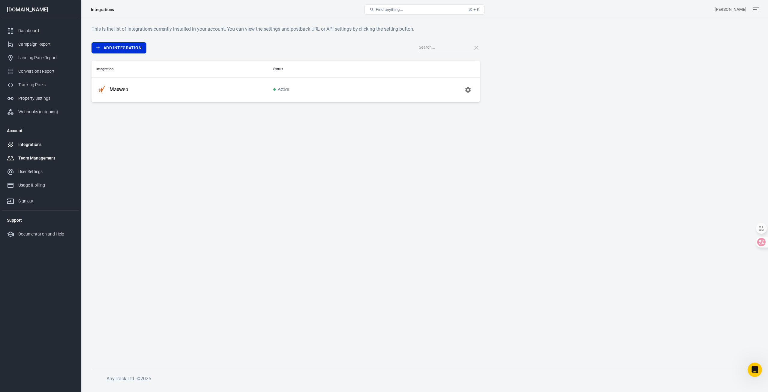
click at [43, 154] on link "Team Management" at bounding box center [40, 158] width 77 height 14
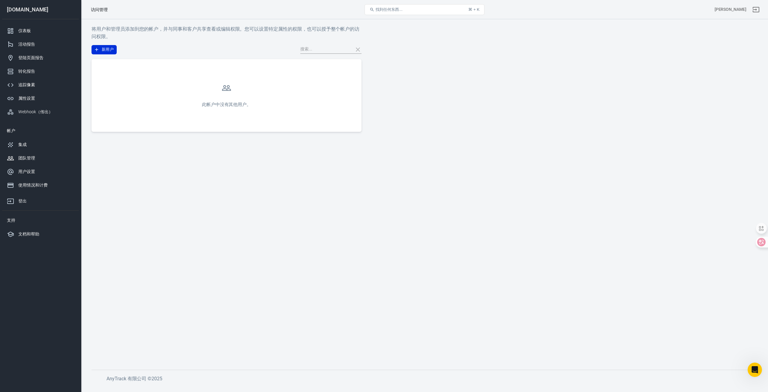
scroll to position [723, 0]
click at [110, 46] on button "New User" at bounding box center [108, 49] width 33 height 9
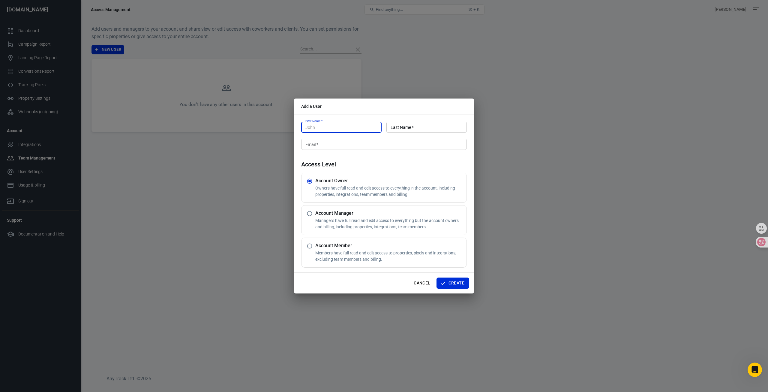
drag, startPoint x: 336, startPoint y: 129, endPoint x: 350, endPoint y: 131, distance: 13.6
click at [337, 129] on input "First Name   *" at bounding box center [341, 127] width 80 height 11
click at [430, 128] on input "Last Name   *" at bounding box center [427, 127] width 80 height 11
drag, startPoint x: 337, startPoint y: 122, endPoint x: 339, endPoint y: 127, distance: 5.1
click at [337, 122] on input "First Name   *" at bounding box center [341, 127] width 80 height 11
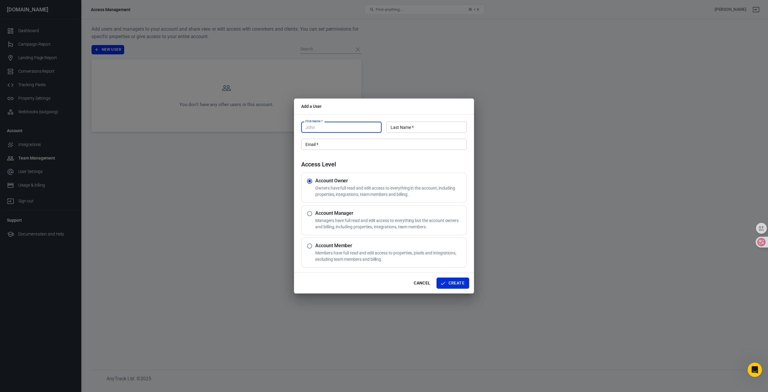
drag, startPoint x: 420, startPoint y: 143, endPoint x: 398, endPoint y: 172, distance: 36.0
click at [420, 143] on input "Email   *" at bounding box center [384, 144] width 166 height 11
click at [398, 172] on div "Access Level Account Owner Owners have full read and edit access to everything …" at bounding box center [384, 214] width 166 height 107
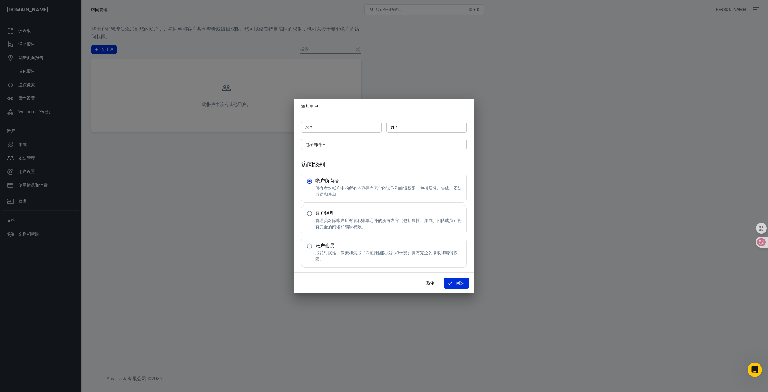
click at [370, 247] on h5 "账户会员" at bounding box center [389, 245] width 149 height 6
radio input "false"
radio input "true"
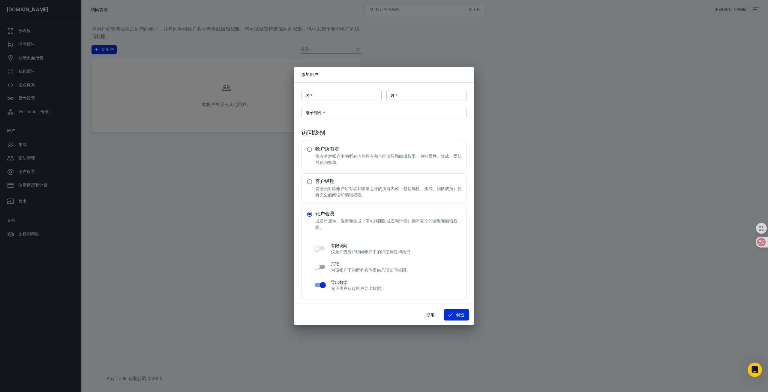
click at [330, 186] on font "管理员对除帐户所有者和账单之外的所有内容（包括属性、集成、团队成员）拥有完全的阅读和编辑权限。" at bounding box center [388, 191] width 146 height 11
radio input "true"
radio input "false"
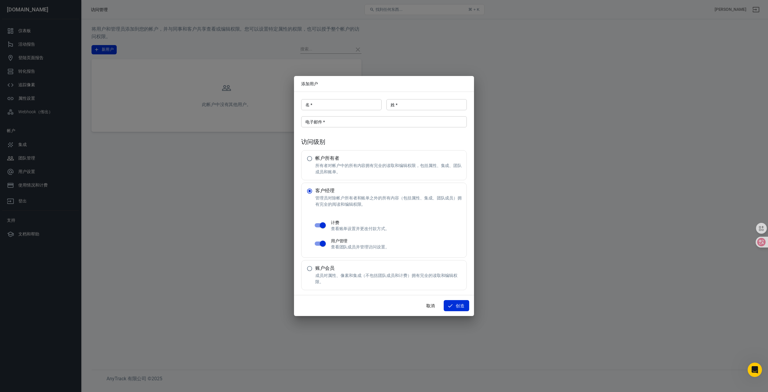
click at [357, 166] on font "所有者对帐户中的所有内容拥有完全的读取和编辑权限，包括属性、集成、团队成员和账单。" at bounding box center [388, 168] width 146 height 11
radio input "true"
radio input "false"
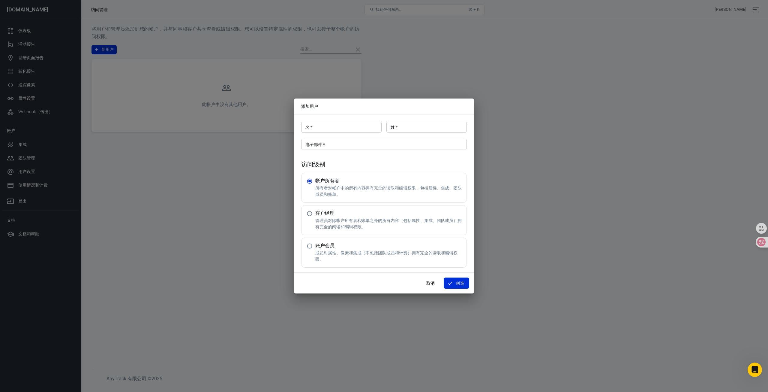
click at [347, 248] on h5 "账户会员" at bounding box center [389, 245] width 149 height 6
radio input "false"
radio input "true"
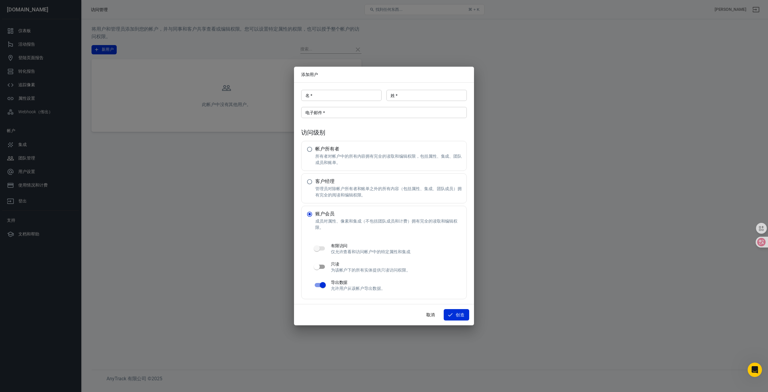
click at [522, 237] on div "添加用户 名   * 名   * 姓   * 姓   * 电子邮件   * 电子邮件   * 访问级别 帐户所有者 所有者对帐户中的所有内容拥有完全的读取和编…" at bounding box center [384, 196] width 768 height 392
radio input "true"
radio input "false"
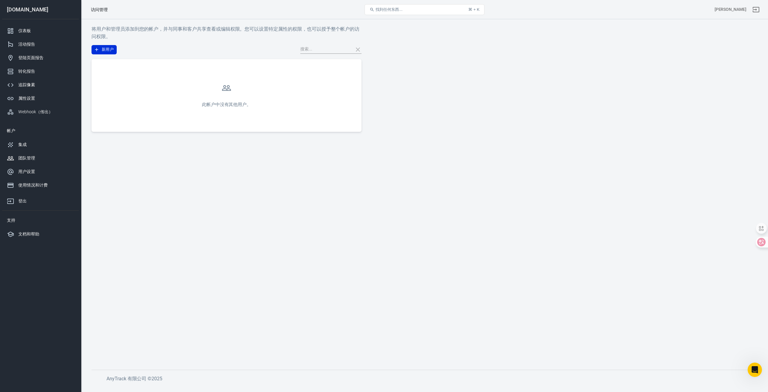
click at [28, 9] on font "[DOMAIN_NAME]" at bounding box center [27, 9] width 41 height 6
click at [36, 171] on div "用户设置" at bounding box center [46, 171] width 56 height 6
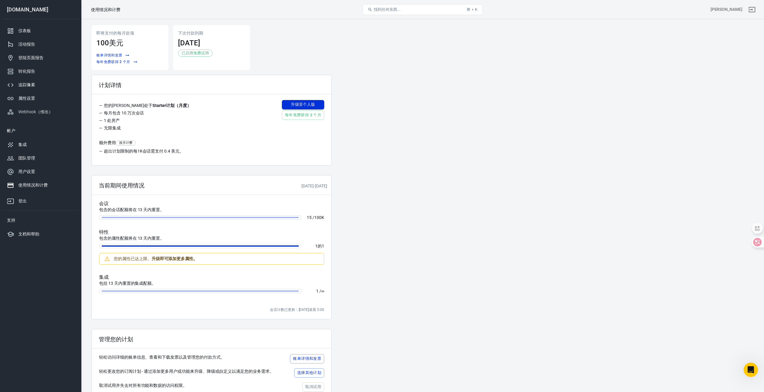
click at [293, 103] on font "升级至" at bounding box center [297, 104] width 12 height 5
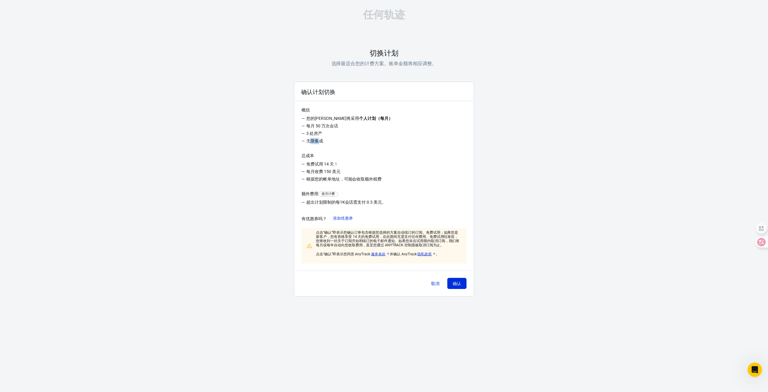
drag, startPoint x: 320, startPoint y: 140, endPoint x: 349, endPoint y: 137, distance: 28.6
click at [311, 140] on font "无限集成" at bounding box center [314, 140] width 17 height 5
click at [349, 137] on li "3 处房产" at bounding box center [384, 134] width 165 height 8
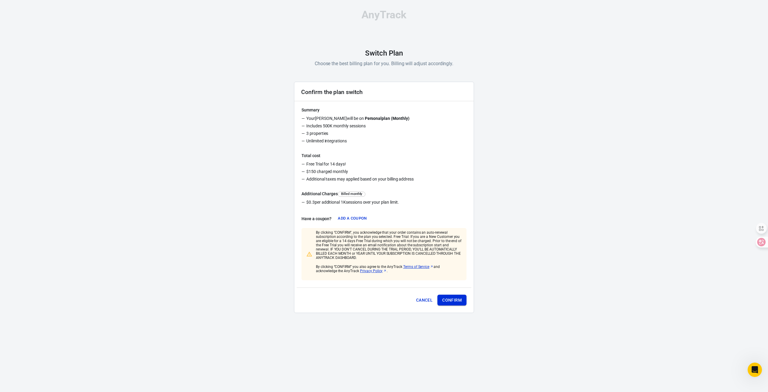
click at [461, 294] on button "Confirm" at bounding box center [452, 299] width 29 height 11
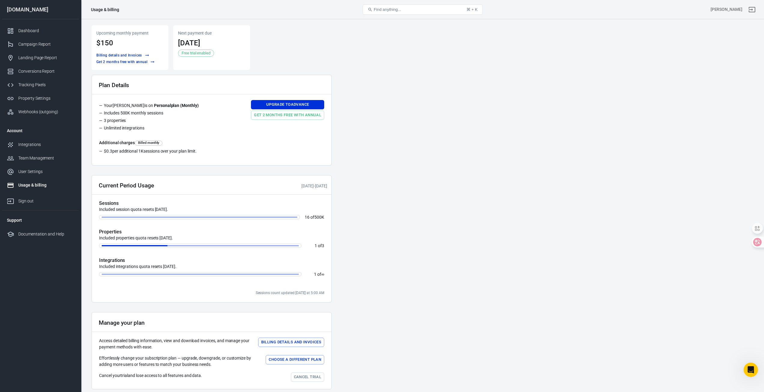
drag, startPoint x: 309, startPoint y: 100, endPoint x: 394, endPoint y: 127, distance: 89.5
click at [394, 127] on main "Upcoming monthly payment $150 Billing details and Invoices Get 2 months free wi…" at bounding box center [423, 209] width 662 height 369
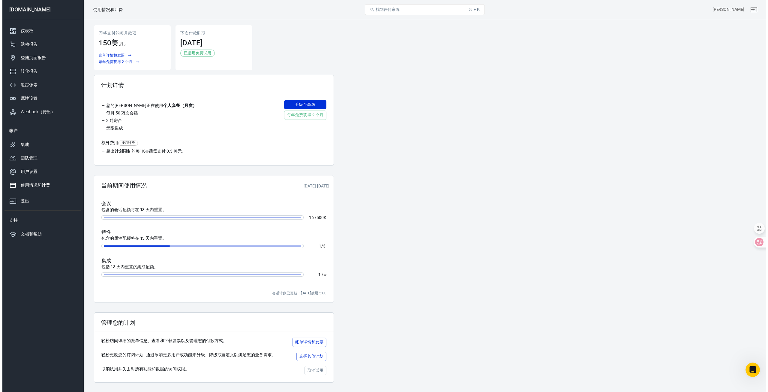
scroll to position [723, 0]
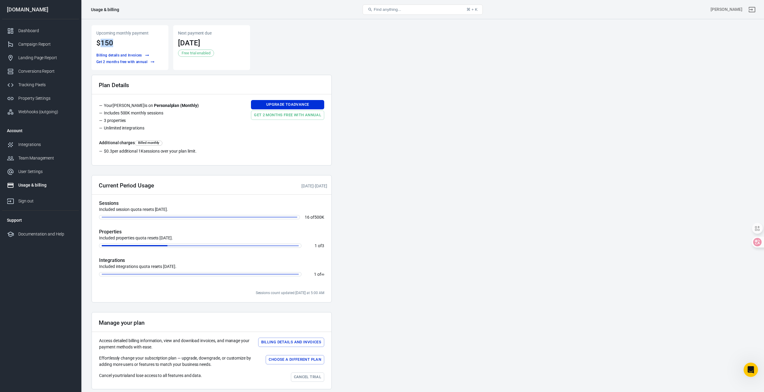
click at [102, 42] on h3 "$150" at bounding box center [129, 43] width 67 height 8
click at [327, 73] on div "Upcoming monthly payment $150 Billing details and Invoices Get 2 months free wi…" at bounding box center [212, 209] width 240 height 369
click at [47, 112] on div "Webhooks (outgoing)" at bounding box center [46, 112] width 56 height 6
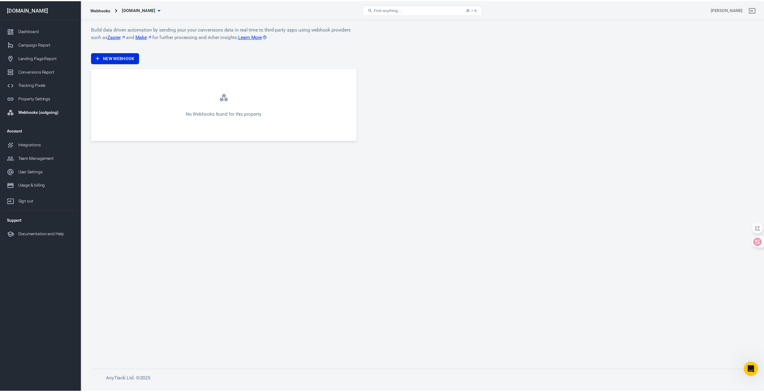
scroll to position [723, 0]
click at [40, 93] on link "Property Settings" at bounding box center [40, 99] width 77 height 14
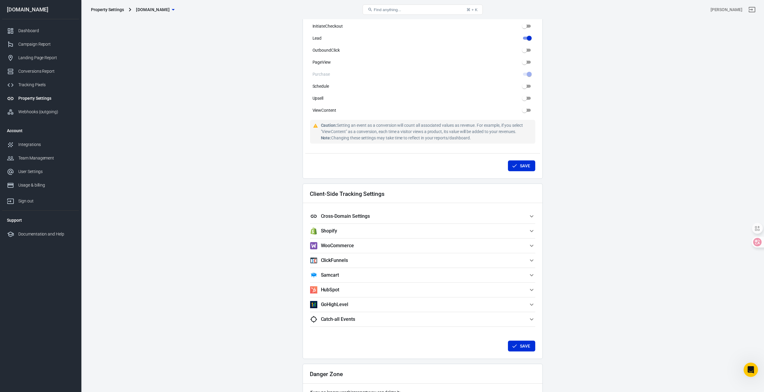
scroll to position [360, 0]
drag, startPoint x: 212, startPoint y: 153, endPoint x: 186, endPoint y: 241, distance: 91.8
click at [161, 218] on main "Auto Scan Tracking Script Settings Property Settings Name [DOMAIN_NAME] Name Wh…" at bounding box center [423, 37] width 662 height 764
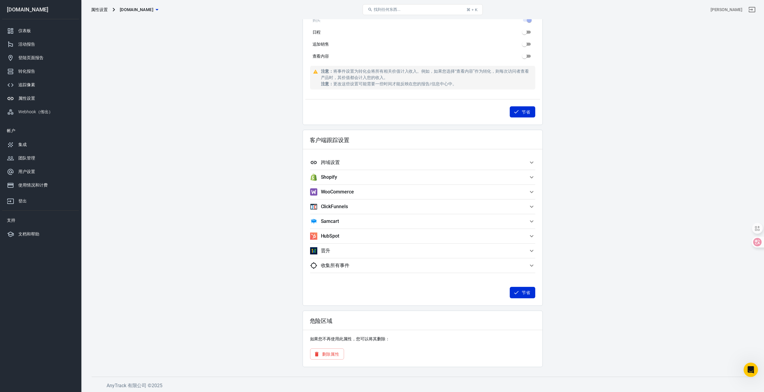
scroll to position [723, 0]
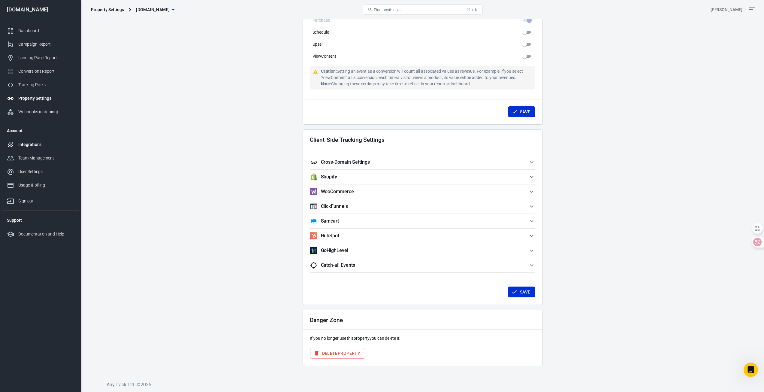
click at [33, 143] on div "Integrations" at bounding box center [46, 144] width 56 height 6
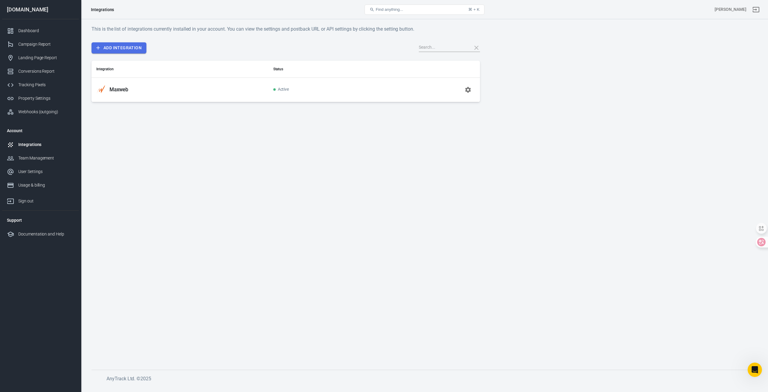
click at [137, 50] on link "Add Integration" at bounding box center [119, 47] width 55 height 11
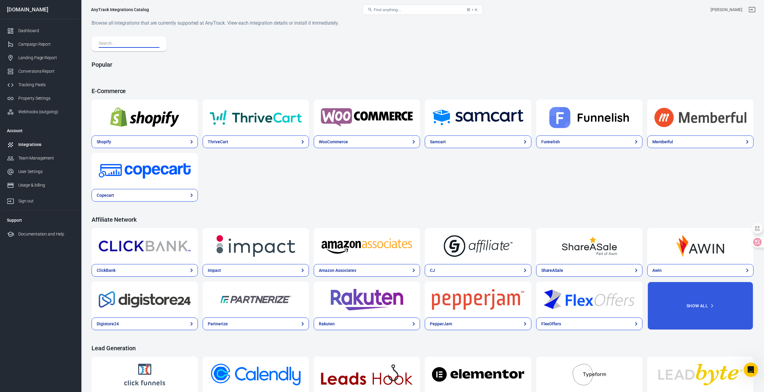
click at [135, 46] on input "text" at bounding box center [128, 44] width 58 height 8
paste input "everflowclient"
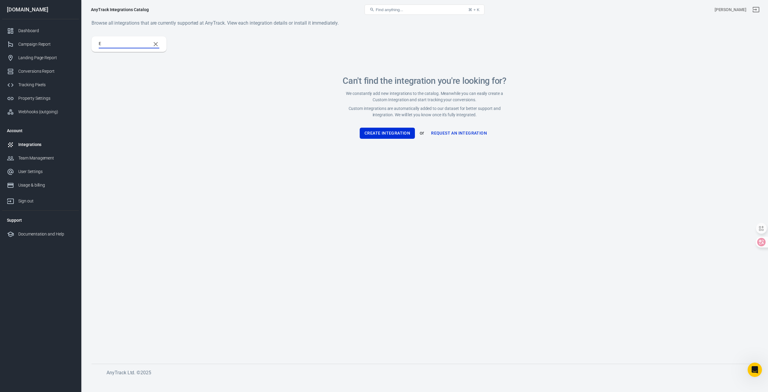
type input "E"
click at [149, 45] on div "E" at bounding box center [129, 44] width 61 height 8
drag, startPoint x: 151, startPoint y: 45, endPoint x: 141, endPoint y: 56, distance: 14.5
click at [151, 45] on button "Clear Search" at bounding box center [156, 44] width 14 height 14
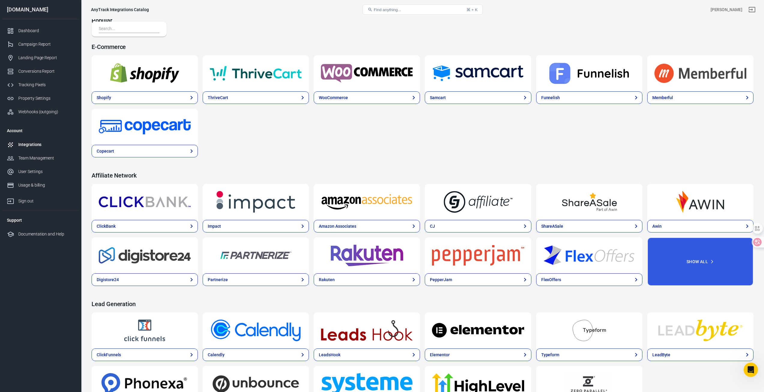
scroll to position [150, 0]
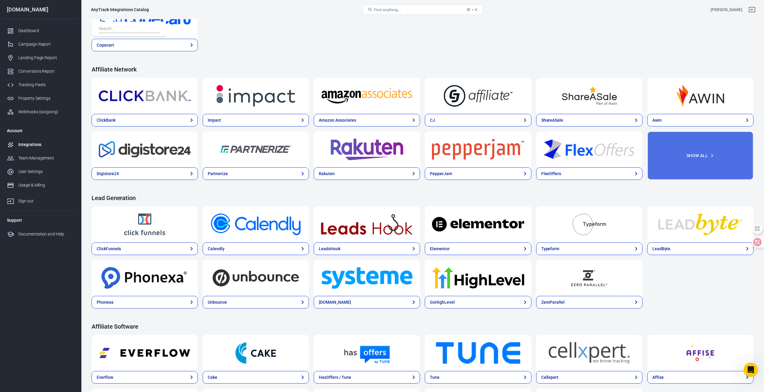
click at [737, 148] on button "Show All" at bounding box center [700, 155] width 106 height 49
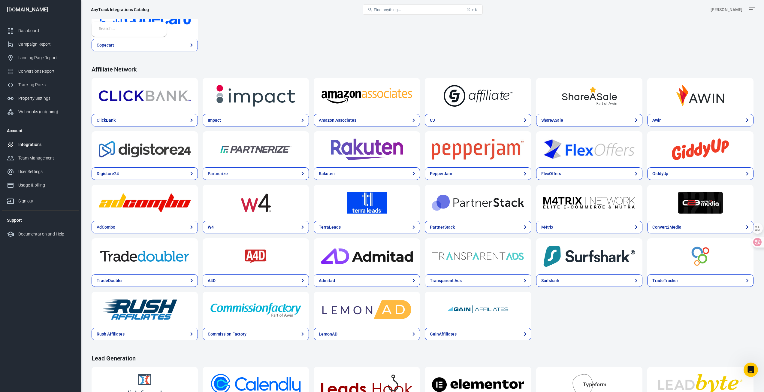
click at [288, 18] on div "AnyTrack Integrations Catalog Find anything... ⌘ + K [PERSON_NAME]" at bounding box center [422, 9] width 682 height 19
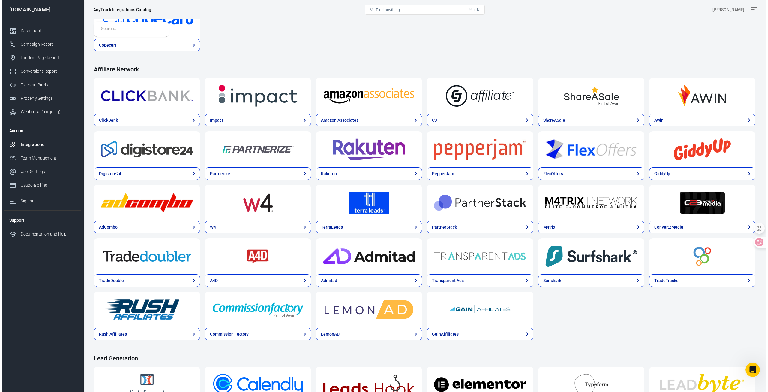
scroll to position [492, 0]
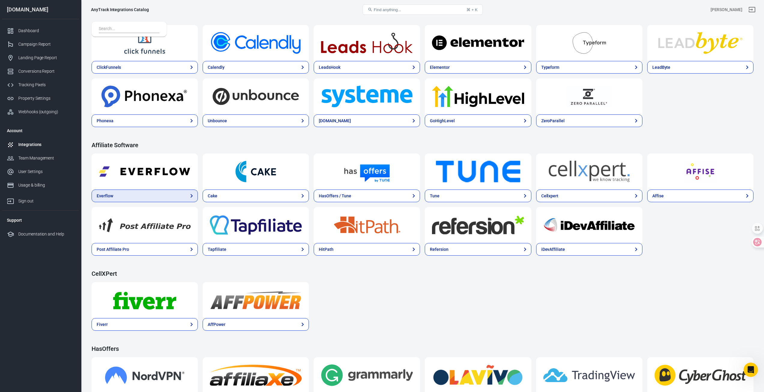
click at [162, 198] on link "Everflow" at bounding box center [145, 195] width 106 height 13
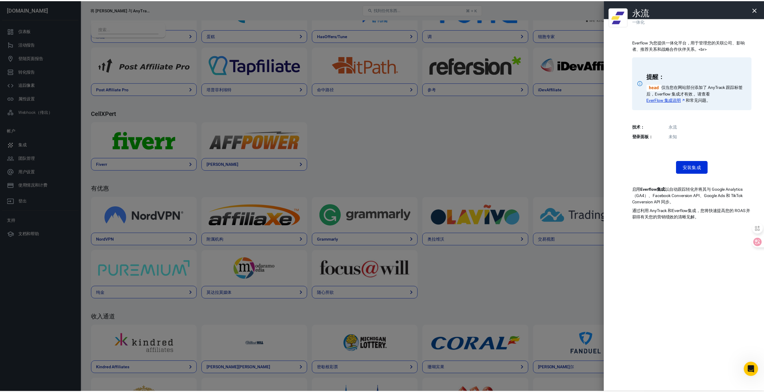
scroll to position [723, 0]
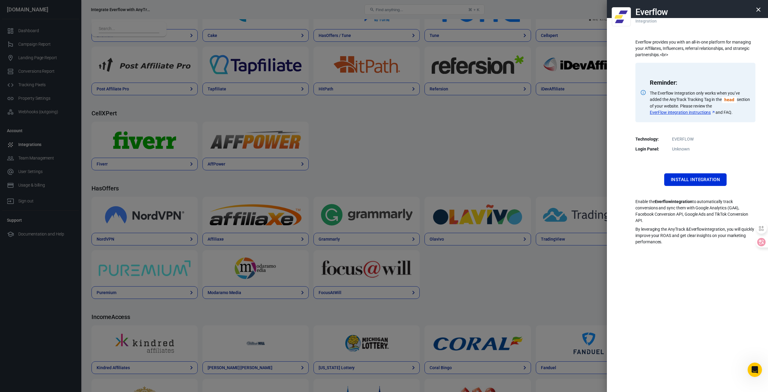
click at [376, 144] on div at bounding box center [384, 196] width 768 height 392
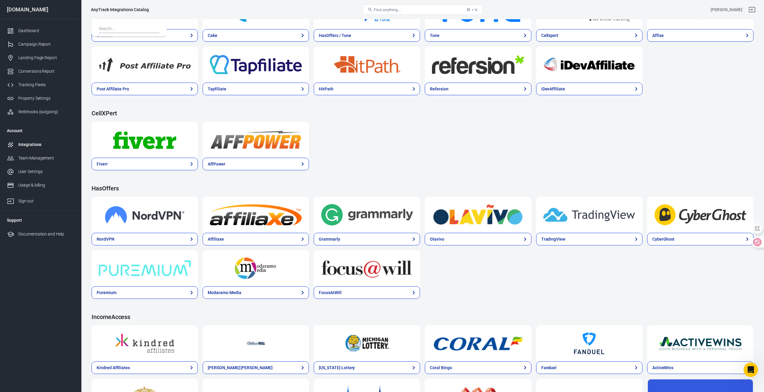
click at [359, 146] on div "Fiverr AffPower" at bounding box center [423, 146] width 662 height 49
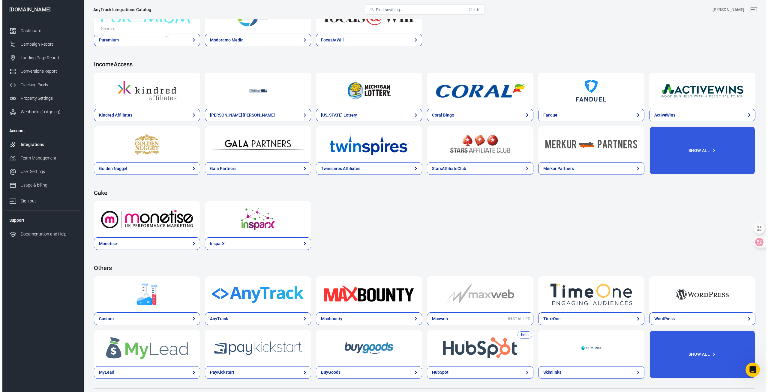
scroll to position [757, 0]
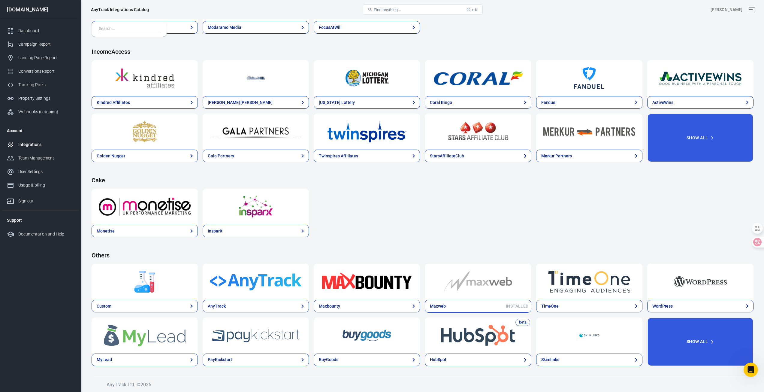
click at [142, 298] on div at bounding box center [145, 282] width 106 height 36
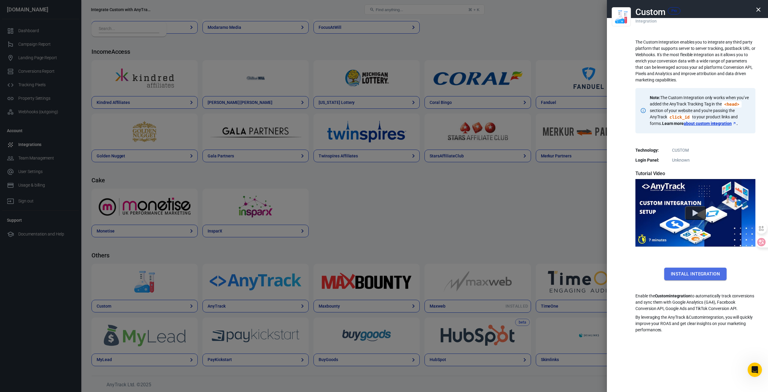
click at [699, 274] on button "Install Integration" at bounding box center [695, 273] width 62 height 13
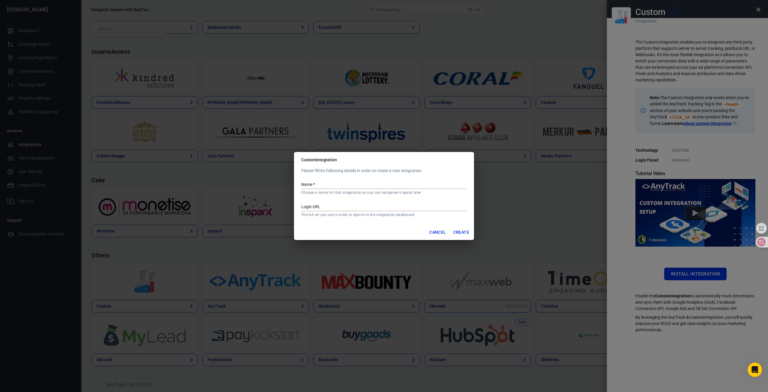
click at [324, 185] on input "Name   *" at bounding box center [384, 185] width 166 height 8
paste input "adsbranded"
type input "adsbranded"
paste input "adsbranded"
click at [303, 182] on input "adsbranded" at bounding box center [384, 185] width 166 height 8
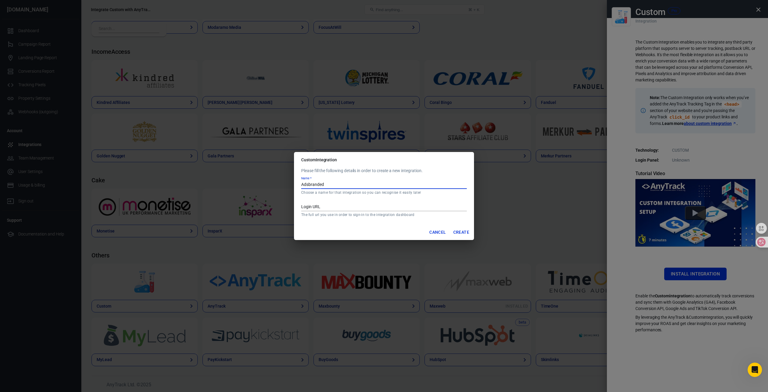
click at [309, 183] on input "Adsbranded" at bounding box center [384, 185] width 166 height 8
type input "AdsBranded"
click at [334, 203] on input "Login URL" at bounding box center [384, 207] width 166 height 8
click at [335, 206] on input "Login URL" at bounding box center [384, 207] width 166 height 8
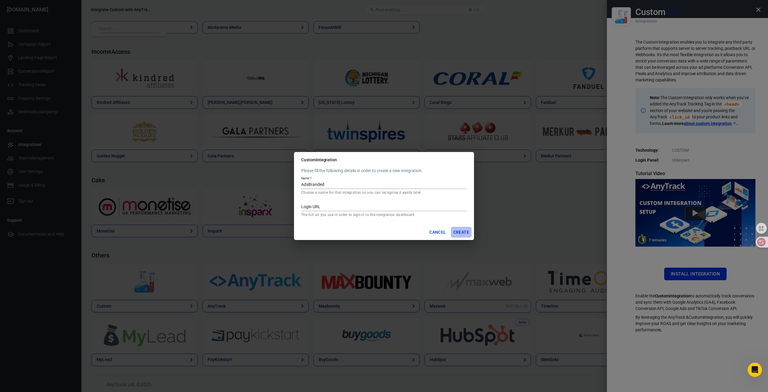
click at [463, 235] on button "Create" at bounding box center [461, 232] width 21 height 11
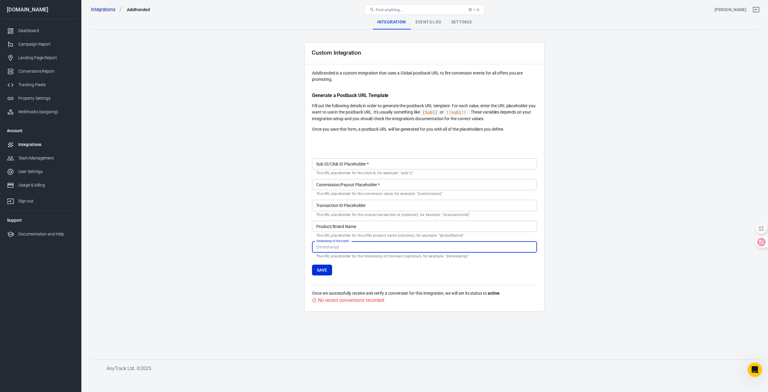
click at [376, 162] on input "Sub ID/Click ID Placeholder   *" at bounding box center [424, 163] width 225 height 11
click at [387, 144] on div at bounding box center [424, 142] width 225 height 10
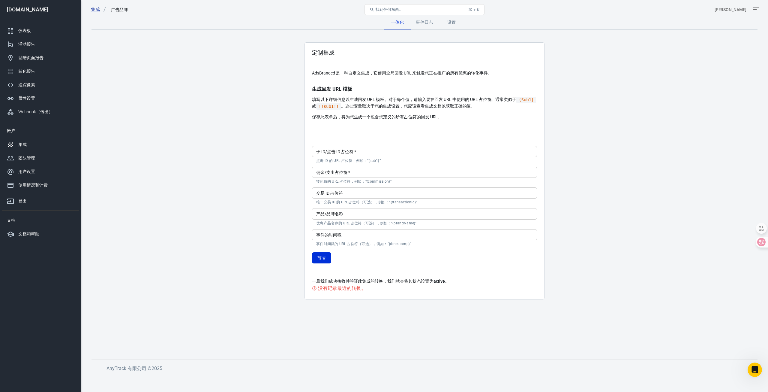
scroll to position [723, 0]
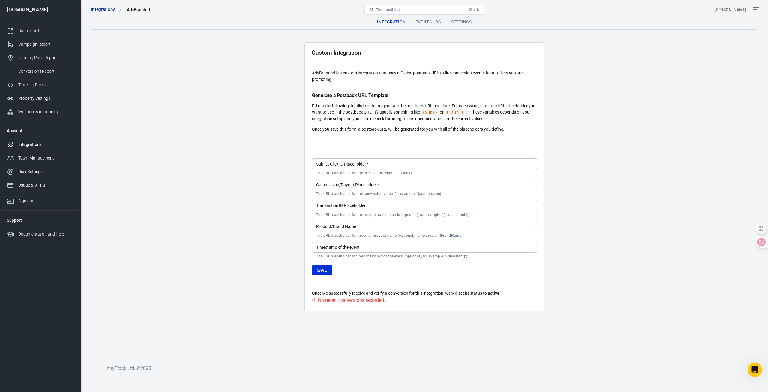
click at [363, 204] on input "Transaction ID Placeholder" at bounding box center [424, 205] width 225 height 11
click at [373, 185] on input "Commission/Payout Placeholder   *" at bounding box center [424, 184] width 225 height 11
click at [381, 167] on input "Sub ID/Click ID Placeholder   *" at bounding box center [424, 163] width 225 height 11
click at [119, 6] on link "Integrations" at bounding box center [106, 9] width 31 height 6
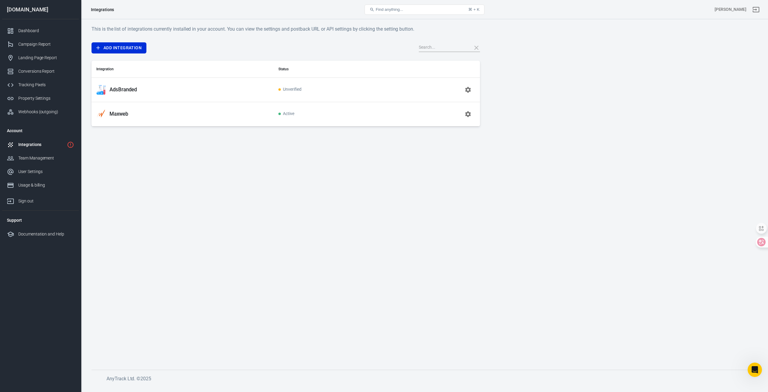
click at [126, 90] on p "AdsBranded" at bounding box center [123, 89] width 27 height 6
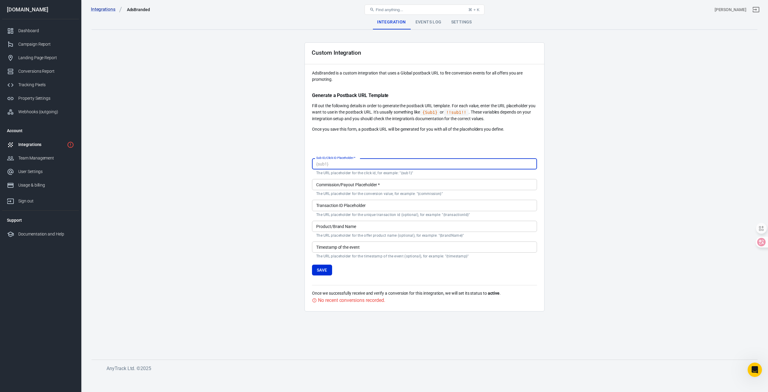
click at [363, 164] on input "Sub ID/Click ID Placeholder   *" at bounding box center [424, 163] width 225 height 11
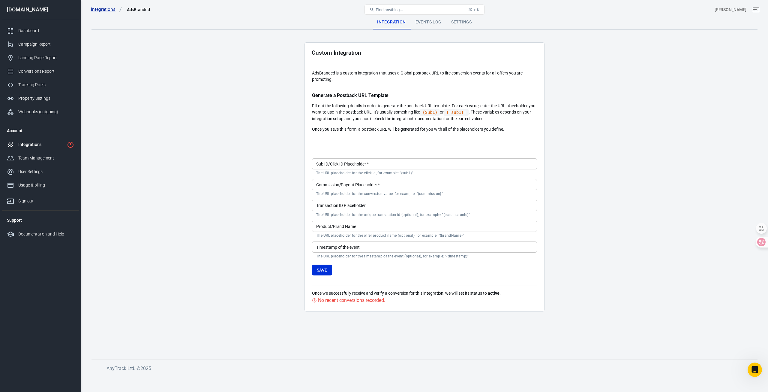
click at [201, 32] on main "Integration Events Log Settings Custom Integration AdsBranded is a custom integ…" at bounding box center [425, 182] width 666 height 335
click at [407, 169] on input "Sub ID/Click ID Placeholder   *" at bounding box center [424, 163] width 225 height 11
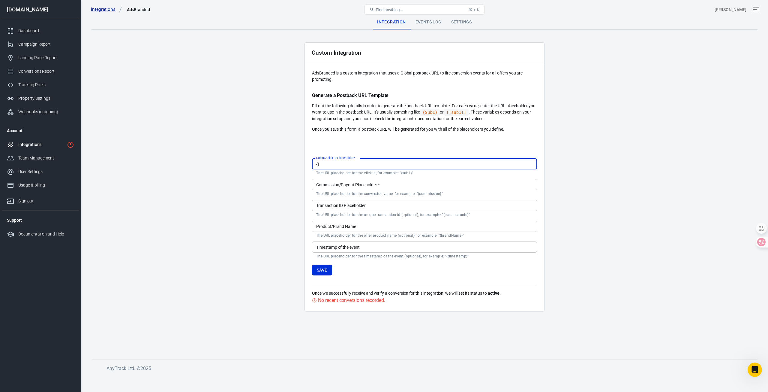
type input "}"
drag, startPoint x: 332, startPoint y: 169, endPoint x: 336, endPoint y: 167, distance: 4.2
click at [332, 169] on input "}" at bounding box center [424, 163] width 225 height 11
click at [339, 164] on input "}" at bounding box center [424, 163] width 225 height 11
type input "{s}"
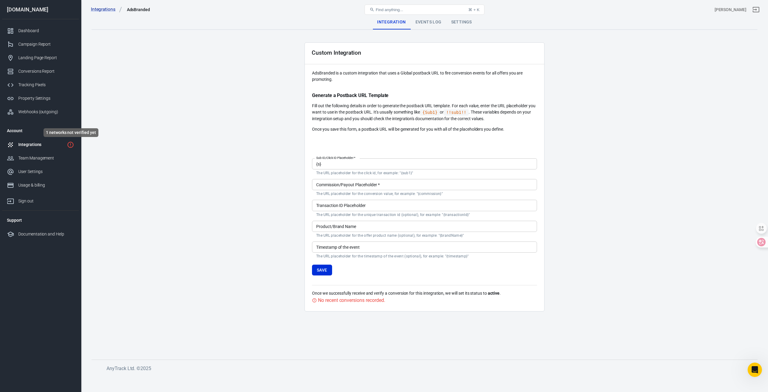
click at [72, 144] on icon "1 networks not verified yet" at bounding box center [70, 144] width 7 height 7
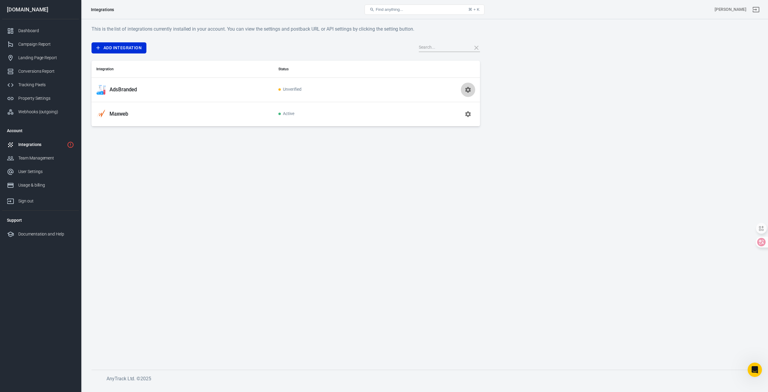
click at [471, 92] on icon "button" at bounding box center [468, 89] width 7 height 7
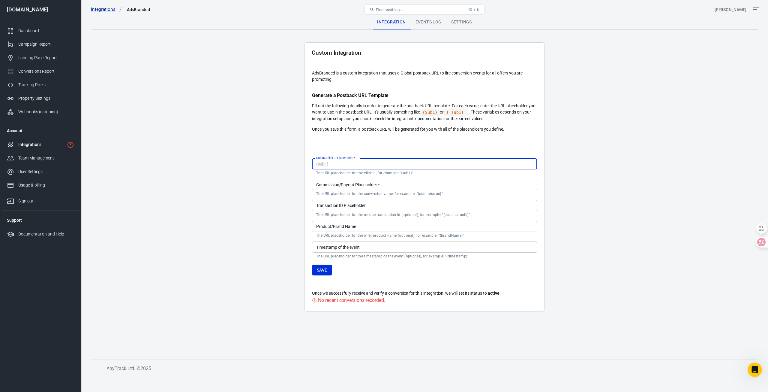
click at [413, 165] on input "Sub ID/Click ID Placeholder   *" at bounding box center [424, 163] width 225 height 11
type input "{sub1}"
click at [377, 184] on input "Commission/Payout Placeholder   *" at bounding box center [424, 184] width 225 height 11
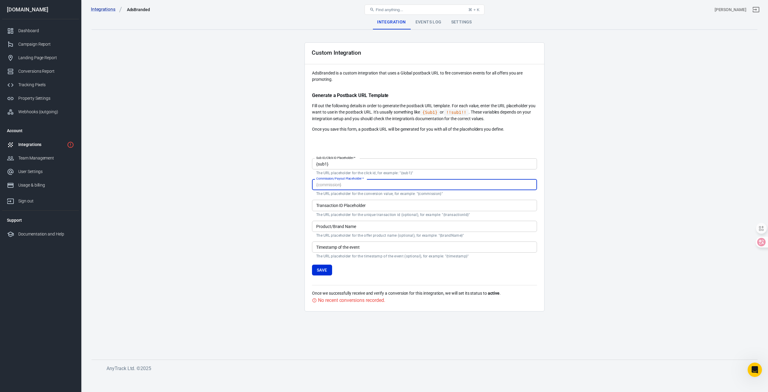
click at [433, 188] on input "Commission/Payout Placeholder   *" at bounding box center [424, 184] width 225 height 11
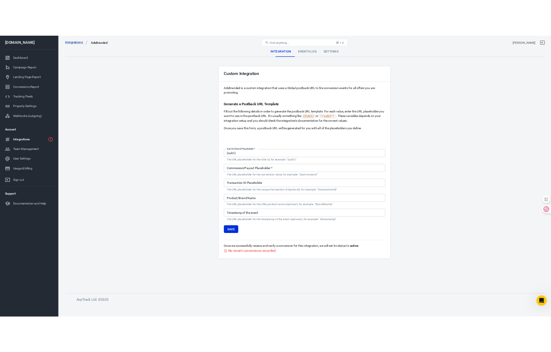
scroll to position [723, 0]
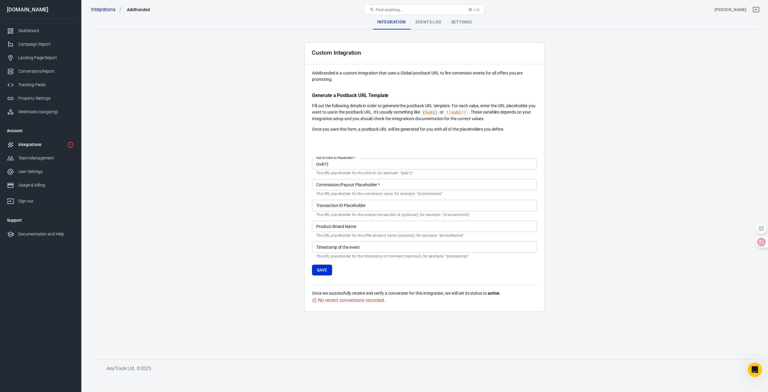
click at [366, 194] on p "The URL placeholder for the conversion value, for example: "{commission}"" at bounding box center [424, 193] width 217 height 5
drag, startPoint x: 687, startPoint y: 258, endPoint x: 453, endPoint y: 130, distance: 266.1
click at [688, 257] on main "Integration Events Log Settings Custom Integration AdsBranded is a custom integ…" at bounding box center [425, 182] width 666 height 335
click at [346, 163] on input "{sub1}" at bounding box center [424, 163] width 225 height 11
click at [340, 181] on div "Commission/Payout Placeholder   * Commission/Payout Placeholder   * The URL pla…" at bounding box center [424, 187] width 225 height 17
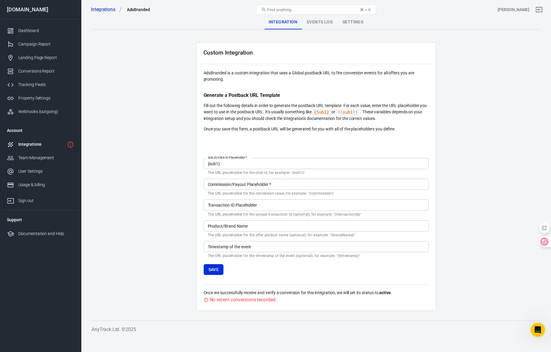
scroll to position [588, 0]
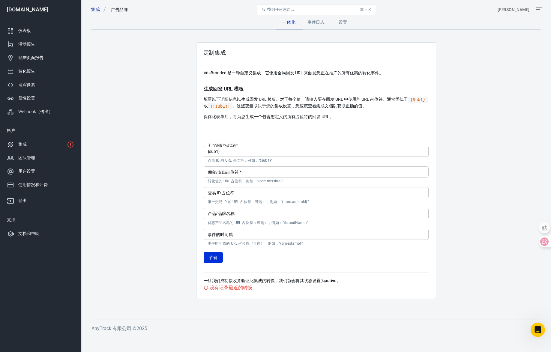
click at [298, 137] on div "子 ID/点击 ID 占位符   * {sub1} 子 ID/点击 ID 占位符   * 点击 ID 的 URL 占位符，例如：“{sub1}” 佣金/支出占…" at bounding box center [316, 203] width 225 height 139
click at [273, 173] on input "佣金/支出占位符   *" at bounding box center [316, 172] width 225 height 11
click at [250, 152] on input "{sub1}" at bounding box center [316, 151] width 225 height 11
click at [255, 174] on input "佣金/支出占位符   *" at bounding box center [316, 172] width 225 height 11
drag, startPoint x: 209, startPoint y: 181, endPoint x: 270, endPoint y: 183, distance: 61.5
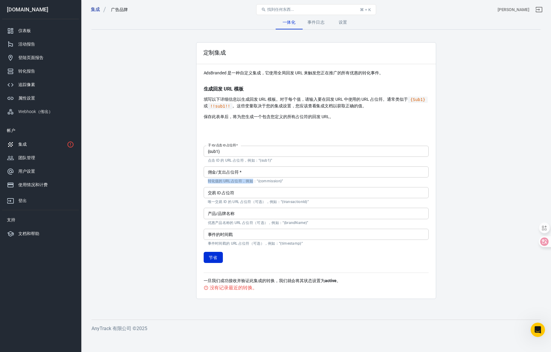
click at [255, 181] on font "转化值的 URL 占位符，例如：“{commission}”" at bounding box center [245, 181] width 75 height 4
click at [273, 183] on font "转化值的 URL 占位符，例如：“{commission}”" at bounding box center [245, 181] width 75 height 4
drag, startPoint x: 206, startPoint y: 180, endPoint x: 229, endPoint y: 182, distance: 22.9
click at [229, 182] on div "佣金/支出占位符   * 佣金/支出占位符   * 转化值的 URL 占位符，例如：“{commission}”" at bounding box center [316, 175] width 225 height 17
click at [255, 171] on input "佣金/支出占位符   *" at bounding box center [316, 172] width 225 height 11
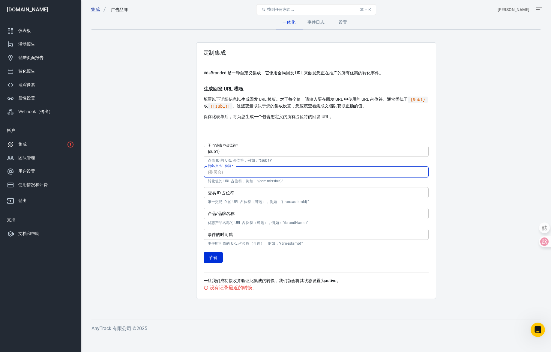
paste input "{payout_amount}"
type input "{payout_amount}"
click at [320, 127] on div at bounding box center [316, 129] width 225 height 10
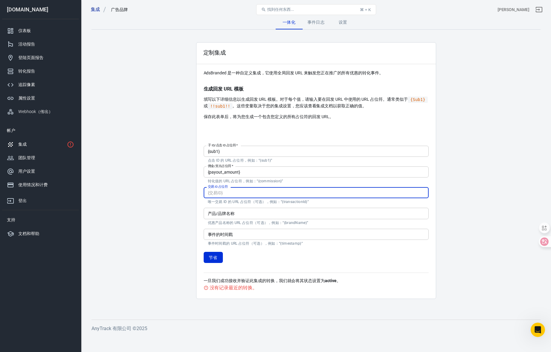
click at [274, 194] on input "交易 ID 占位符" at bounding box center [316, 192] width 225 height 11
click at [294, 203] on font "唯一交易 ID 的 URL 占位符（可选），例如：“{transactionId}”" at bounding box center [258, 202] width 101 height 4
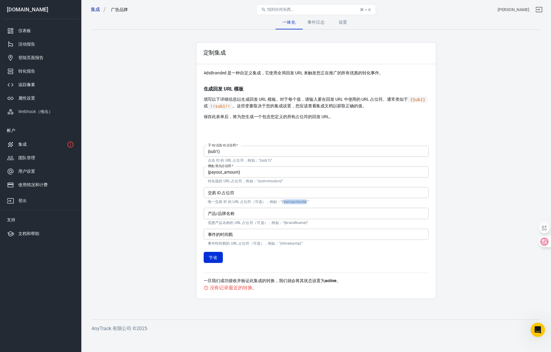
click at [294, 203] on font "唯一交易 ID 的 URL 占位符（可选），例如：“{transactionId}”" at bounding box center [258, 202] width 101 height 4
copy font "transactionId"
click at [260, 191] on input "交易 ID 占位符" at bounding box center [316, 192] width 225 height 11
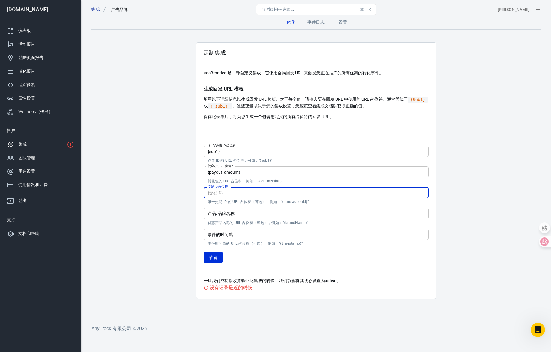
paste input "{transaction_id}"
type input "{transaction_id}"
click at [322, 215] on input "产品/品牌名称" at bounding box center [316, 213] width 225 height 11
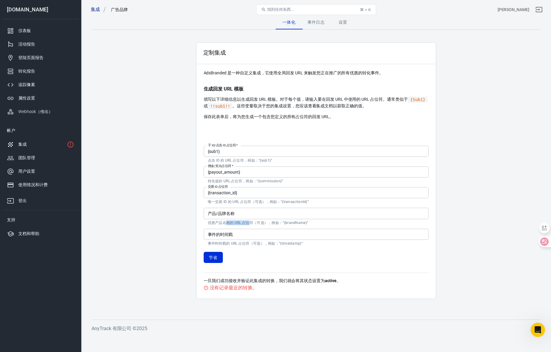
drag, startPoint x: 228, startPoint y: 224, endPoint x: 261, endPoint y: 225, distance: 33.1
click at [252, 225] on font "优惠产品名称的 URL 占位符（可选），例如：“{brandName}”" at bounding box center [258, 223] width 101 height 4
drag, startPoint x: 265, startPoint y: 225, endPoint x: 258, endPoint y: 224, distance: 6.9
click at [262, 224] on font "优惠产品名称的 URL 占位符（可选），例如：“{brandName}”" at bounding box center [258, 223] width 101 height 4
drag, startPoint x: 255, startPoint y: 224, endPoint x: 288, endPoint y: 223, distance: 33.0
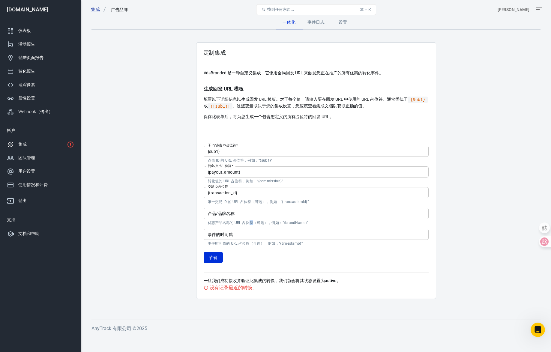
click at [251, 224] on font "优惠产品名称的 URL 占位符（可选），例如：“{brandName}”" at bounding box center [258, 223] width 101 height 4
drag, startPoint x: 292, startPoint y: 223, endPoint x: 303, endPoint y: 223, distance: 11.7
click at [303, 223] on font "优惠产品名称的 URL 占位符（可选），例如：“{brandName}”" at bounding box center [258, 223] width 101 height 4
click at [308, 223] on p "优惠产品名称的 URL 占位符（可选），例如：“{brandName}”" at bounding box center [316, 223] width 217 height 5
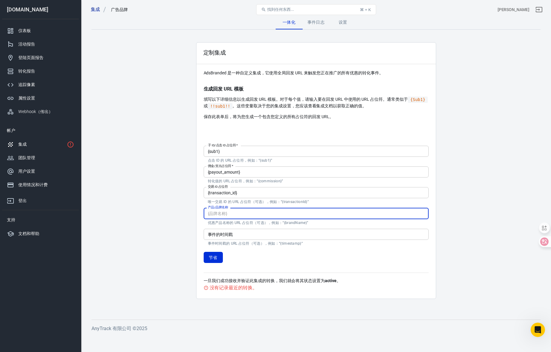
click at [245, 217] on input "产品/品牌名称" at bounding box center [316, 213] width 225 height 11
click at [242, 213] on input "产品/品牌名称" at bounding box center [316, 213] width 225 height 11
paste input "{offer_name}"
type input "{offer_name}"
click at [246, 235] on input "事件的时间戳" at bounding box center [316, 234] width 225 height 11
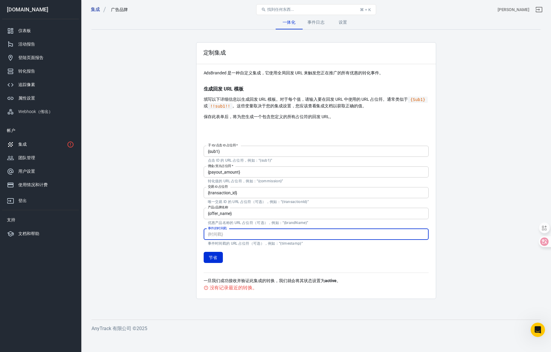
click at [288, 243] on font "事件时间戳的 URL 占位符（可选），例如：“{timestamp}”" at bounding box center [255, 244] width 95 height 4
click at [289, 243] on font "事件时间戳的 URL 占位符（可选），例如：“{timestamp}”" at bounding box center [255, 244] width 95 height 4
copy font "timestamp"
click at [251, 232] on input "事件的时间戳" at bounding box center [316, 234] width 225 height 11
paste input "{timestamp}"
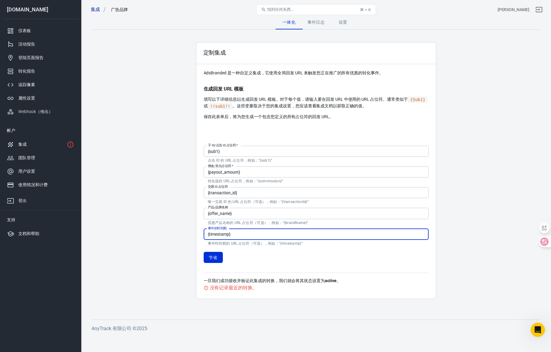
type input "{timestamp}"
click at [292, 266] on div "子 ID/点击 ID 占位符   * {sub1} 子 ID/点击 ID 占位符   * 点击 ID 的 URL 占位符，例如：“{sub1}” 佣金/支出占…" at bounding box center [316, 203] width 225 height 139
click at [470, 142] on main "一体化 事件日志 设置 定制集成 AdsBranded 是一种自定义集成，它使用全局回发 URL 来触发您正在推广的所有优惠的转化事件。 生成回发 URL 模…" at bounding box center [316, 162] width 449 height 295
click at [303, 174] on input "{payout_amount}" at bounding box center [316, 172] width 225 height 11
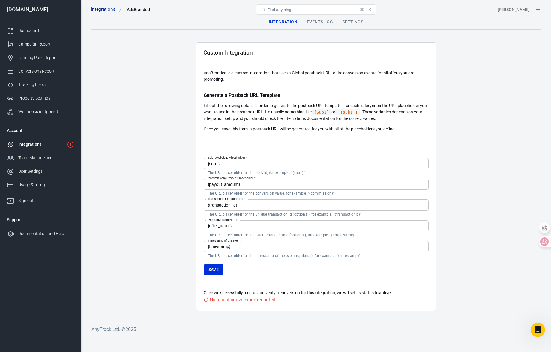
drag, startPoint x: 213, startPoint y: 273, endPoint x: 215, endPoint y: 270, distance: 3.2
click at [213, 273] on button "Save" at bounding box center [214, 269] width 20 height 11
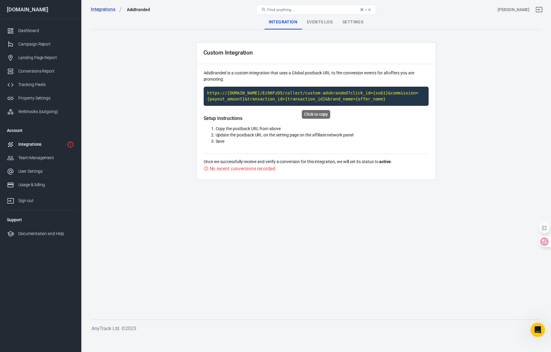
click at [346, 96] on code "https://[DOMAIN_NAME]/Ez96FzD5/collect/custom-adsbranded?click_id={sub1}&commis…" at bounding box center [316, 96] width 225 height 19
click at [313, 24] on div "Events Log" at bounding box center [320, 22] width 36 height 14
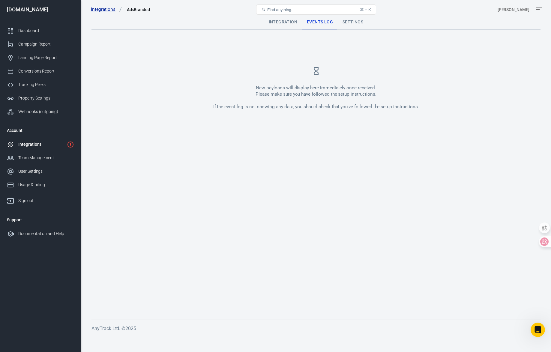
click at [368, 23] on div "Integration Events Log Settings" at bounding box center [316, 22] width 449 height 14
click at [363, 23] on div "Settings" at bounding box center [353, 22] width 30 height 14
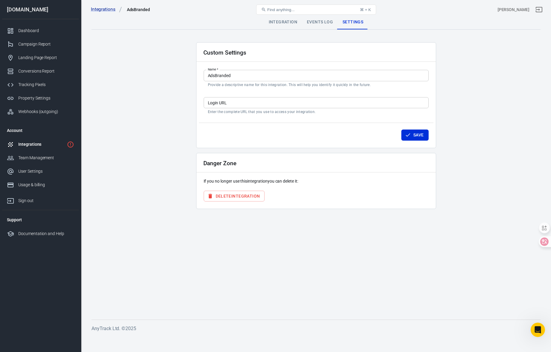
click at [248, 112] on p "Enter the complete URL that you use to access your integration." at bounding box center [316, 112] width 217 height 5
click at [251, 107] on input "Login URL" at bounding box center [316, 102] width 225 height 11
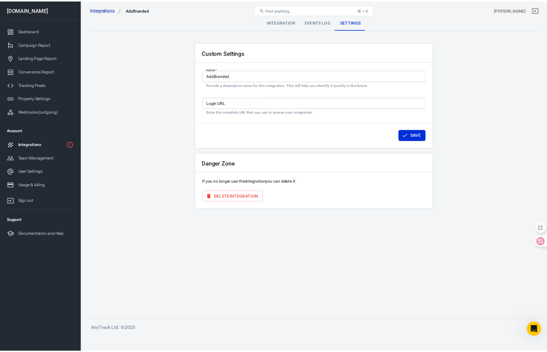
scroll to position [588, 0]
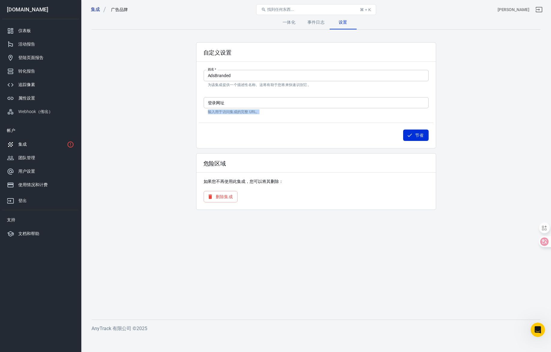
drag, startPoint x: 260, startPoint y: 113, endPoint x: 217, endPoint y: 107, distance: 43.9
click at [217, 107] on div "登录网址 登录网址 输入用于访问集成的完整 URL。" at bounding box center [316, 105] width 225 height 17
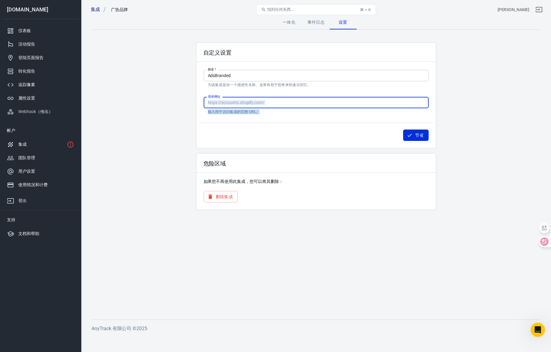
click at [281, 105] on input "登录网址" at bounding box center [316, 102] width 225 height 11
paste input "[URL][DOMAIN_NAME]"
type input "[URL][DOMAIN_NAME]"
click at [420, 134] on font "节省" at bounding box center [419, 135] width 9 height 5
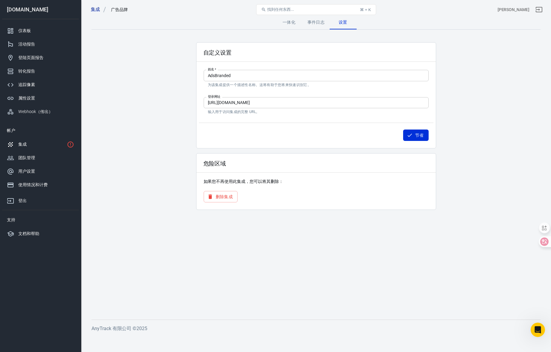
click at [290, 24] on font "一体化" at bounding box center [289, 22] width 13 height 5
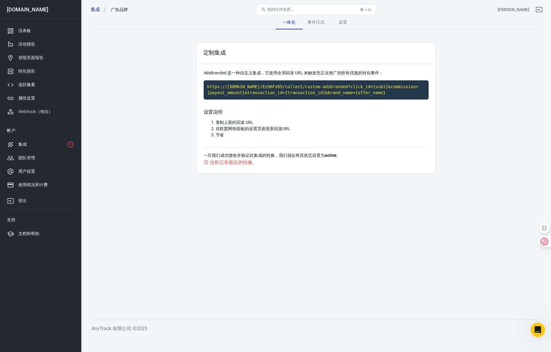
click at [272, 123] on li "复制上面的回发 URL" at bounding box center [322, 122] width 213 height 6
drag, startPoint x: 238, startPoint y: 131, endPoint x: 294, endPoint y: 127, distance: 56.3
click at [280, 127] on li "在联盟网络面板的设置页面更新回发URL" at bounding box center [322, 129] width 213 height 6
drag, startPoint x: 294, startPoint y: 127, endPoint x: 280, endPoint y: 125, distance: 14.6
click at [294, 126] on li "在联盟网络面板的设置页面更新回发URL" at bounding box center [322, 129] width 213 height 6
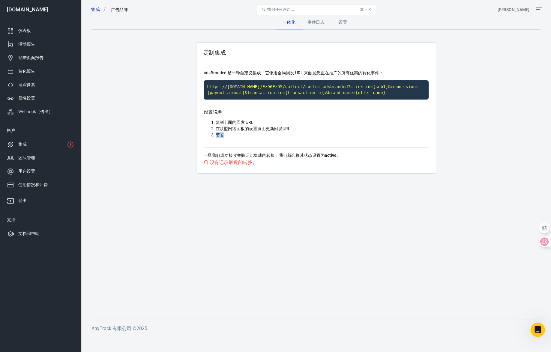
drag, startPoint x: 232, startPoint y: 139, endPoint x: 204, endPoint y: 137, distance: 28.2
click at [205, 137] on div "设置说明 复制上面的回发 URL 在联盟网络面板的设置页面更新回发URL 节省" at bounding box center [316, 128] width 225 height 38
drag, startPoint x: 243, startPoint y: 155, endPoint x: 316, endPoint y: 151, distance: 72.7
click at [307, 151] on div "一旦我们成功接收并验证此集成的转换，我们就会将其状态设置为 active 。 没有记录最近的转换。" at bounding box center [316, 156] width 225 height 19
drag, startPoint x: 332, startPoint y: 152, endPoint x: 342, endPoint y: 152, distance: 10.2
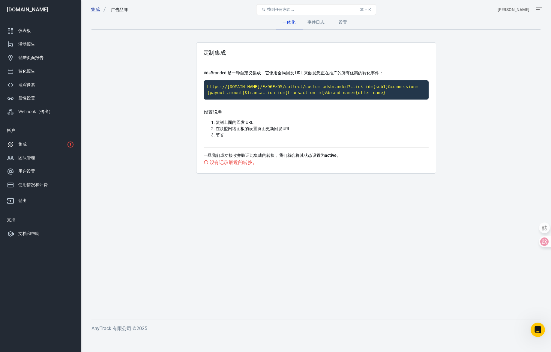
click at [336, 152] on p "一旦我们成功接收并验证此集成的转换，我们就会将其状态设置为 active 。" at bounding box center [316, 155] width 225 height 6
click at [345, 153] on p "一旦我们成功接收并验证此集成的转换，我们就会将其状态设置为 active 。" at bounding box center [316, 155] width 225 height 6
click at [316, 161] on div "没有记录最近的转换。" at bounding box center [316, 163] width 225 height 8
click at [235, 165] on font "没有记录最近的转换。" at bounding box center [234, 163] width 48 height 6
click at [221, 50] on font "定制集成" at bounding box center [214, 52] width 23 height 7
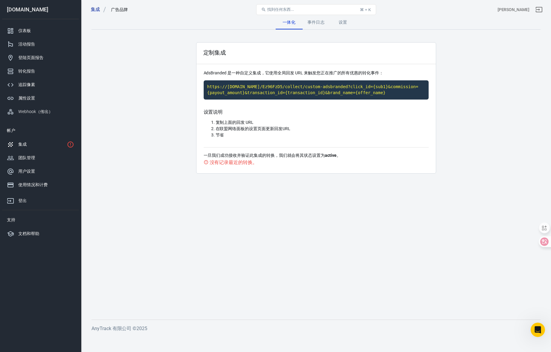
click at [288, 22] on font "一体化" at bounding box center [289, 22] width 13 height 5
click at [43, 143] on div "集成" at bounding box center [41, 144] width 46 height 6
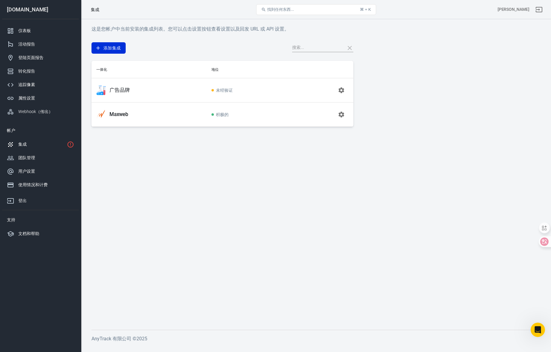
click at [335, 91] on button "button" at bounding box center [341, 90] width 14 height 14
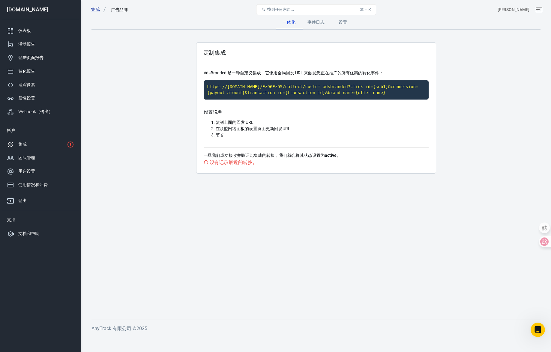
click at [304, 120] on li "复制上面的回发 URL" at bounding box center [322, 122] width 213 height 6
click at [238, 128] on font "在联盟网络面板的设置页面更新回发URL" at bounding box center [253, 128] width 75 height 5
click at [313, 25] on font "事件日志" at bounding box center [316, 22] width 17 height 5
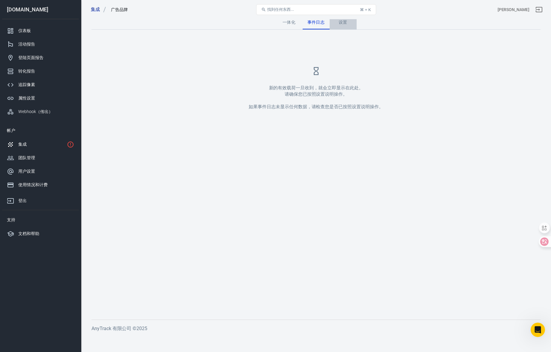
click at [344, 20] on font "设置" at bounding box center [343, 22] width 9 height 5
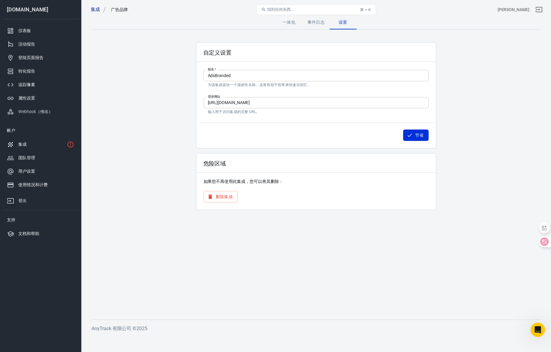
click at [39, 146] on div "集成" at bounding box center [41, 144] width 46 height 6
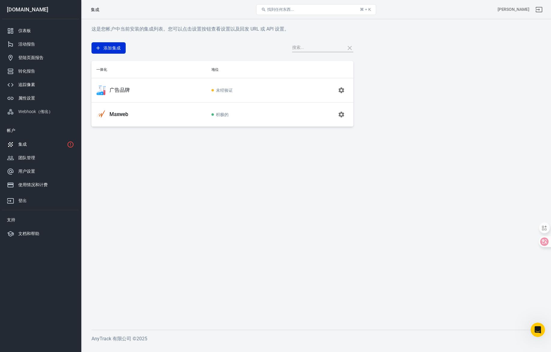
click at [215, 89] on span "未经验证" at bounding box center [222, 90] width 21 height 5
drag, startPoint x: 248, startPoint y: 92, endPoint x: 203, endPoint y: 90, distance: 44.4
click at [204, 90] on tr "广告品牌 未经验证" at bounding box center [223, 90] width 262 height 24
click at [104, 92] on img at bounding box center [101, 91] width 10 height 10
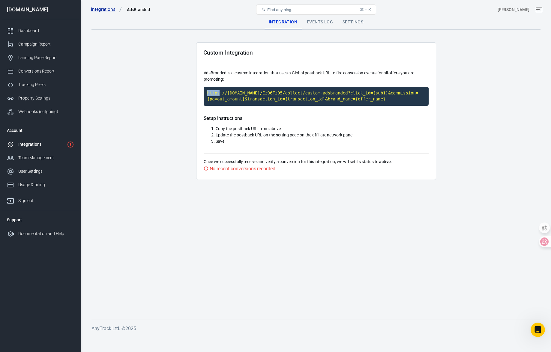
click at [104, 92] on main "Integration Events Log Settings Custom Integration AdsBranded is a custom integ…" at bounding box center [316, 162] width 449 height 295
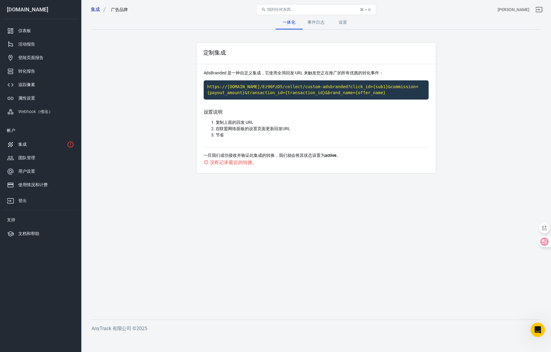
click at [170, 95] on main "一体化 事件日志 设置 定制集成 AdsBranded 是一种自定义集成，它使用全局回发 URL 来触发您正在推广的所有优惠的转化事件： https://[D…" at bounding box center [316, 162] width 449 height 295
click at [26, 143] on font "集成" at bounding box center [22, 144] width 8 height 5
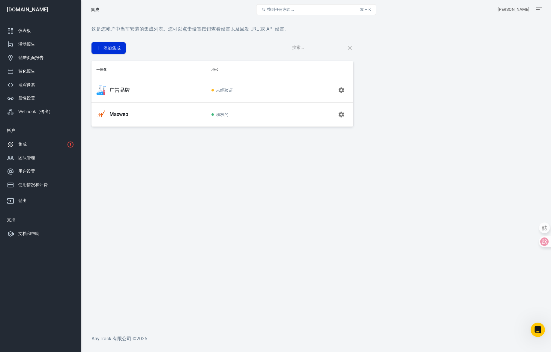
click at [113, 51] on font "添加集成" at bounding box center [112, 48] width 17 height 8
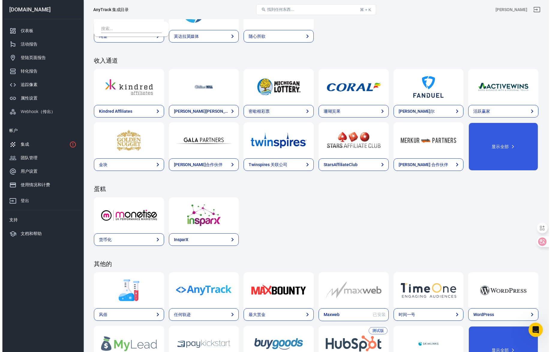
scroll to position [796, 0]
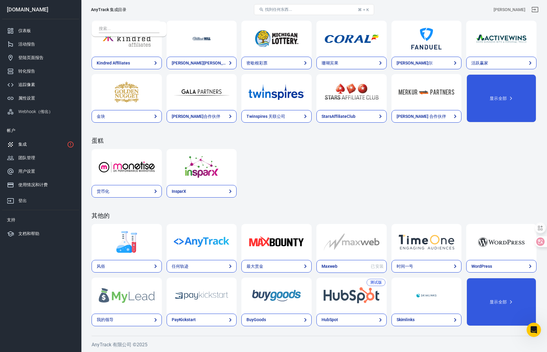
click at [118, 248] on img at bounding box center [127, 242] width 56 height 22
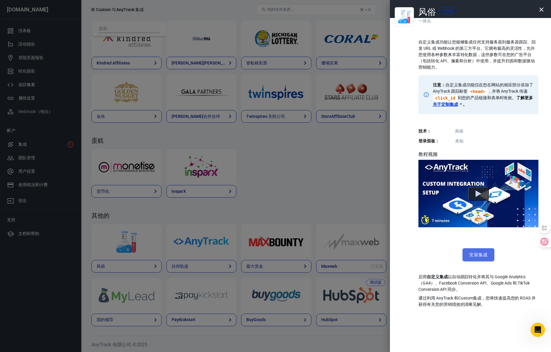
click at [481, 252] on font "安装集成" at bounding box center [478, 254] width 19 height 5
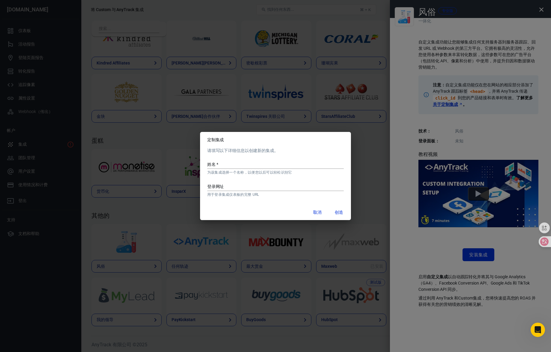
click at [245, 161] on div "姓名   * 为该集成选择一个名称，以便您以后可以轻松识别它" at bounding box center [275, 165] width 137 height 19
click at [247, 163] on input "姓名   *" at bounding box center [275, 165] width 137 height 8
type input "test"
click at [338, 210] on font "创造" at bounding box center [339, 212] width 9 height 5
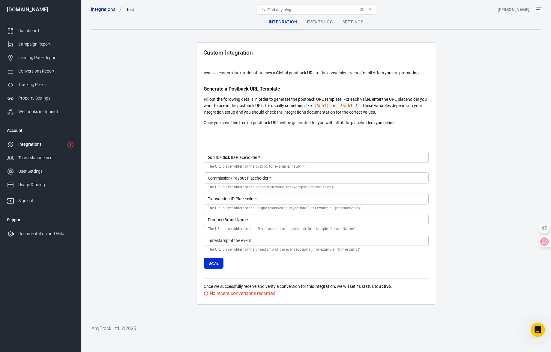
scroll to position [723, 0]
click at [287, 179] on input "Commission/Payout Placeholder   *" at bounding box center [316, 178] width 225 height 11
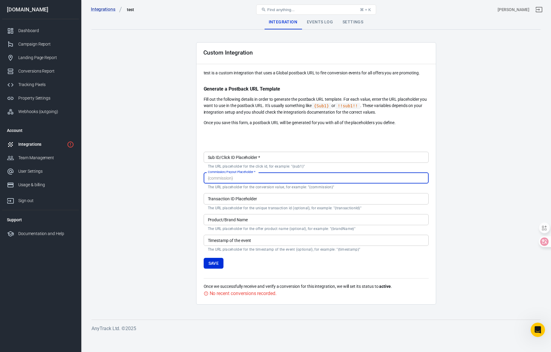
click at [266, 153] on input "Sub ID/Click ID Placeholder   *" at bounding box center [316, 157] width 225 height 11
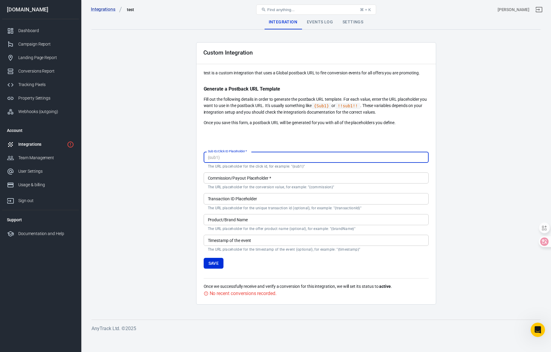
click at [269, 177] on input "Commission/Payout Placeholder   *" at bounding box center [316, 178] width 225 height 11
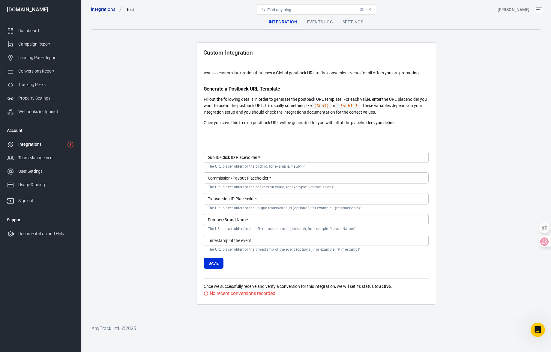
click at [297, 135] on div at bounding box center [316, 135] width 225 height 10
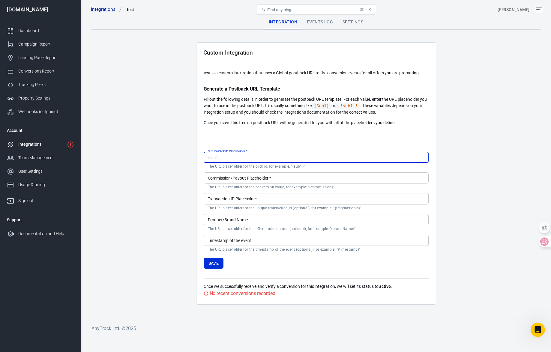
drag, startPoint x: 300, startPoint y: 160, endPoint x: 304, endPoint y: 150, distance: 10.8
click at [300, 160] on input "Sub ID/Click ID Placeholder   *" at bounding box center [316, 157] width 225 height 11
click at [297, 130] on div at bounding box center [316, 135] width 225 height 10
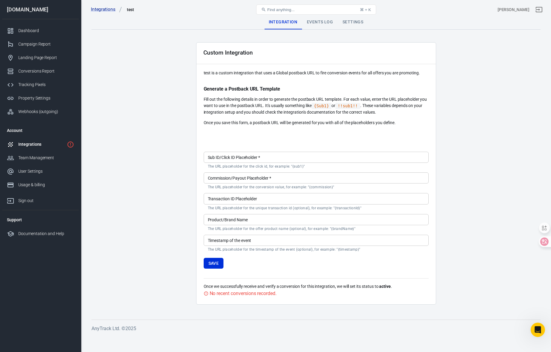
scroll to position [588, 0]
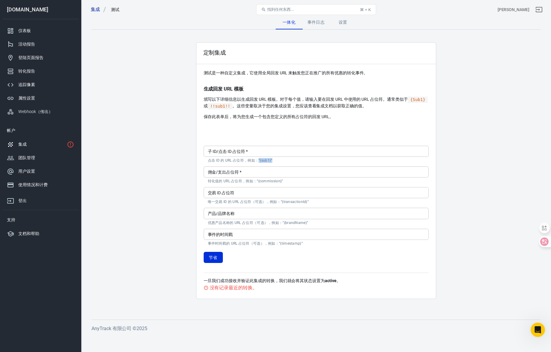
drag, startPoint x: 272, startPoint y: 159, endPoint x: 259, endPoint y: 162, distance: 13.6
click at [259, 162] on font "点击 ID 的 URL 占位符，例如：“{sub1}”" at bounding box center [240, 160] width 65 height 4
click at [259, 163] on font "点击 ID 的 URL 占位符，例如：“{sub1}”" at bounding box center [240, 160] width 65 height 4
click at [288, 193] on input "交易 ID 占位符" at bounding box center [316, 192] width 225 height 11
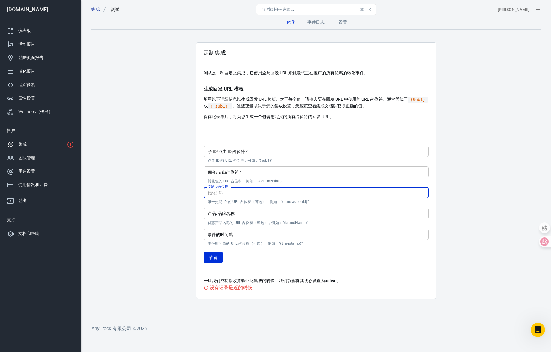
click at [289, 153] on input "子 ID/点击 ID 占位符   *" at bounding box center [316, 151] width 225 height 11
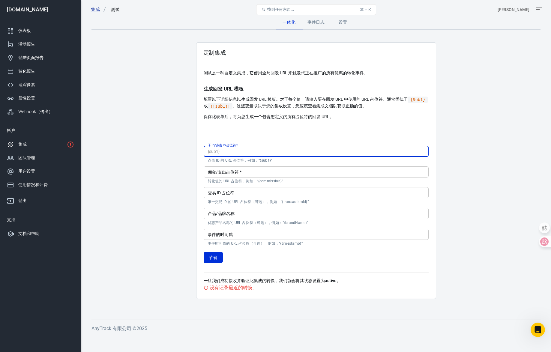
paste input "sub1"
type input "sub1"
paste input "sub1"
type input "{sub1}"
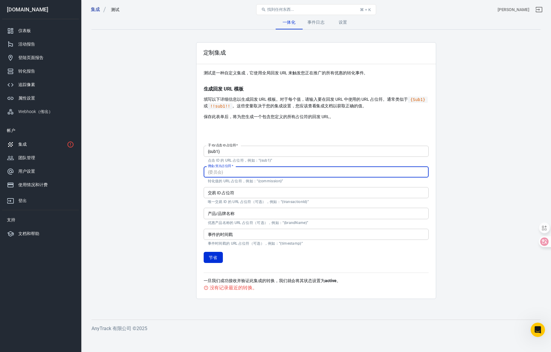
click at [260, 173] on input "佣金/支出占位符   *" at bounding box center [316, 172] width 225 height 11
paste input "payout_amount"
type input "{payout_amount}"
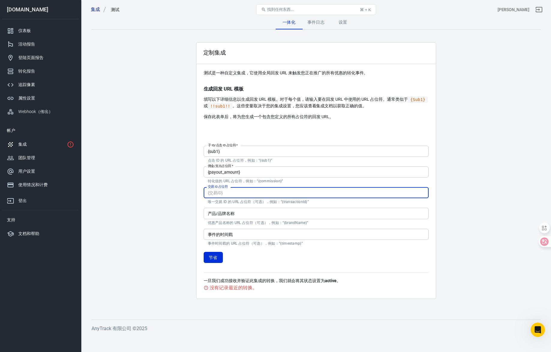
click at [257, 191] on input "交易 ID 占位符" at bounding box center [316, 192] width 225 height 11
paste input "transaction_id"
type input "{transaction_id}"
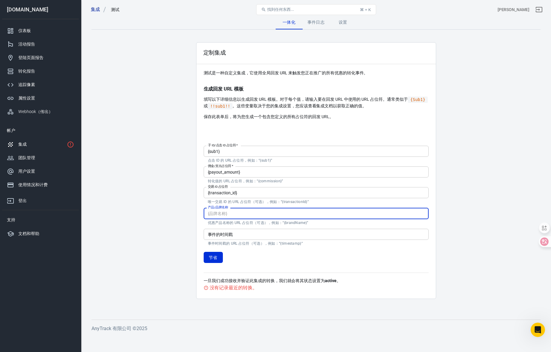
click at [255, 213] on input "产品/品牌名称" at bounding box center [316, 213] width 225 height 11
paste input "offer_name"
type input "{offer_name}"
click at [245, 241] on div "事件的时间戳 事件的时间戳 事件时间戳的 URL 占位符（可选），例如：“{timestamp}”" at bounding box center [316, 237] width 225 height 17
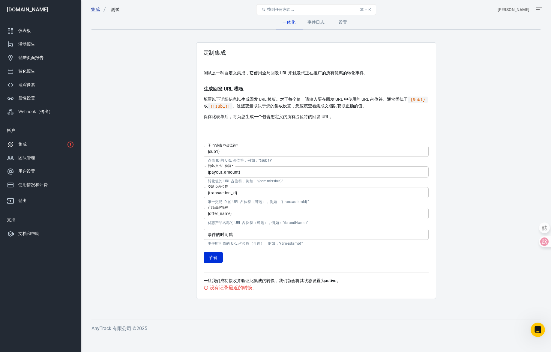
click at [257, 231] on input "事件的时间戳" at bounding box center [316, 234] width 225 height 11
click at [288, 245] on font "事件时间戳的 URL 占位符（可选），例如：“{timestamp}”" at bounding box center [255, 244] width 95 height 4
copy font "timestamp"
click at [257, 233] on input "事件的时间戳" at bounding box center [316, 234] width 225 height 11
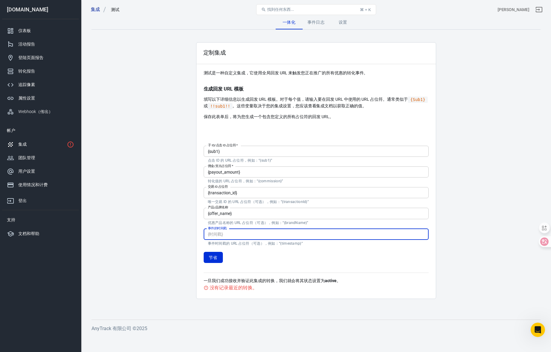
paste input "timestamp"
type input "timestamp"
paste input "timestamp"
type input "{timestamp}"
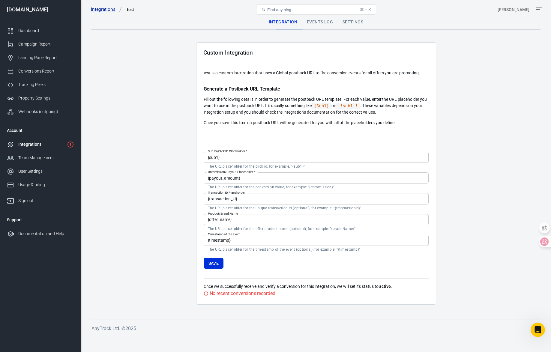
scroll to position [723, 0]
click at [477, 159] on main "Integration Events Log Settings Custom Integration test is a custom integration…" at bounding box center [316, 162] width 449 height 295
click at [259, 139] on div at bounding box center [316, 135] width 225 height 10
click at [240, 86] on p "Generate a Postback URL Template" at bounding box center [316, 89] width 225 height 6
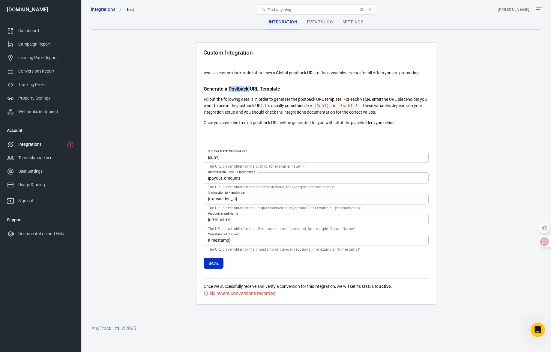
copy p "Postback"
click at [186, 188] on main "Integration Events Log Settings Custom Integration test is a custom integration…" at bounding box center [316, 162] width 449 height 295
click at [49, 146] on div "Integrations" at bounding box center [41, 144] width 46 height 6
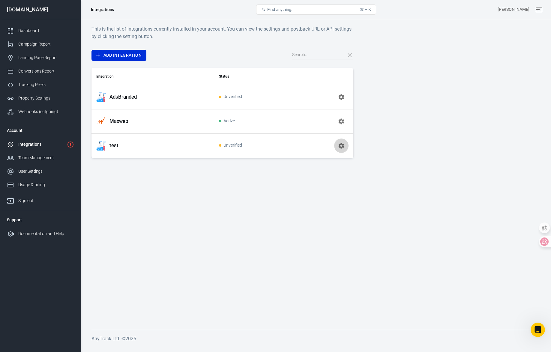
click at [343, 142] on icon "button" at bounding box center [341, 145] width 7 height 7
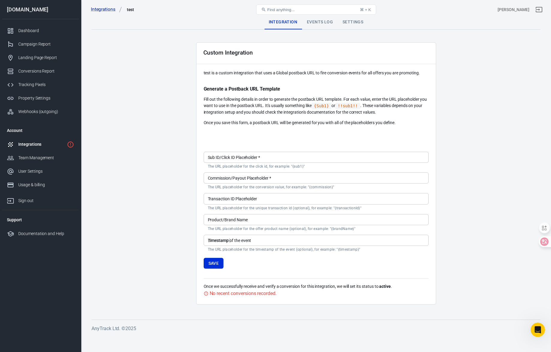
drag, startPoint x: 228, startPoint y: 298, endPoint x: 229, endPoint y: 286, distance: 12.1
click at [228, 296] on div "Custom Integration test is a custom integration that uses a Global postback URL…" at bounding box center [316, 173] width 240 height 263
click at [321, 23] on div "Events Log" at bounding box center [320, 22] width 36 height 14
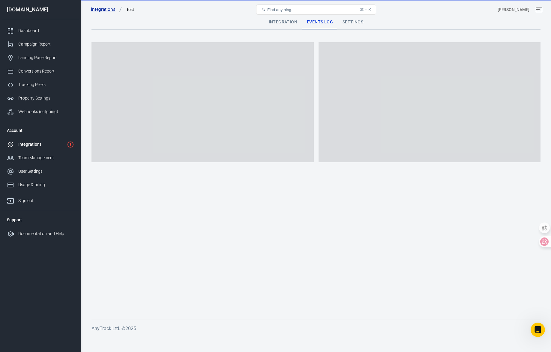
click at [364, 18] on div "Integrations test Find anything... ⌘ + K [PERSON_NAME]" at bounding box center [316, 9] width 470 height 19
click at [361, 22] on div "Settings" at bounding box center [353, 22] width 30 height 14
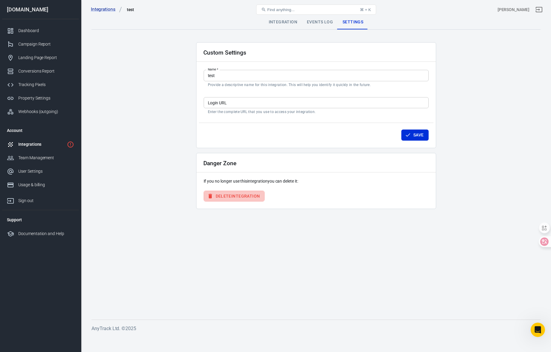
click at [252, 197] on button "Delete Integration" at bounding box center [234, 196] width 61 height 11
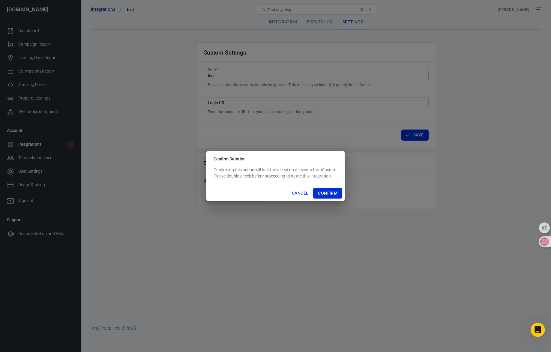
click at [329, 194] on button "Confirm" at bounding box center [327, 193] width 29 height 11
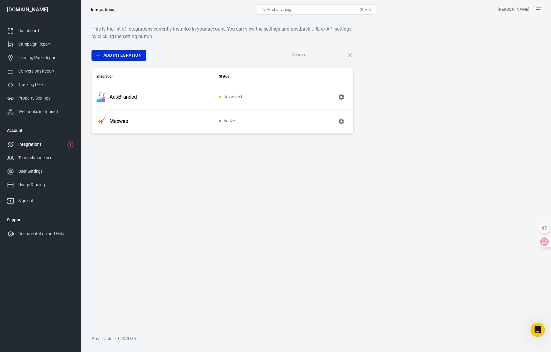
click at [248, 91] on td "Unverified" at bounding box center [254, 97] width 80 height 24
click at [240, 95] on span "Unverified" at bounding box center [230, 97] width 23 height 5
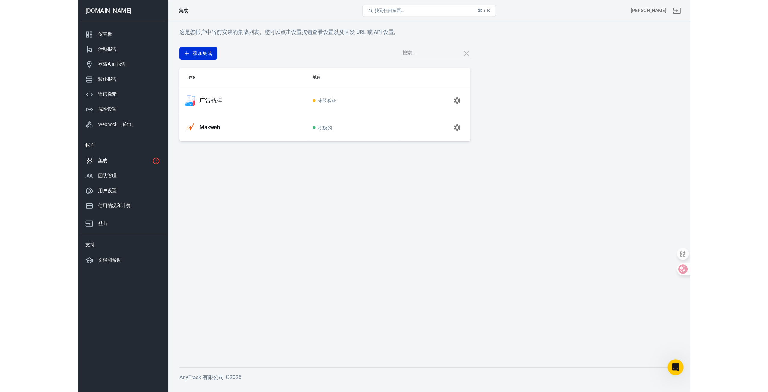
scroll to position [588, 0]
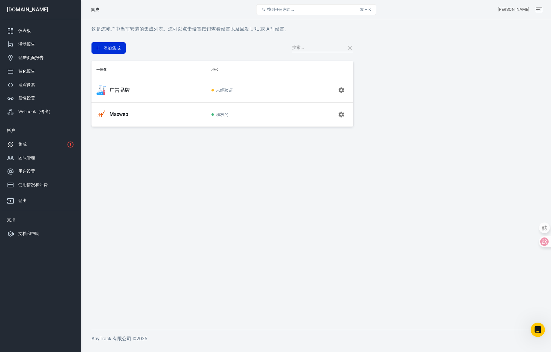
click at [223, 92] on span "未经验证" at bounding box center [222, 90] width 21 height 5
click at [337, 91] on button "button" at bounding box center [341, 90] width 14 height 14
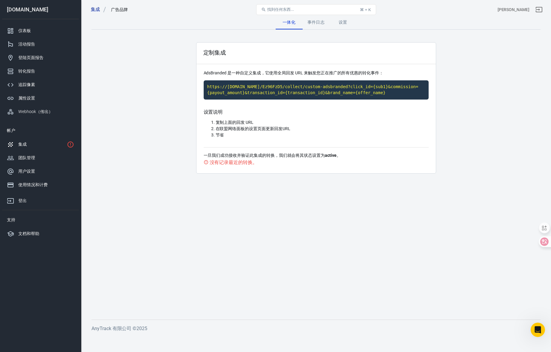
click at [288, 116] on div "设置说明 复制上面的回发 URL 在联盟网络面板的设置页面更新回发URL 节省" at bounding box center [316, 128] width 225 height 38
click at [309, 24] on font "事件日志" at bounding box center [316, 22] width 17 height 5
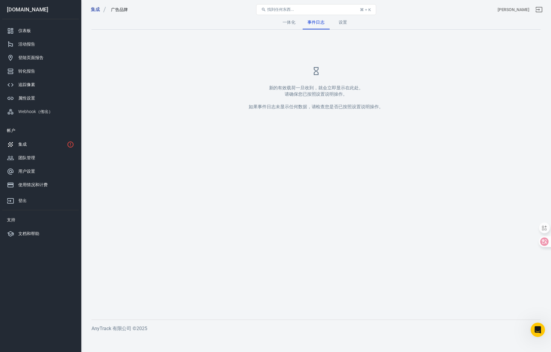
click at [346, 21] on font "设置" at bounding box center [343, 22] width 9 height 5
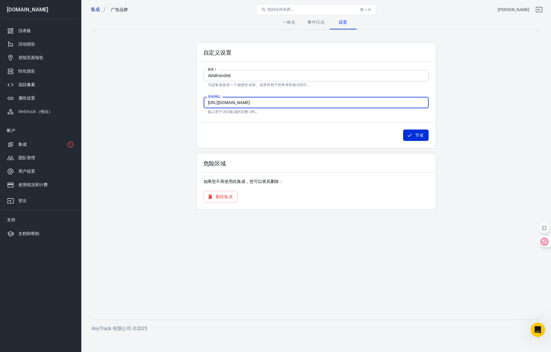
drag, startPoint x: 298, startPoint y: 103, endPoint x: 164, endPoint y: 100, distance: 134.8
click at [164, 100] on main "一体化 事件日志 设置 自定义设置 姓名   * [PERSON_NAME] 姓名   * 为该集成提供一个描述性名称。这将有助于您将来快速识别它。 登录网址…" at bounding box center [316, 162] width 449 height 295
click at [238, 148] on div "自定义设置 姓名   * AdsBranded 姓名   * 为该集成提供一个描述性名称。这将有助于您将来快速识别它。 登录网址 [URL][DOMAIN_N…" at bounding box center [316, 95] width 240 height 106
drag, startPoint x: 244, startPoint y: 78, endPoint x: 246, endPoint y: 75, distance: 3.4
click at [245, 76] on input "AdsBranded" at bounding box center [316, 75] width 225 height 11
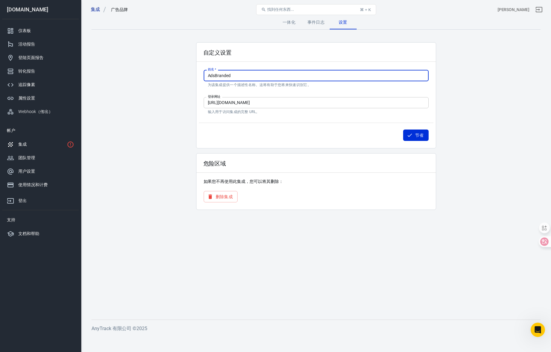
drag, startPoint x: 163, startPoint y: 92, endPoint x: 166, endPoint y: 90, distance: 3.7
click at [166, 90] on main "一体化 事件日志 设置 自定义设置 姓名   * [PERSON_NAME] 姓名   * 为该集成提供一个描述性名称。这将有助于您将来快速识别它。 登录网址…" at bounding box center [316, 162] width 449 height 295
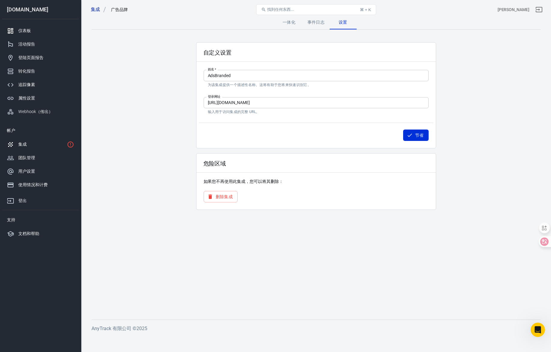
click at [31, 28] on div "仪表板" at bounding box center [46, 31] width 56 height 6
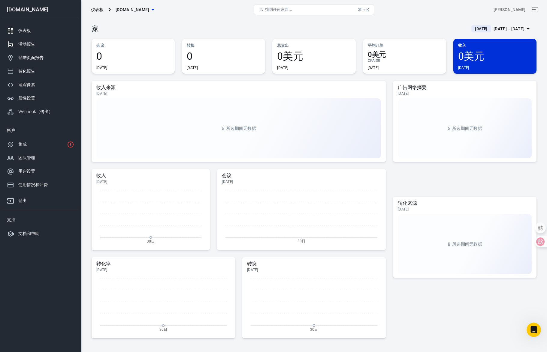
click at [43, 41] on div "活动报告" at bounding box center [46, 44] width 56 height 6
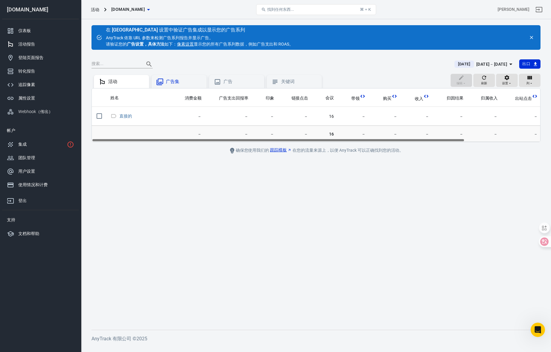
click at [169, 84] on font "广告集" at bounding box center [173, 81] width 14 height 5
click at [236, 83] on div "广告" at bounding box center [242, 82] width 36 height 6
click at [291, 81] on font "关键词" at bounding box center [288, 81] width 14 height 5
click at [118, 80] on div "活动" at bounding box center [126, 82] width 36 height 6
click at [532, 37] on icon "关闭" at bounding box center [531, 37] width 5 height 5
